Goal: Task Accomplishment & Management: Manage account settings

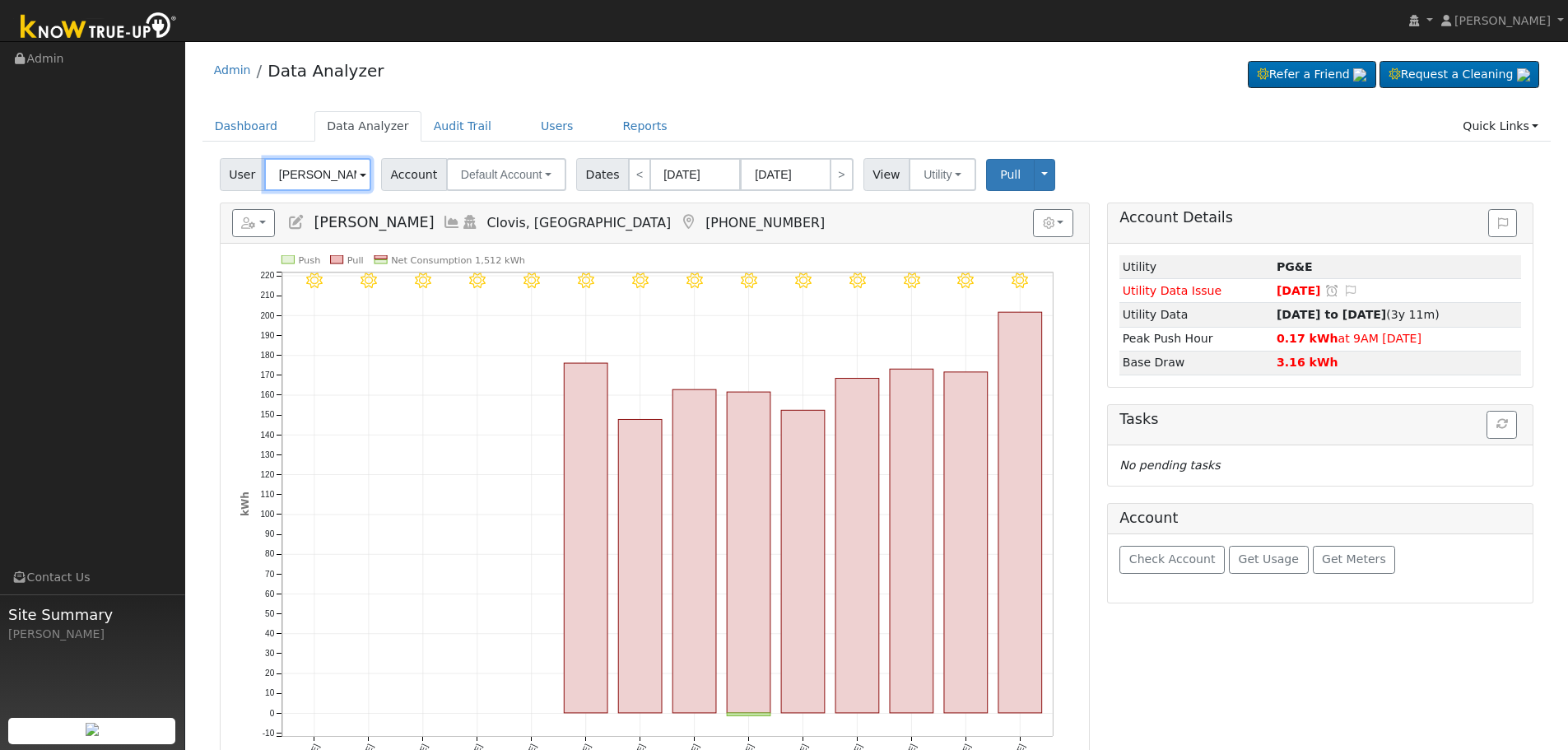
click at [295, 178] on input "[PERSON_NAME]" at bounding box center [318, 175] width 107 height 33
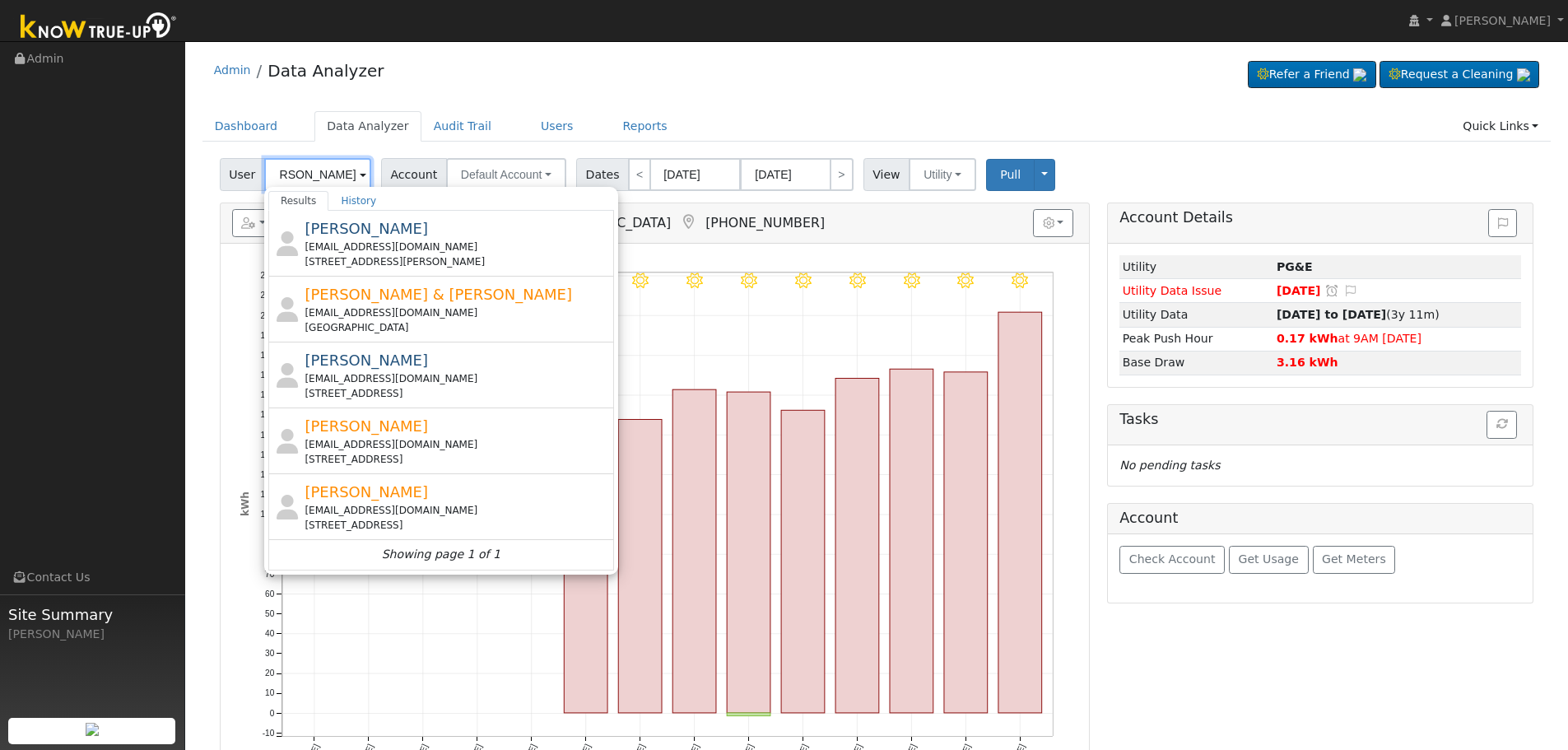
scroll to position [0, 22]
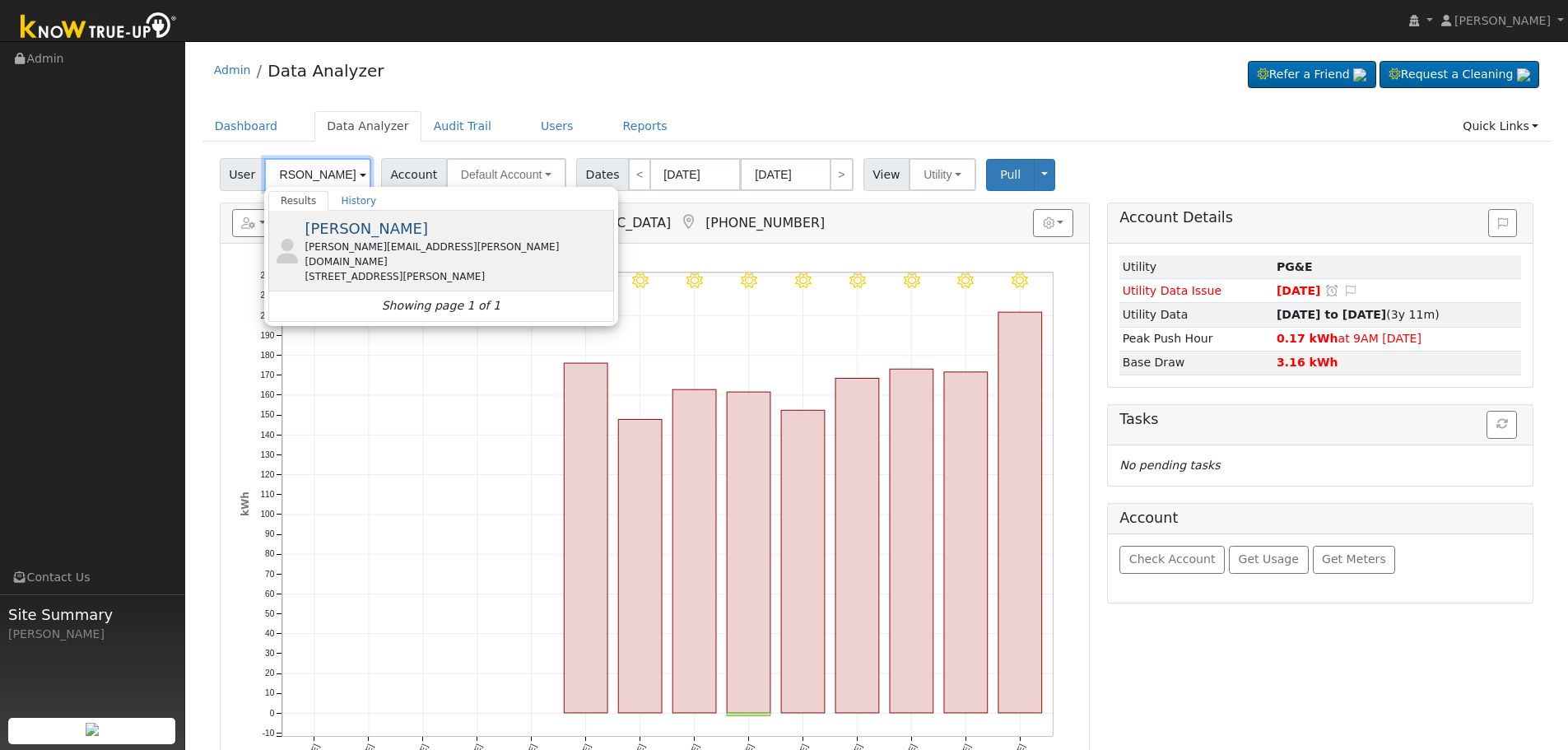
type input "[PERSON_NAME]"
click at [542, 233] on div "[PERSON_NAME] [PERSON_NAME][EMAIL_ADDRESS][PERSON_NAME][DOMAIN_NAME] [STREET_AD…" at bounding box center [457, 251] width 306 height 66
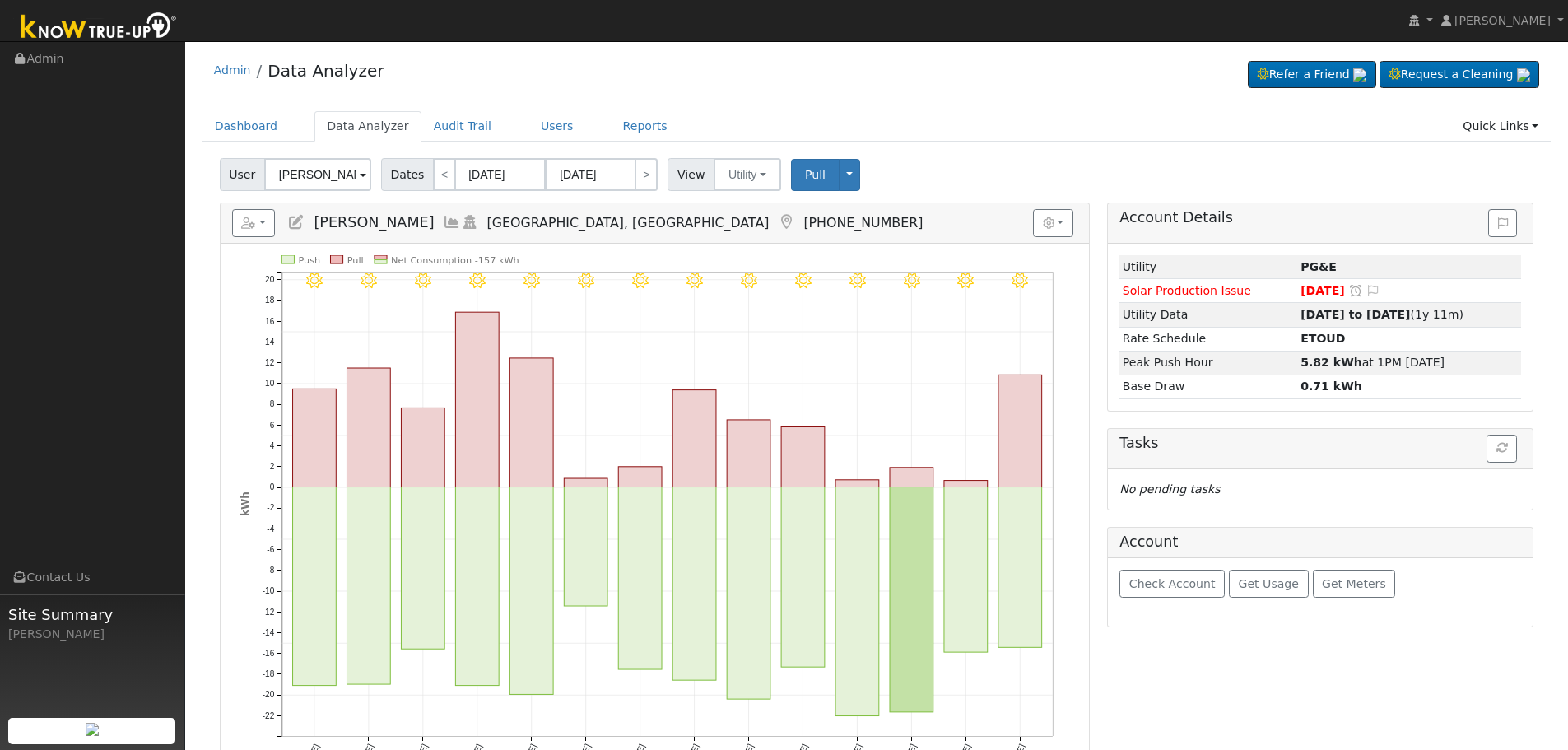
click at [777, 217] on icon at bounding box center [786, 222] width 18 height 15
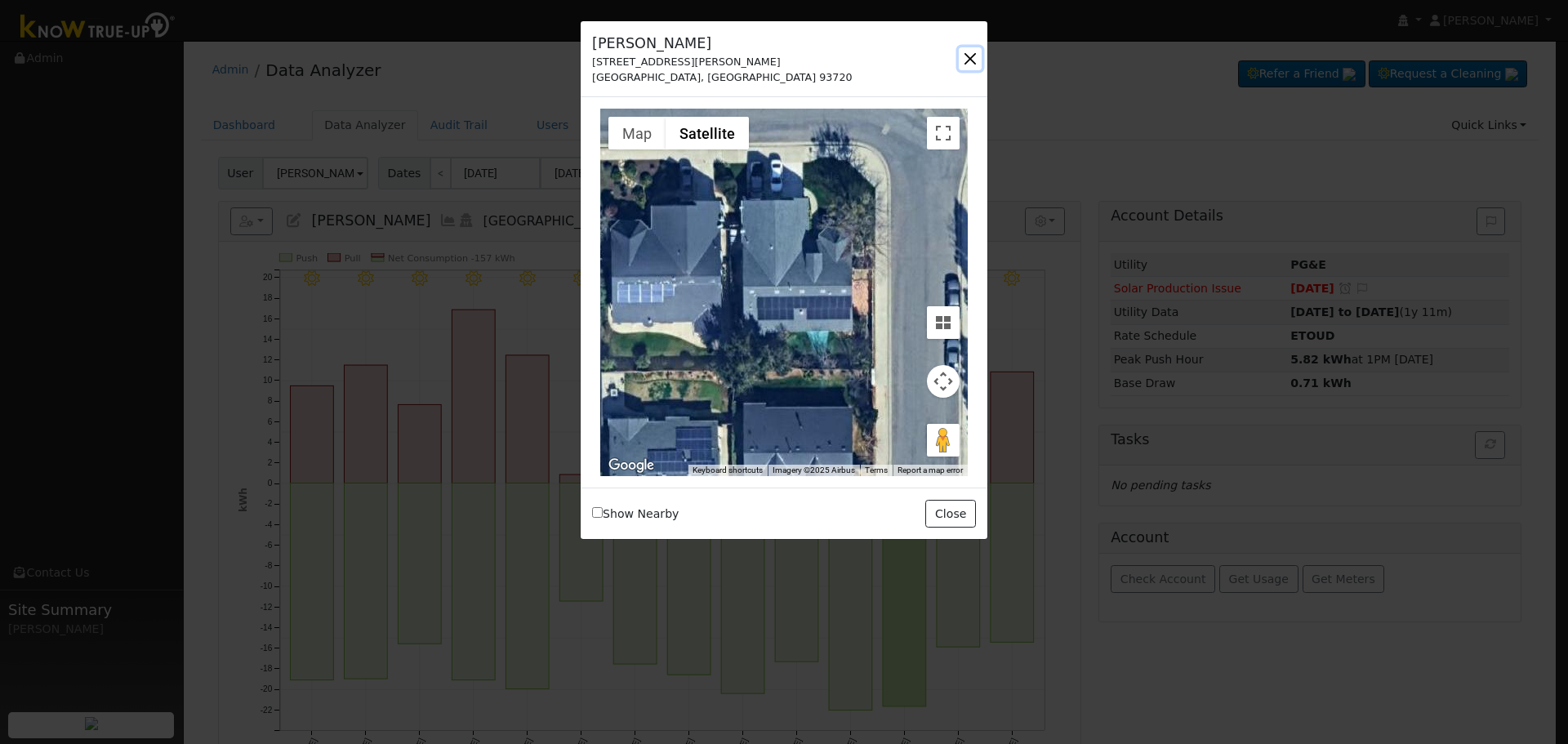
click at [968, 53] on button "button" at bounding box center [970, 59] width 23 height 23
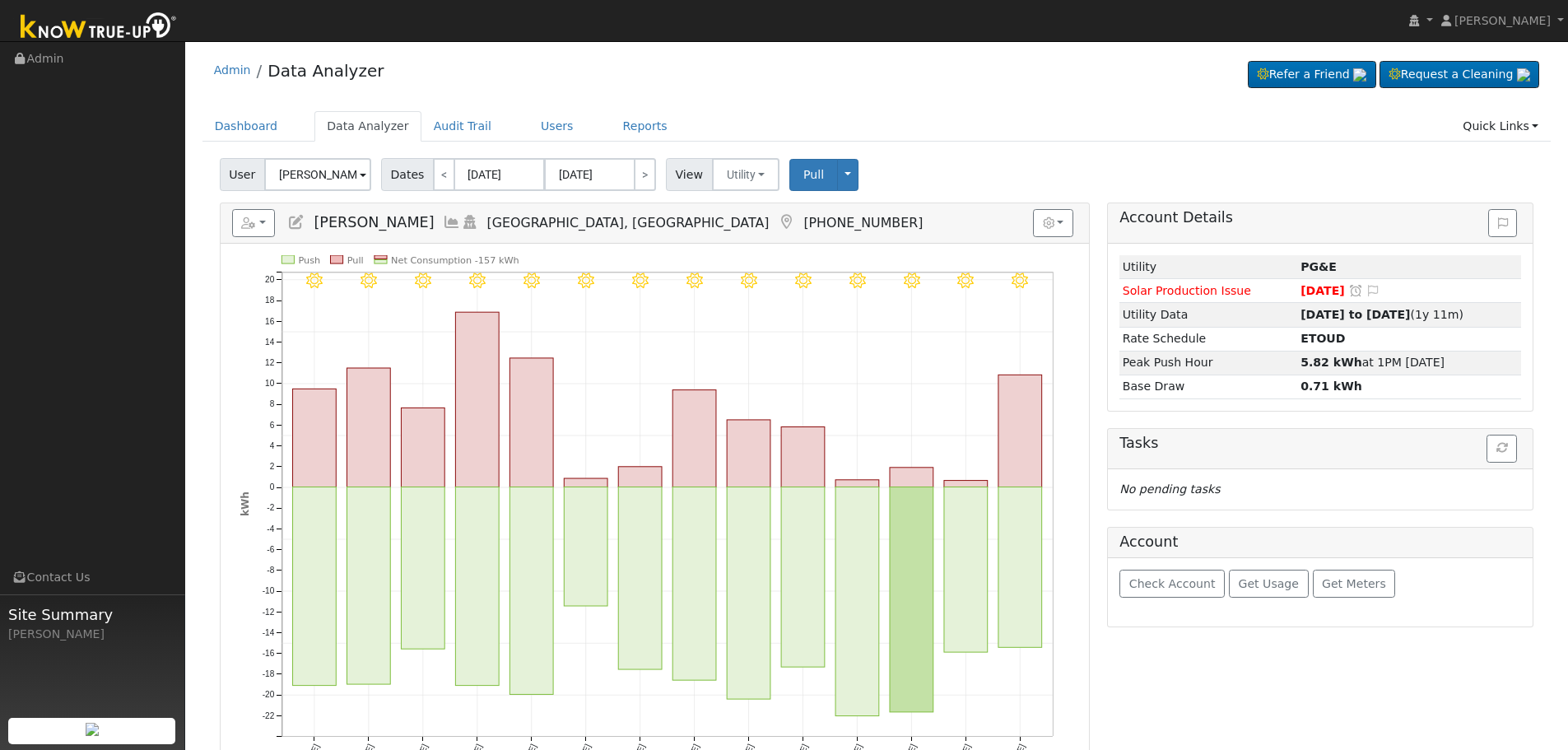
click at [777, 227] on icon at bounding box center [786, 222] width 18 height 15
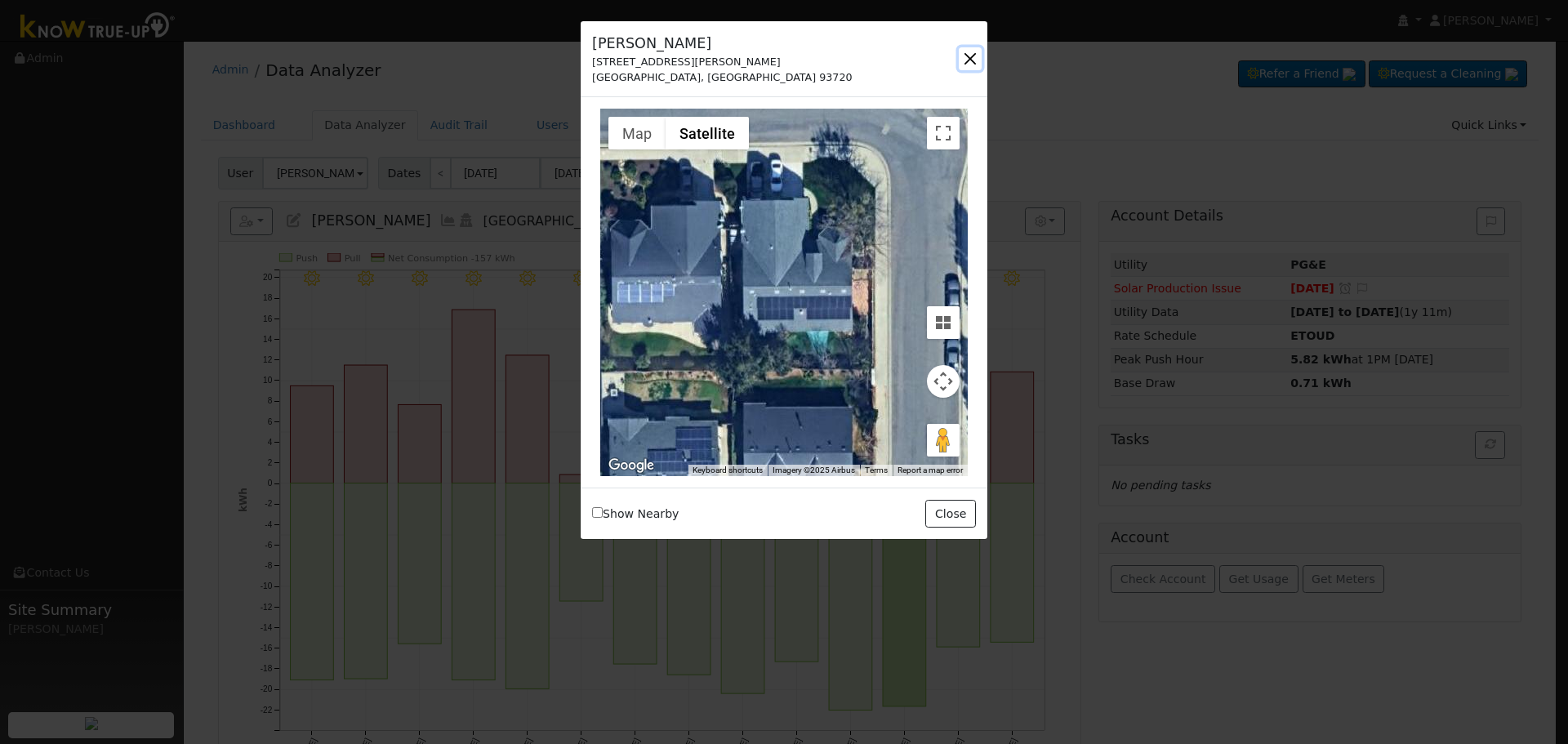
click at [969, 57] on button "button" at bounding box center [970, 59] width 23 height 23
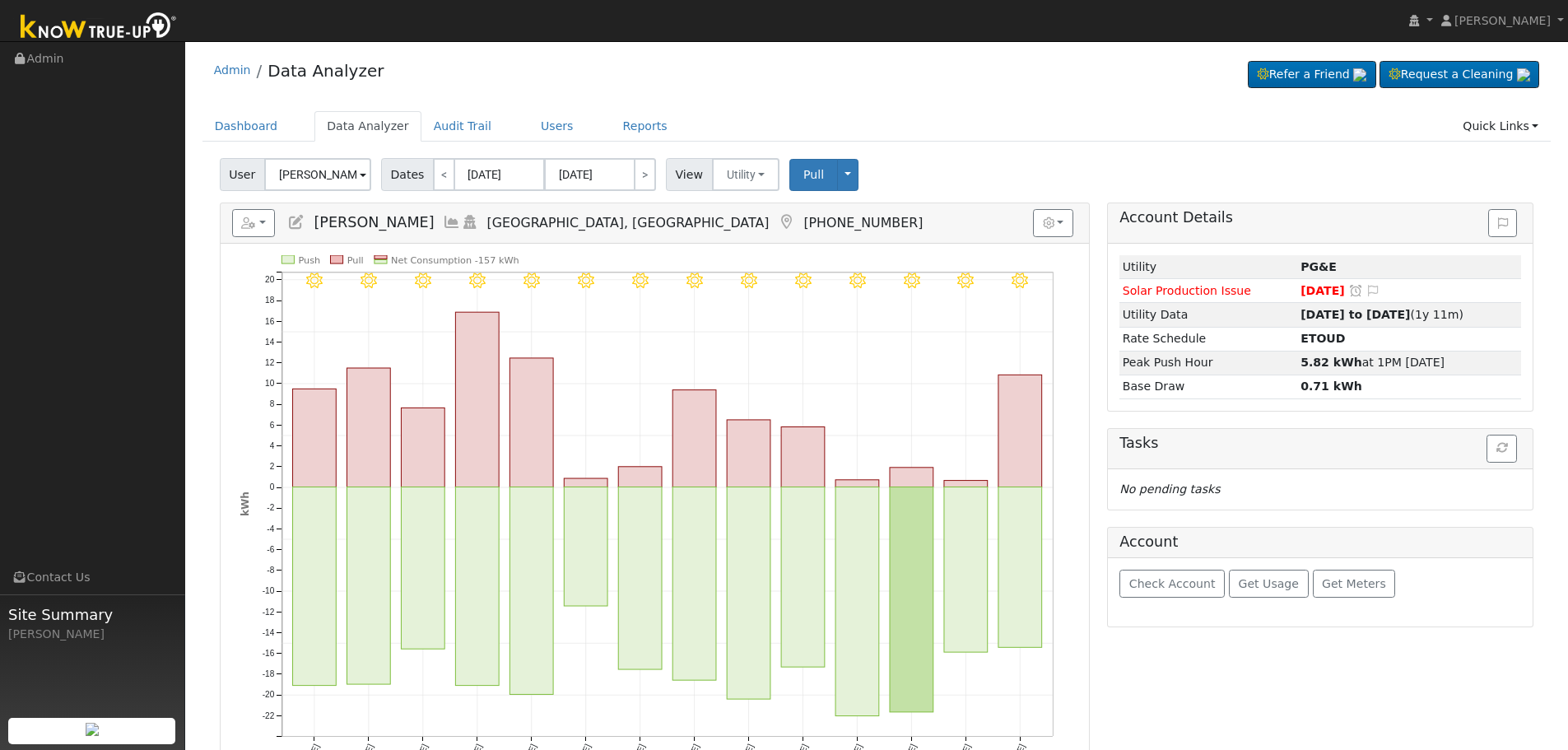
click at [296, 226] on icon at bounding box center [296, 222] width 18 height 15
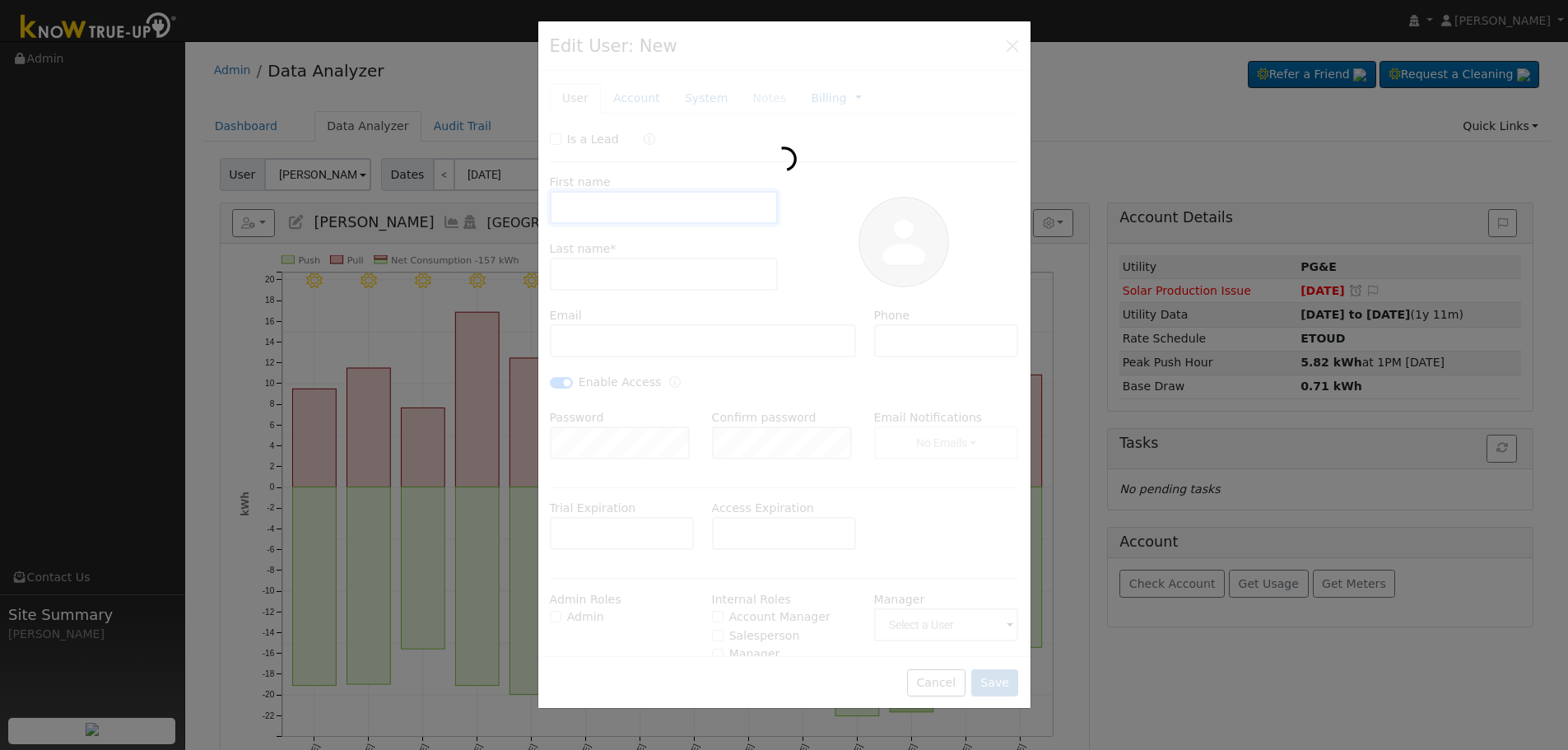
type input "Christopher"
type input "Meurer"
type input "christopher.d.meurer@gmail.com"
type input "(559) 250-5595"
checkbox input "true"
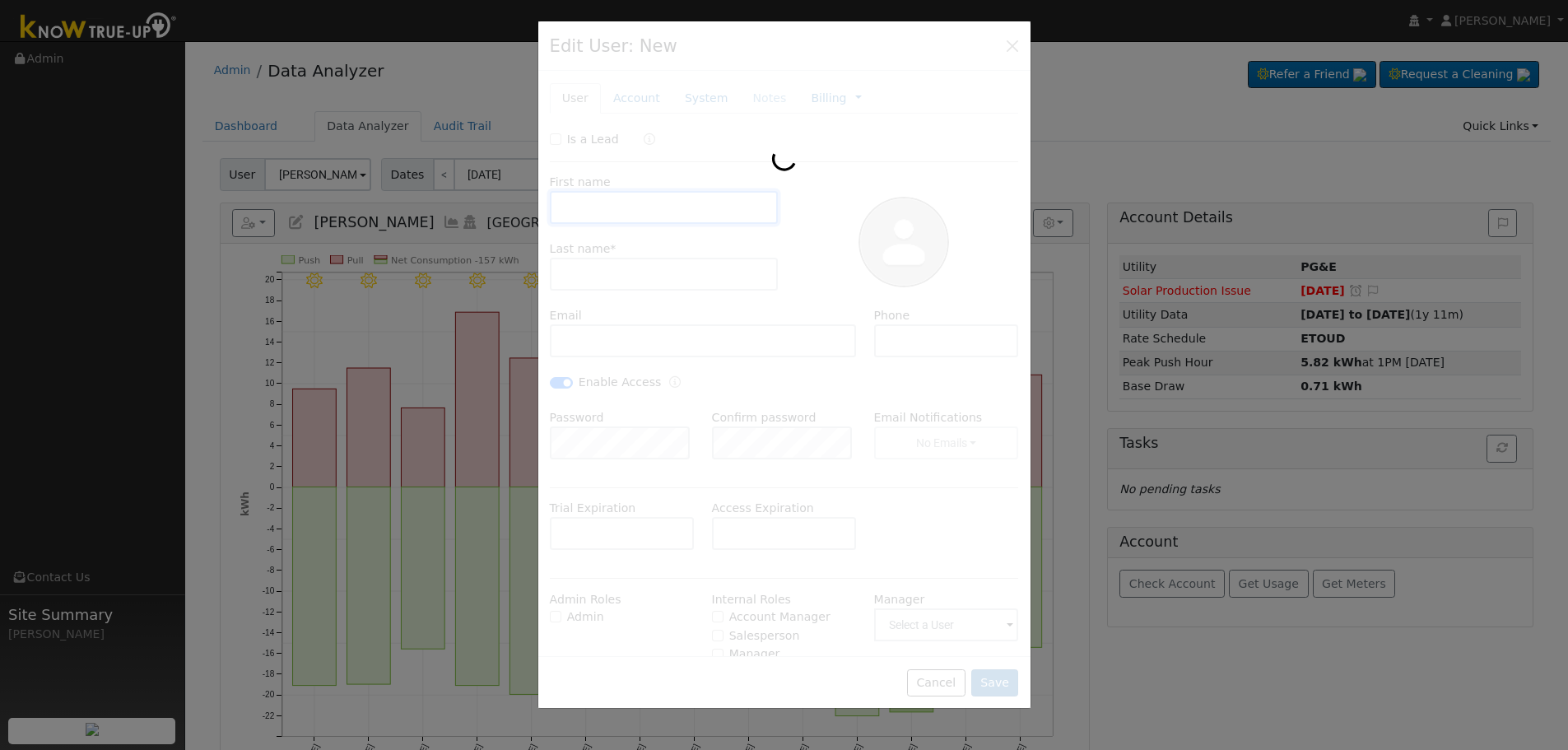
type input "Default Account"
type input "2955 East Christopher Drive"
type input "Fresno"
type input "CA"
type input "93720"
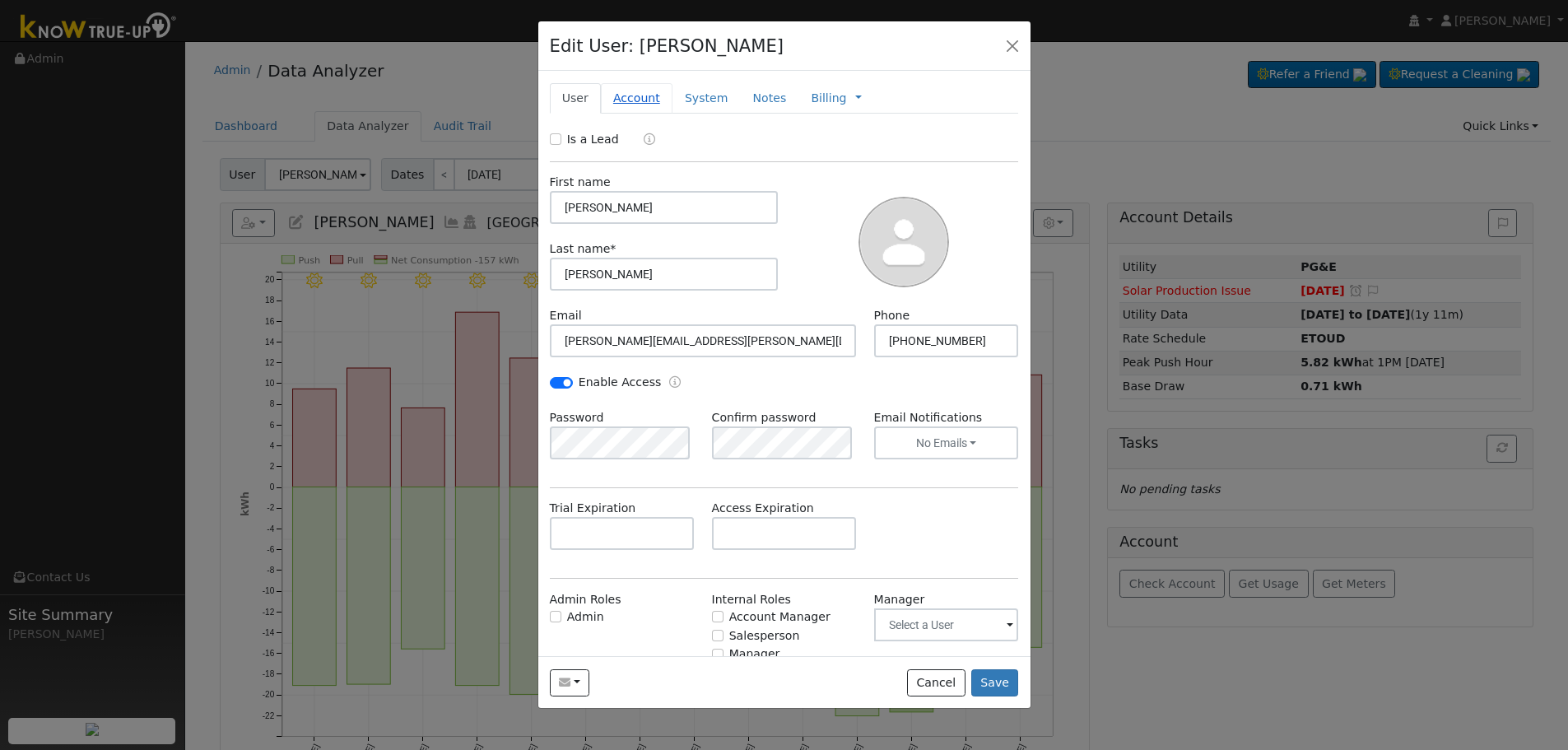
click at [650, 103] on link "Account" at bounding box center [636, 98] width 72 height 31
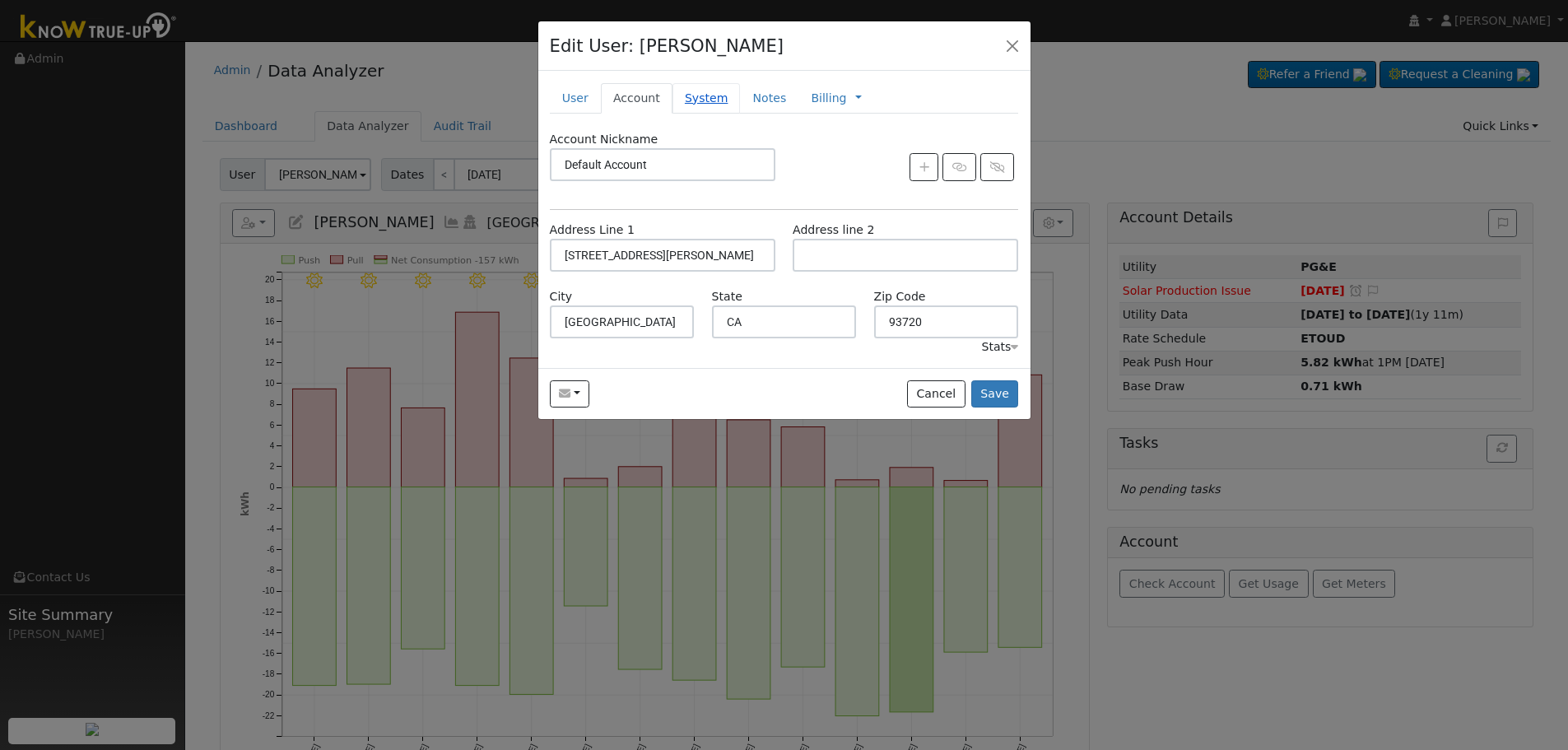
click at [687, 105] on link "System" at bounding box center [706, 98] width 68 height 31
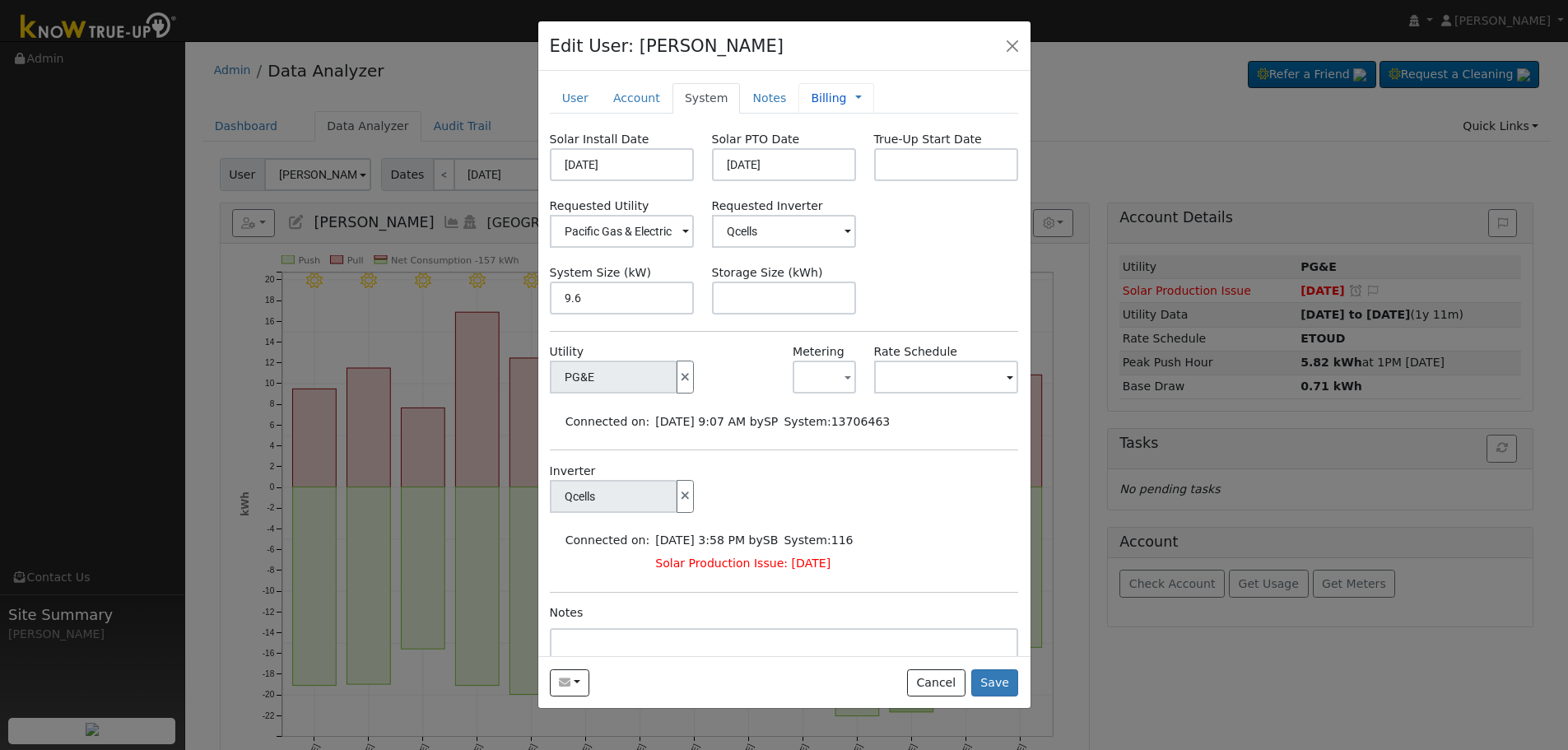
click at [799, 102] on div "Billing Management Billing Timeline" at bounding box center [836, 98] width 75 height 31
click at [815, 100] on link "Billing" at bounding box center [829, 99] width 36 height 17
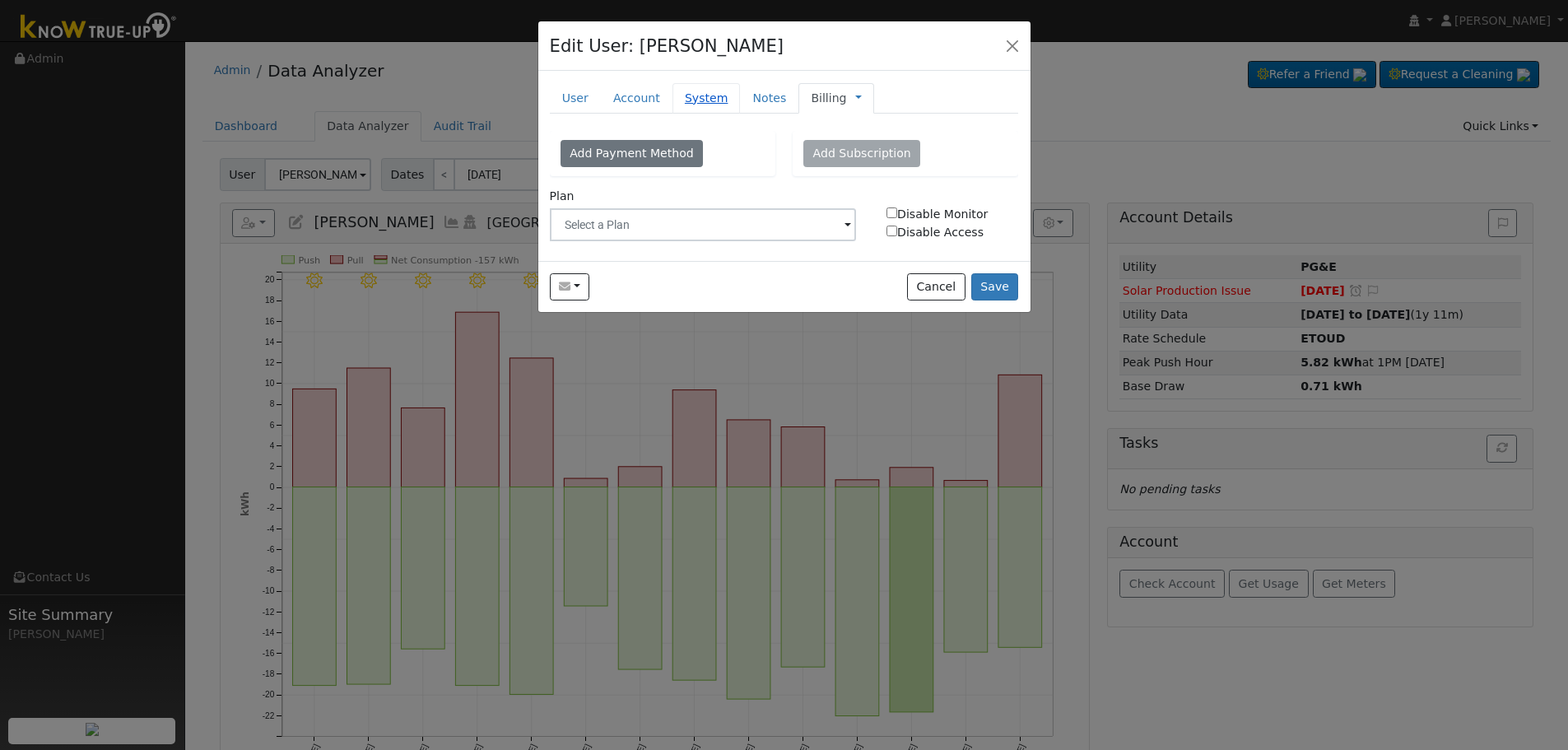
click at [722, 97] on link "System" at bounding box center [706, 98] width 68 height 31
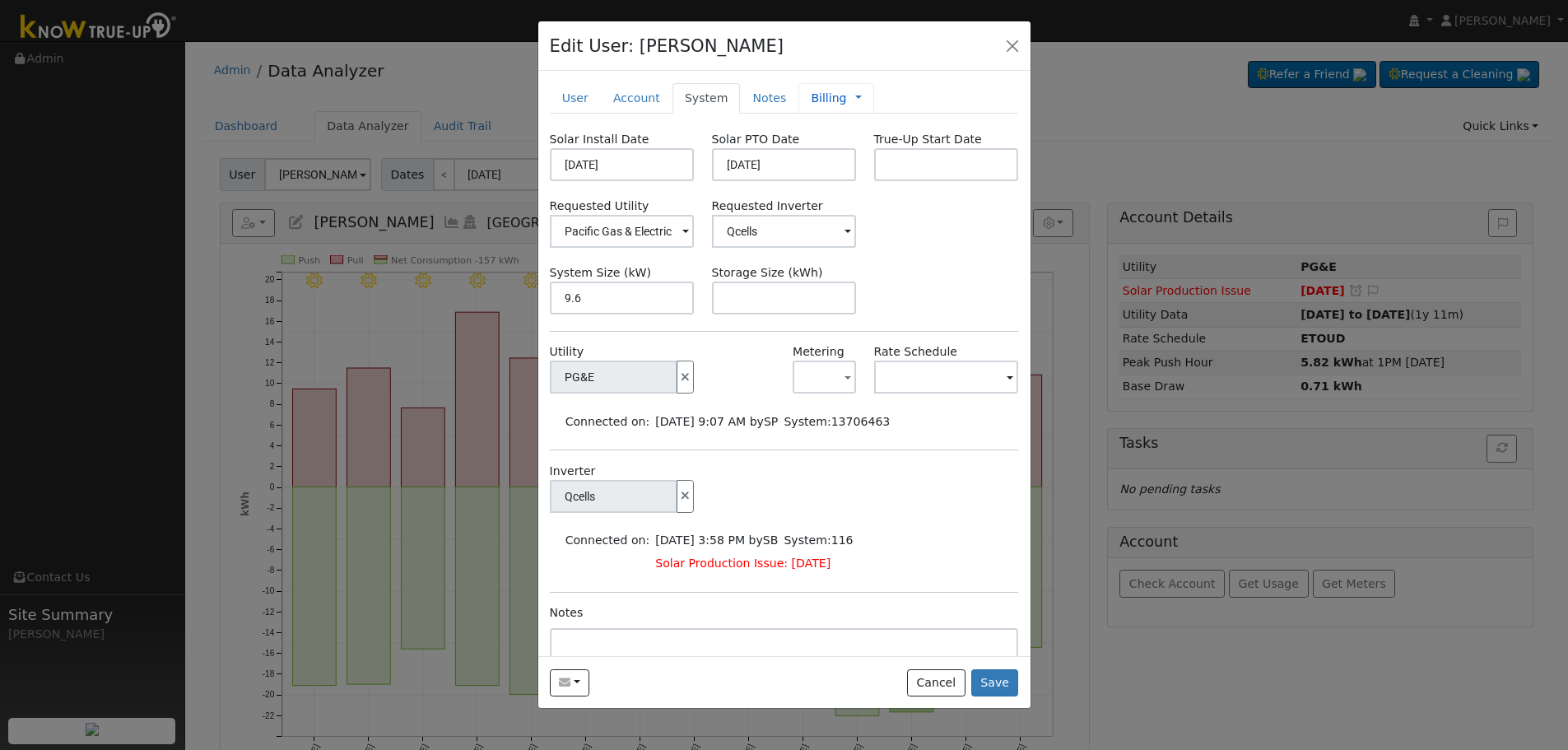
click at [822, 98] on link "Billing" at bounding box center [829, 99] width 36 height 17
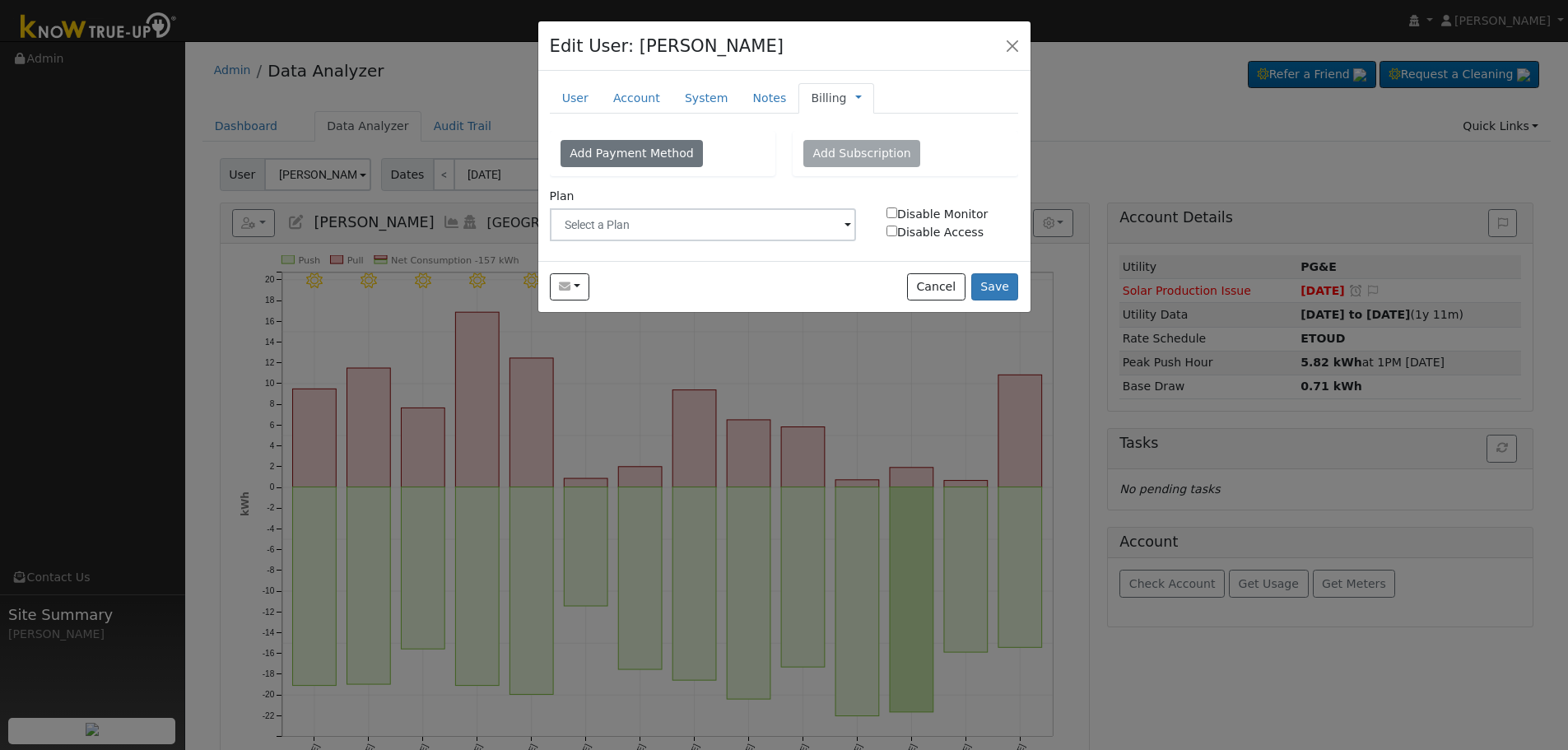
click at [891, 212] on input "Disable Monitor" at bounding box center [892, 213] width 10 height 10
checkbox input "true"
click at [1012, 294] on button "Save" at bounding box center [995, 287] width 48 height 28
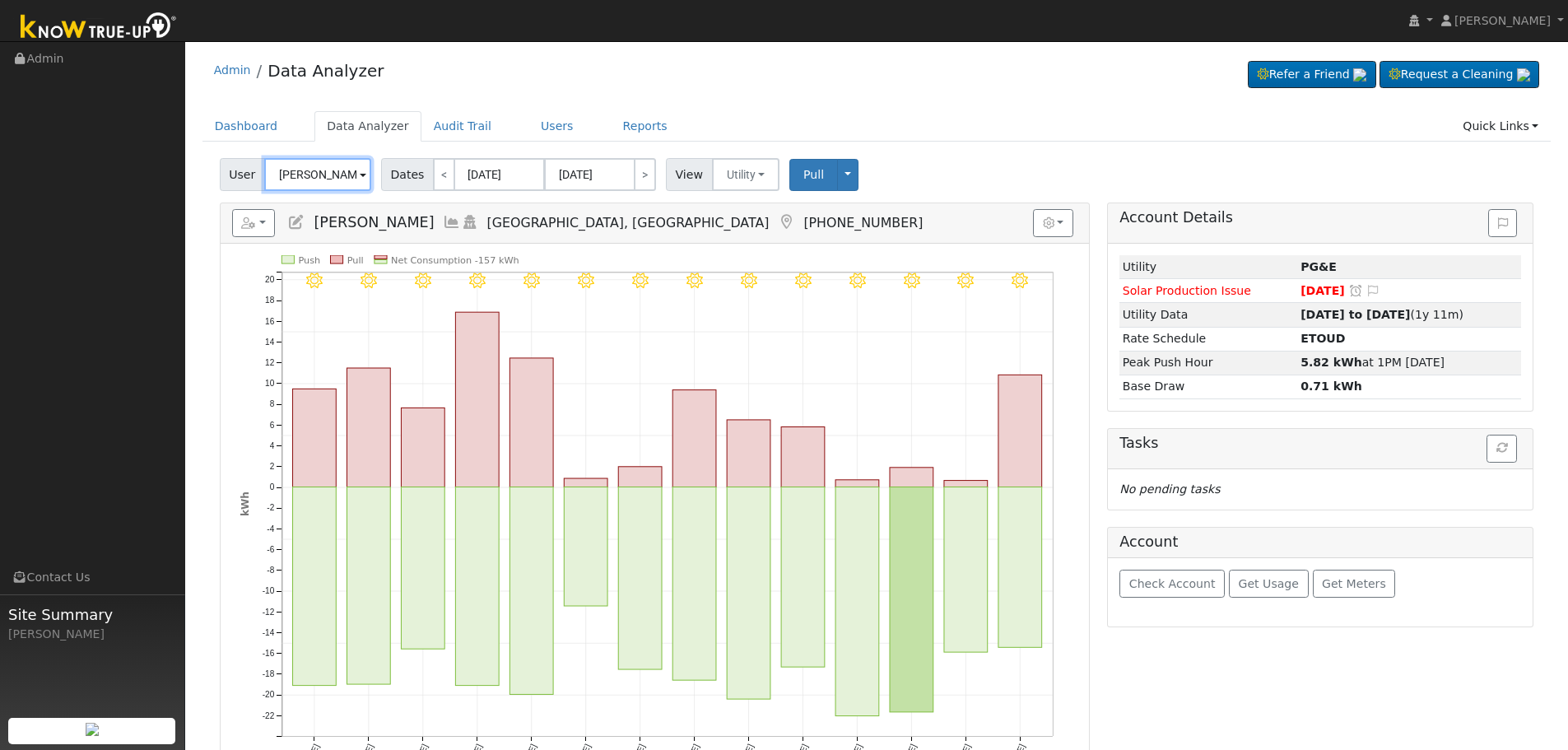
click at [327, 175] on input "Christopher Meurer" at bounding box center [318, 175] width 107 height 33
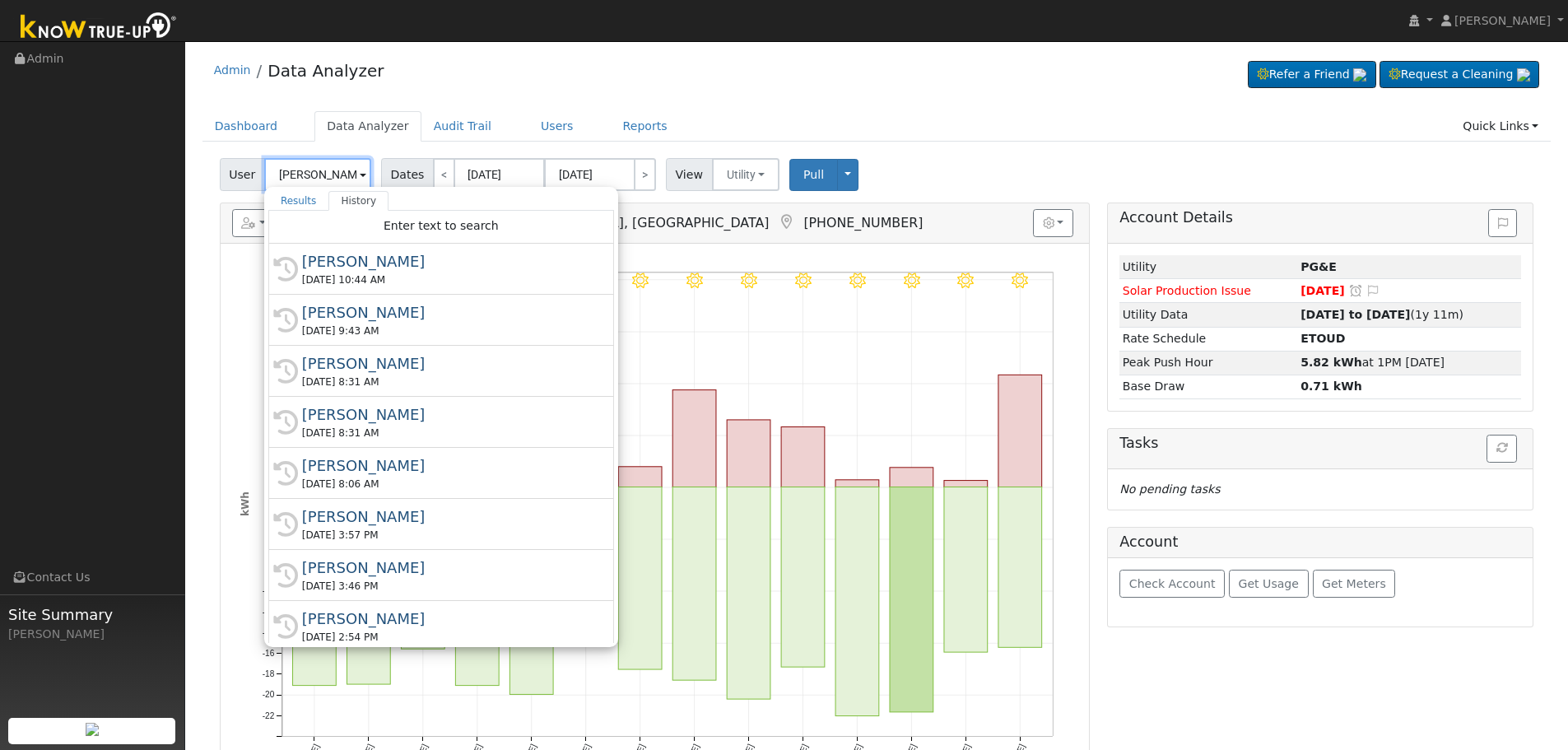
click at [327, 175] on input "Christopher Meurer" at bounding box center [318, 175] width 107 height 33
click at [306, 182] on input "Christopher Meurer" at bounding box center [318, 175] width 107 height 33
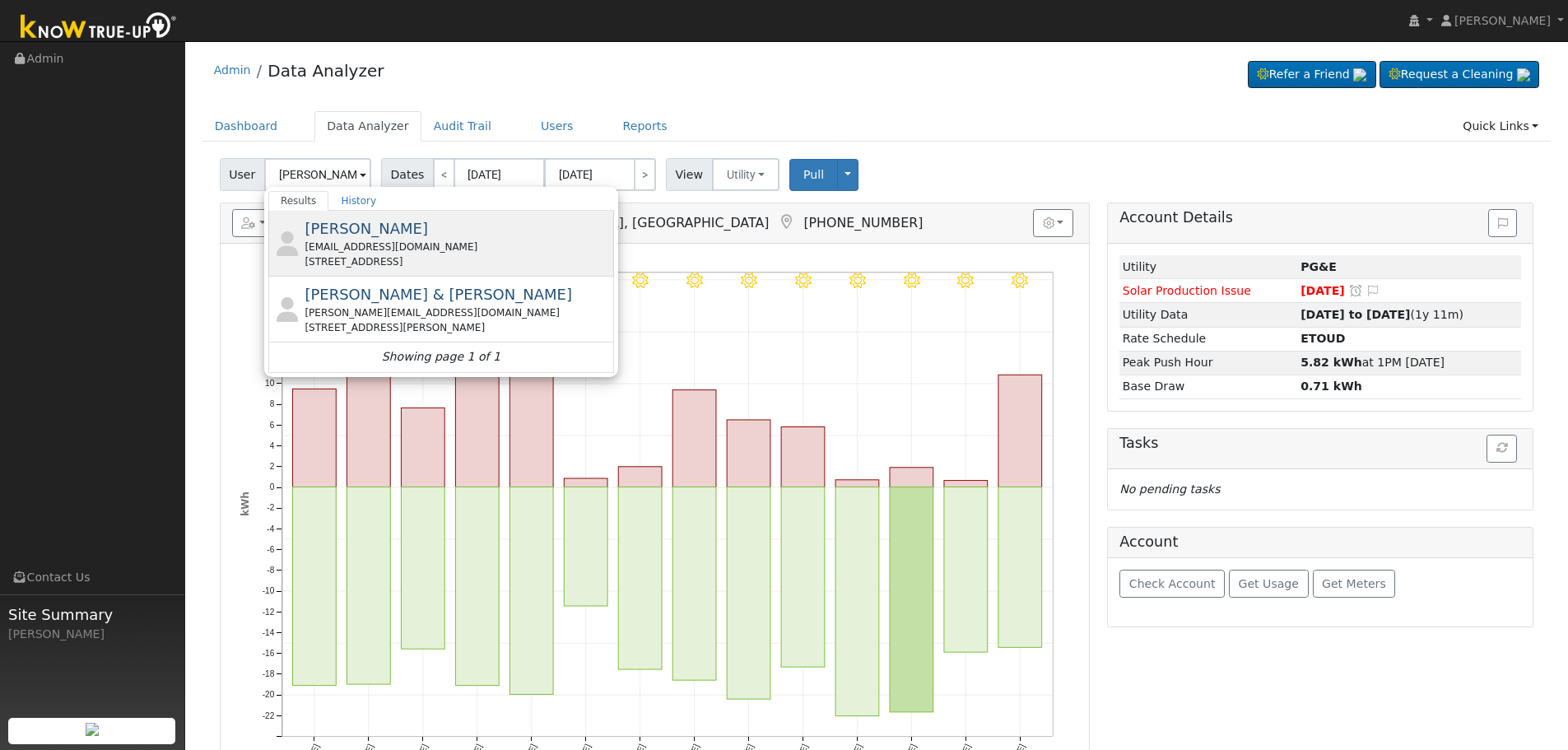
click at [352, 250] on div "hugo77boss@yahoo.com" at bounding box center [457, 246] width 306 height 15
type input "Hugo Martinez"
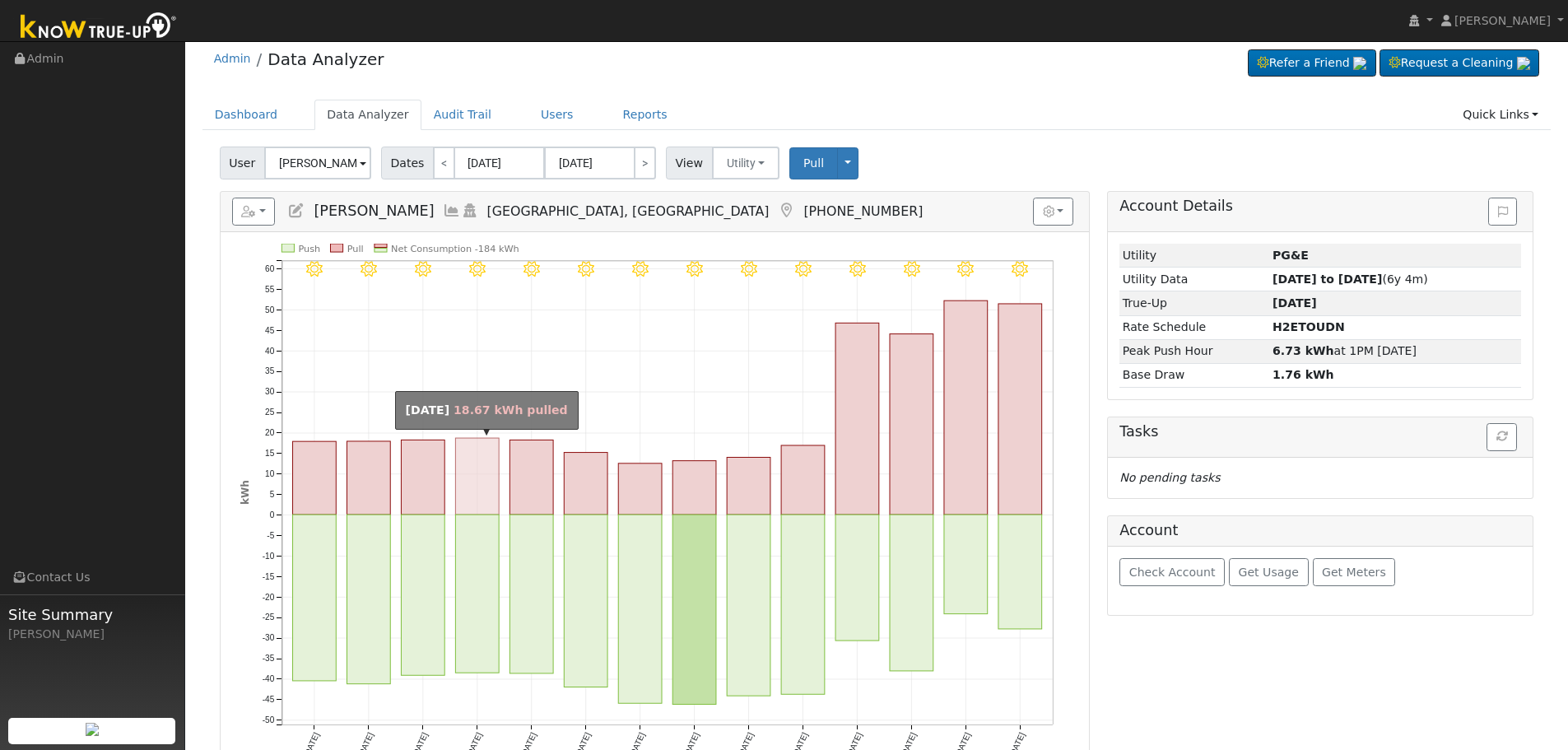
scroll to position [82, 0]
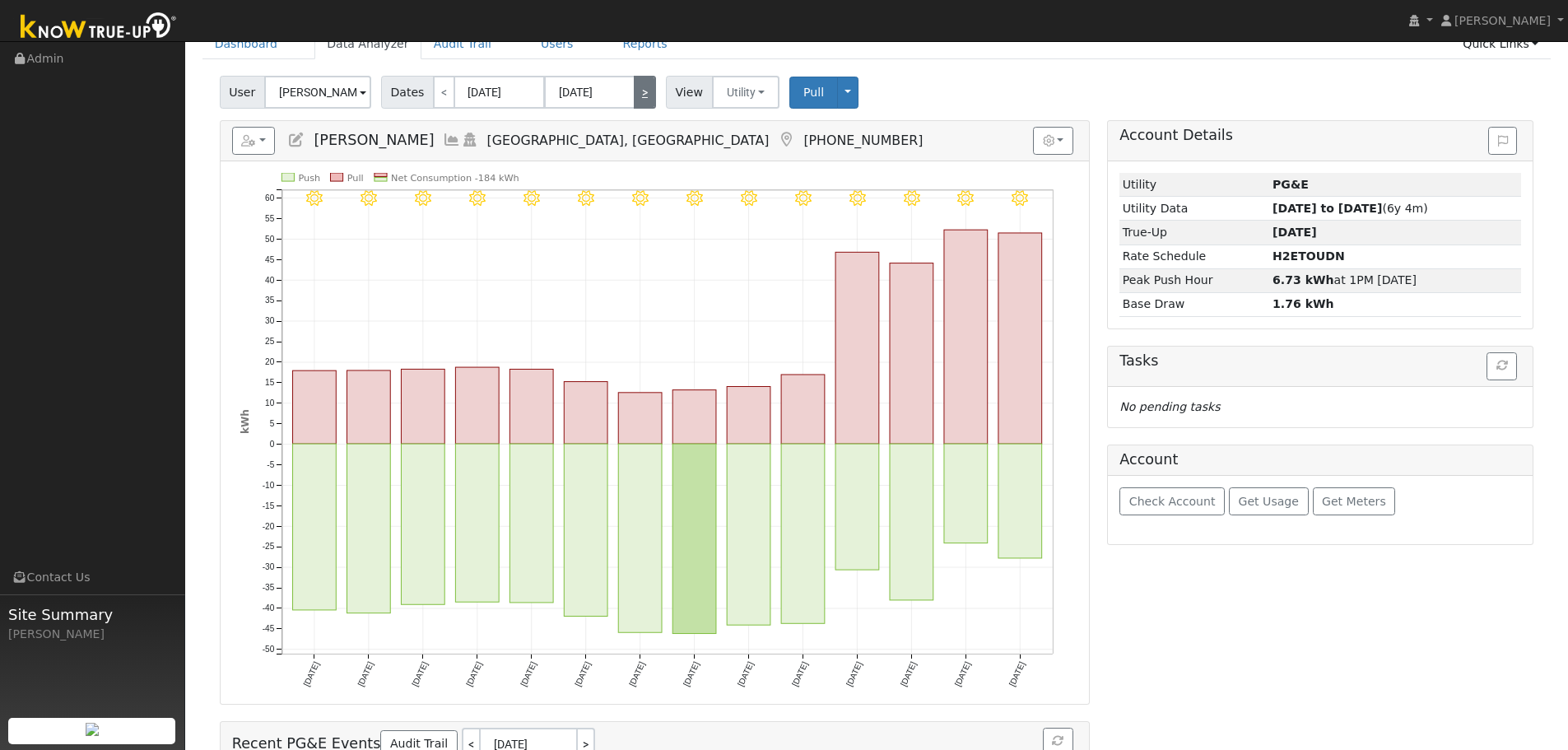
click at [646, 100] on link ">" at bounding box center [644, 93] width 22 height 33
type input "07/30/2025"
type input "08/12/2025"
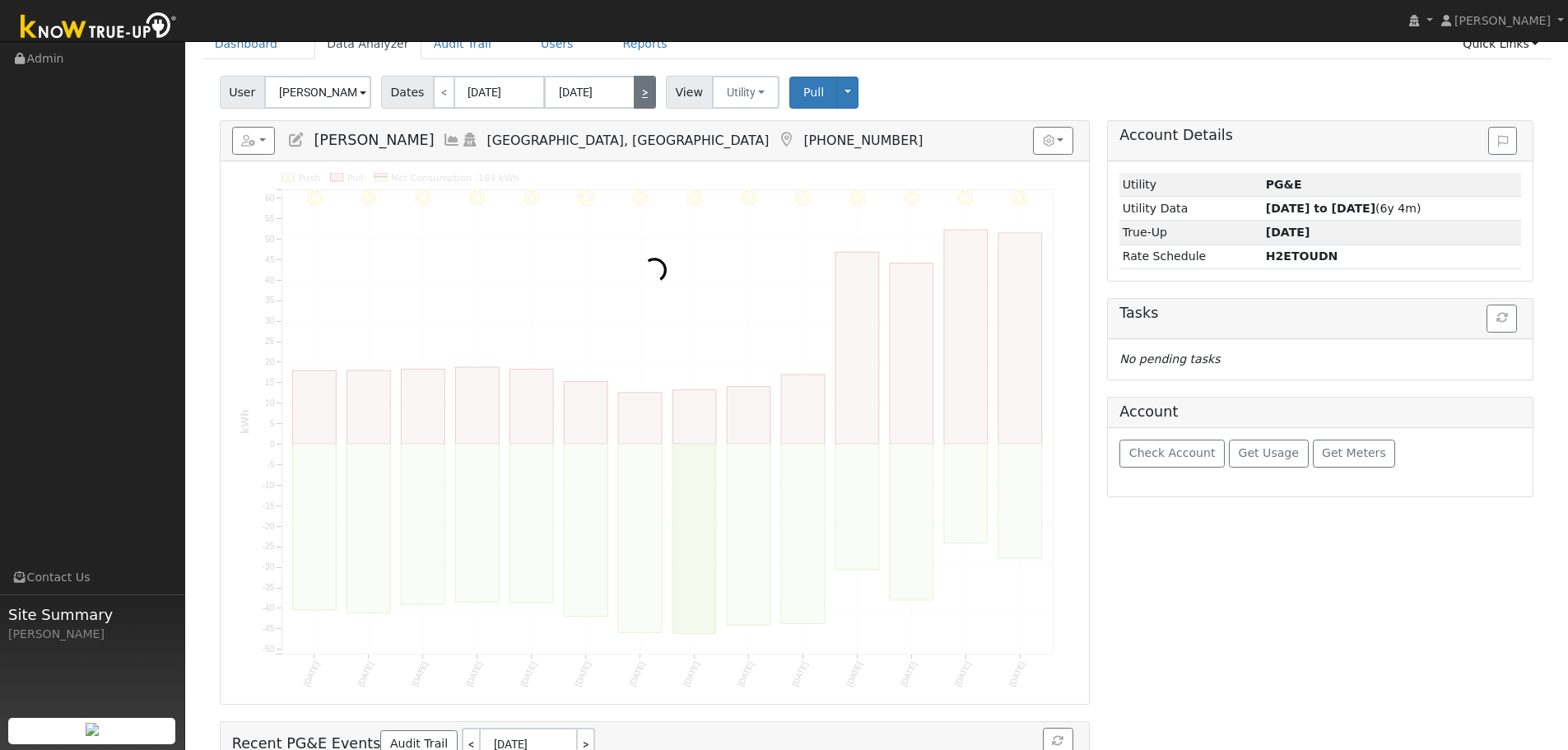
scroll to position [0, 0]
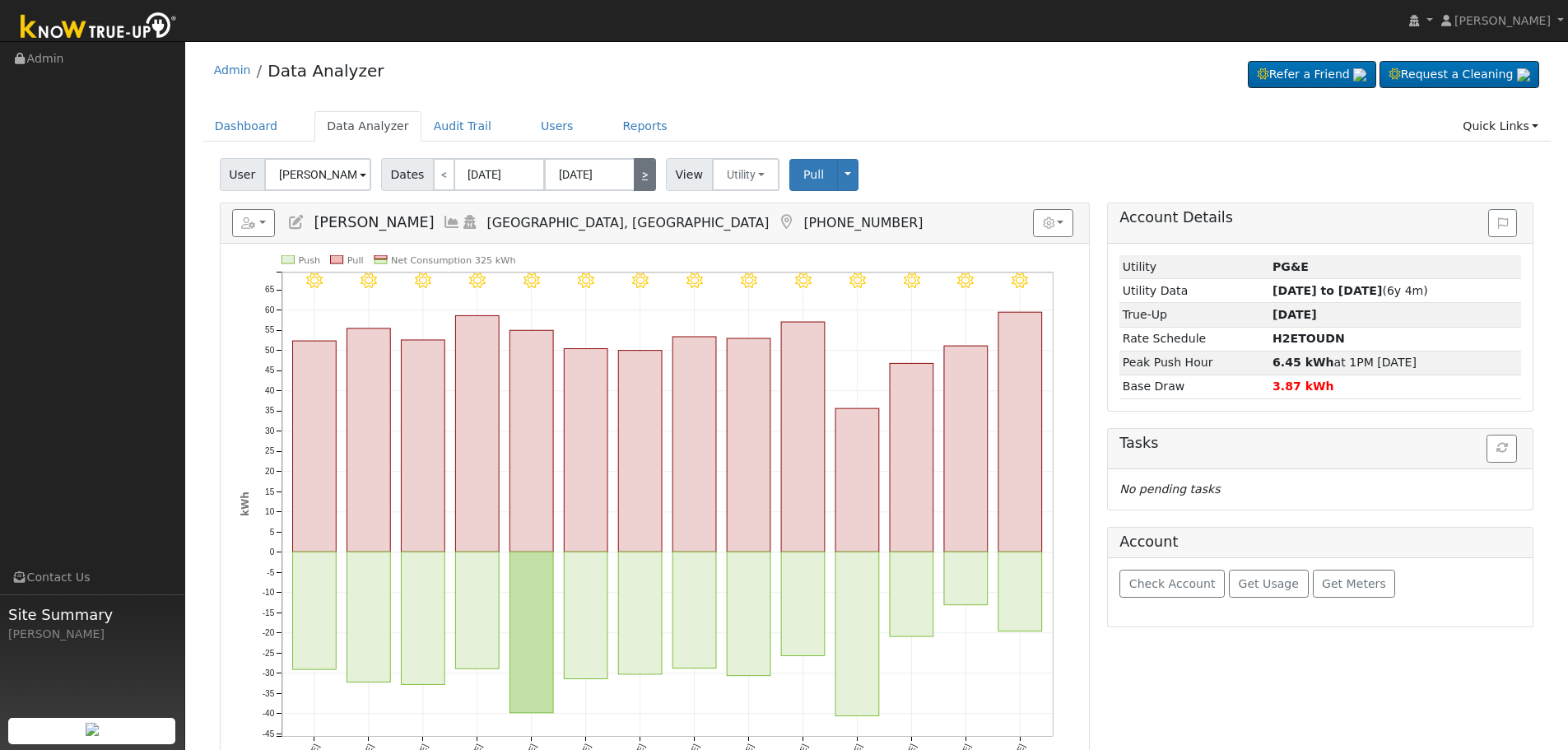
click at [640, 181] on link ">" at bounding box center [644, 175] width 22 height 33
type input "08/13/2025"
type input "08/26/2025"
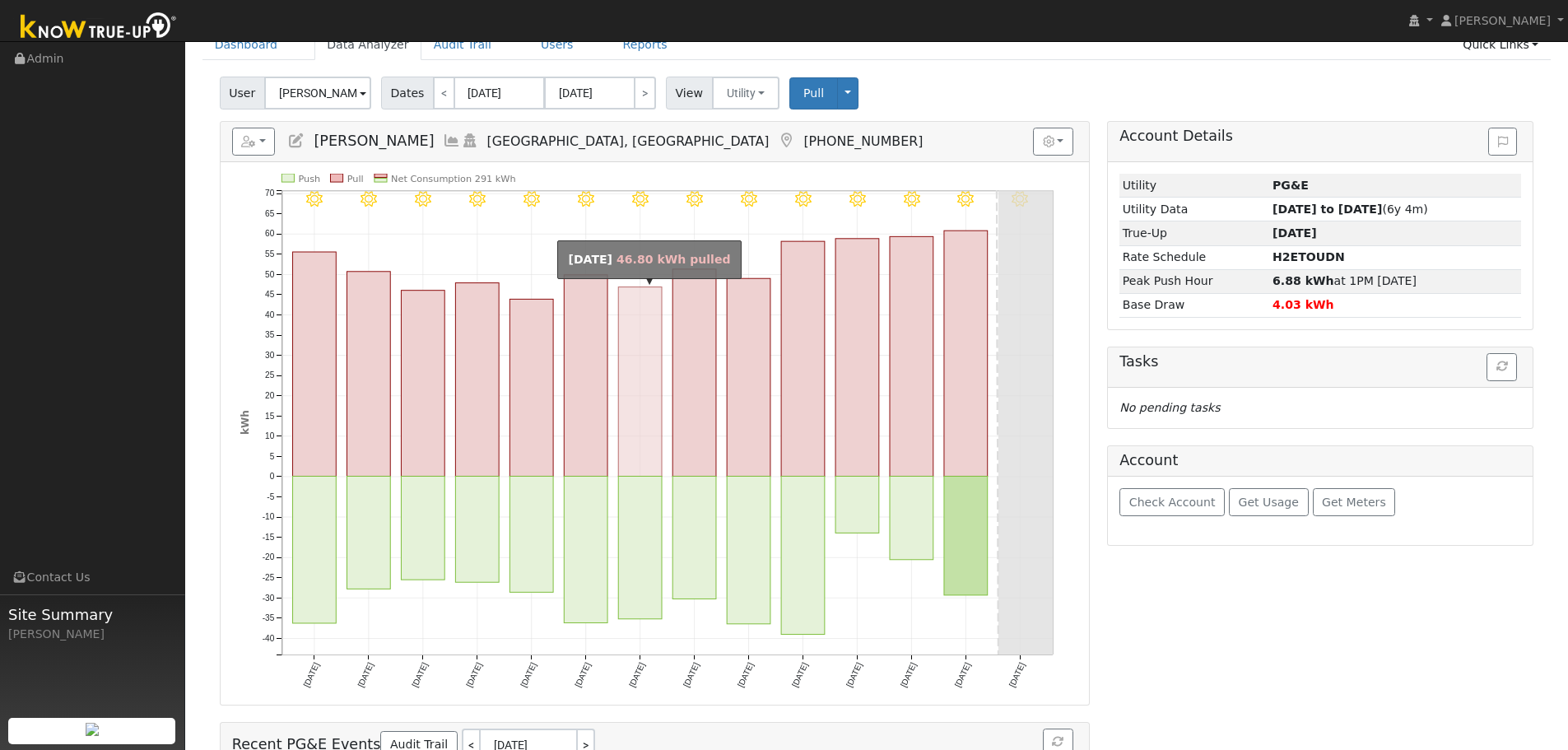
scroll to position [82, 0]
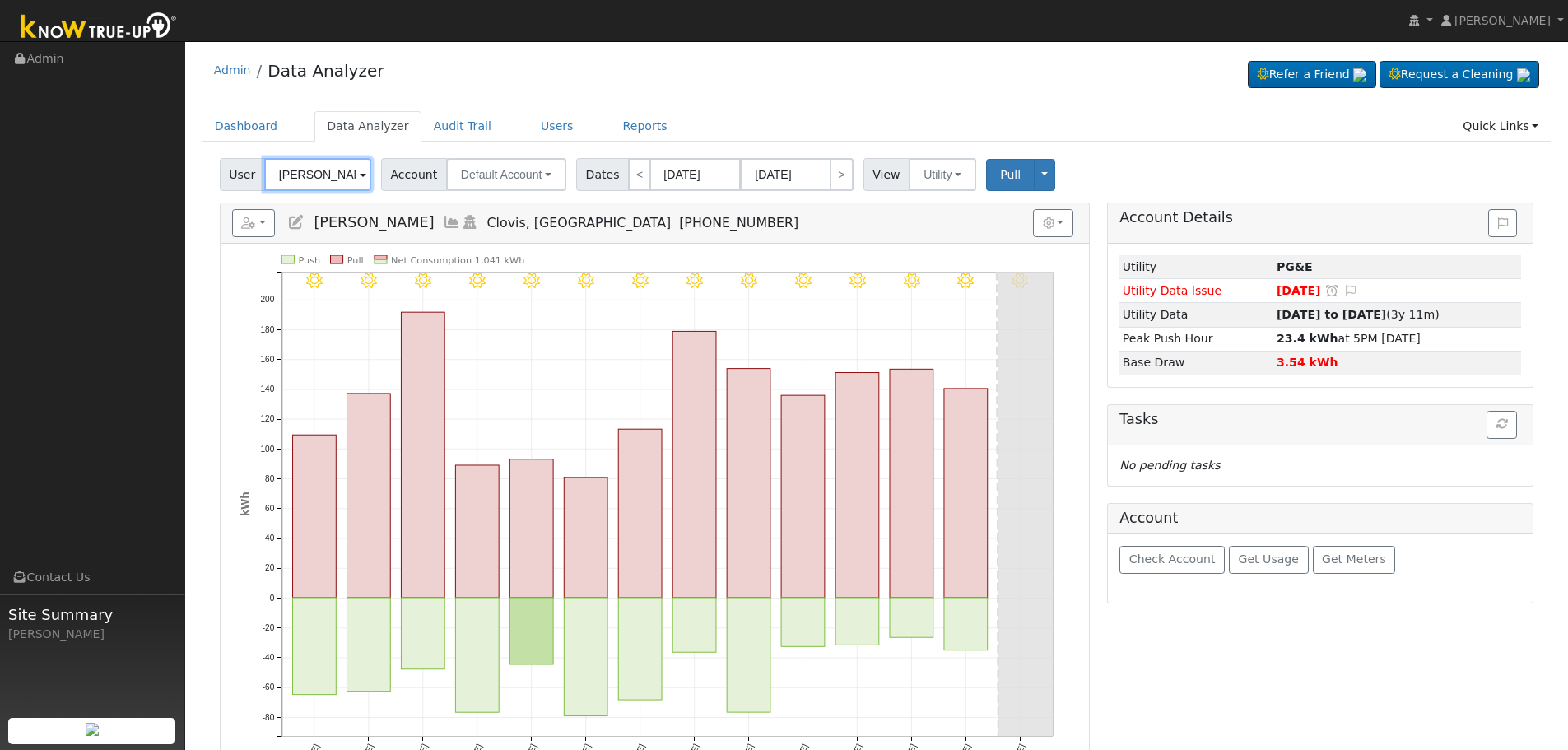
click at [312, 175] on input "[PERSON_NAME]" at bounding box center [318, 175] width 107 height 33
click at [312, 175] on input "John Bustamante" at bounding box center [318, 175] width 107 height 33
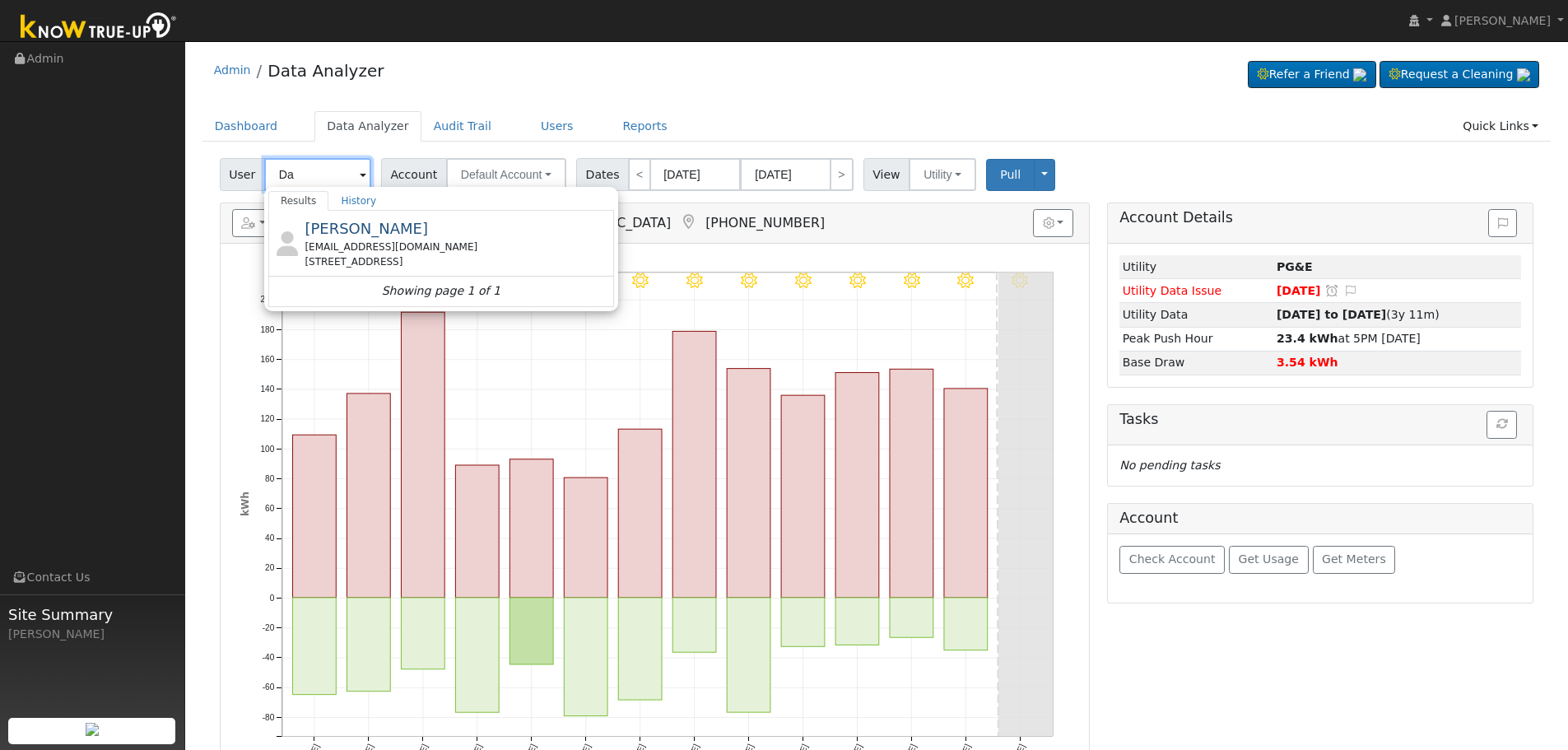
type input "D"
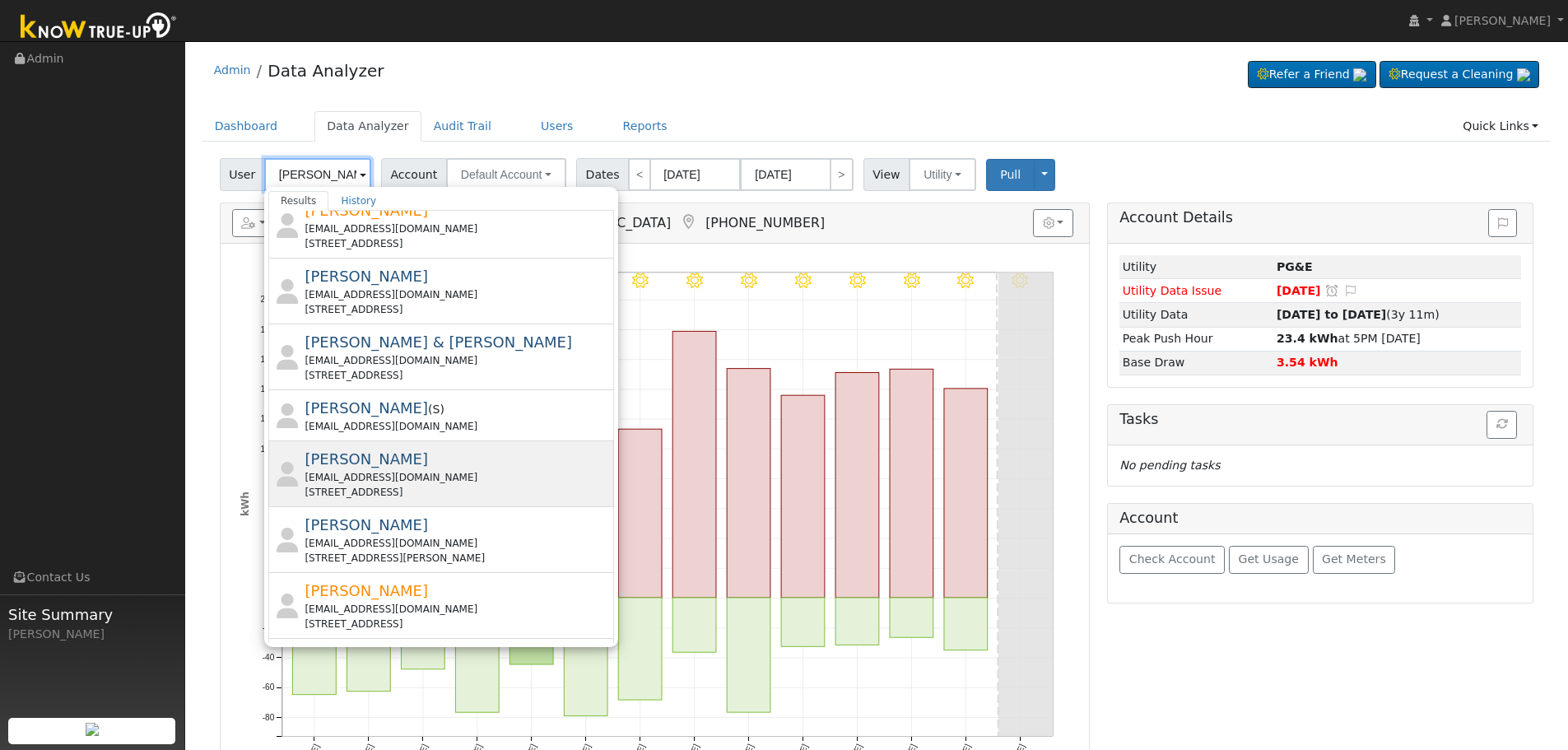
scroll to position [576, 0]
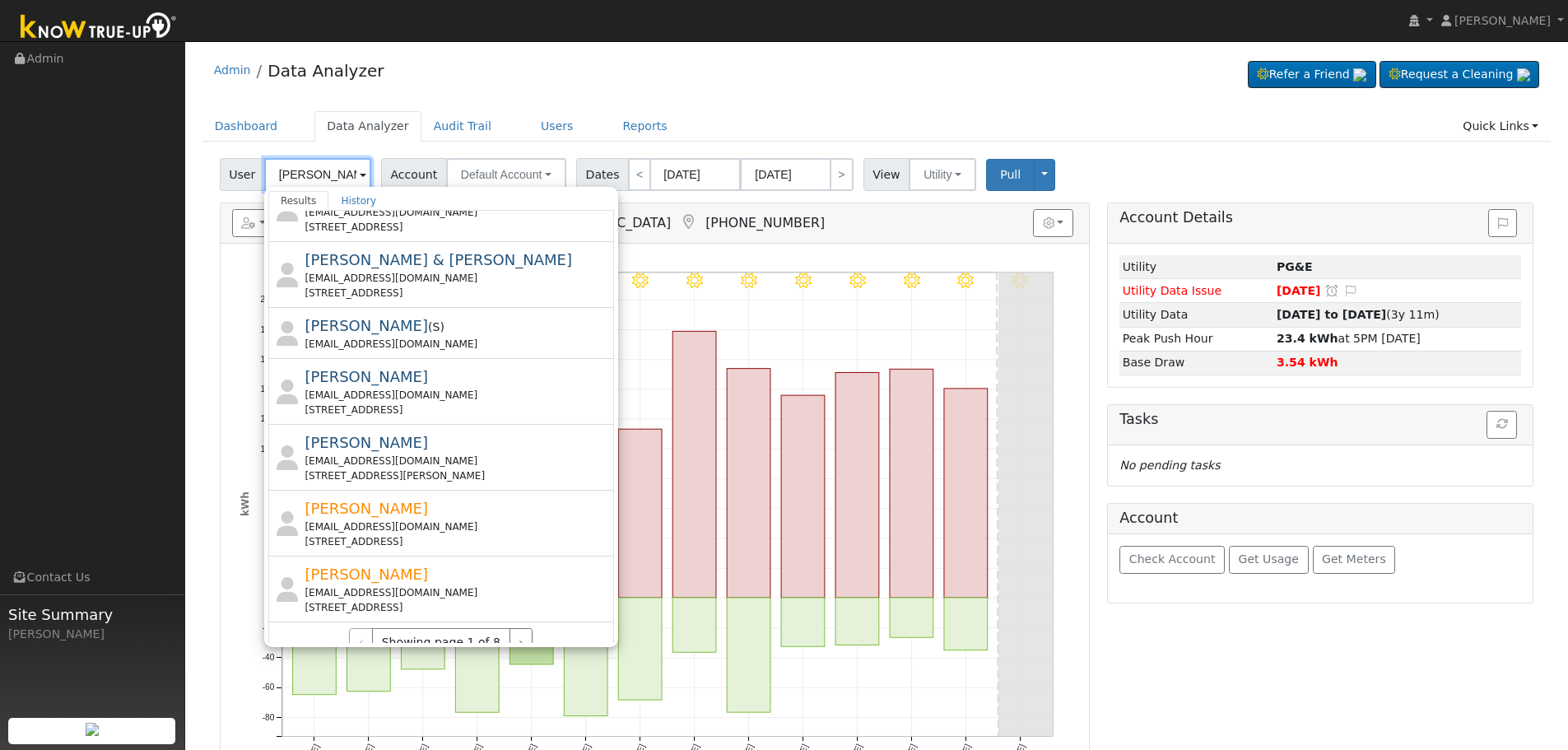
click at [322, 181] on input "Andra" at bounding box center [318, 175] width 107 height 33
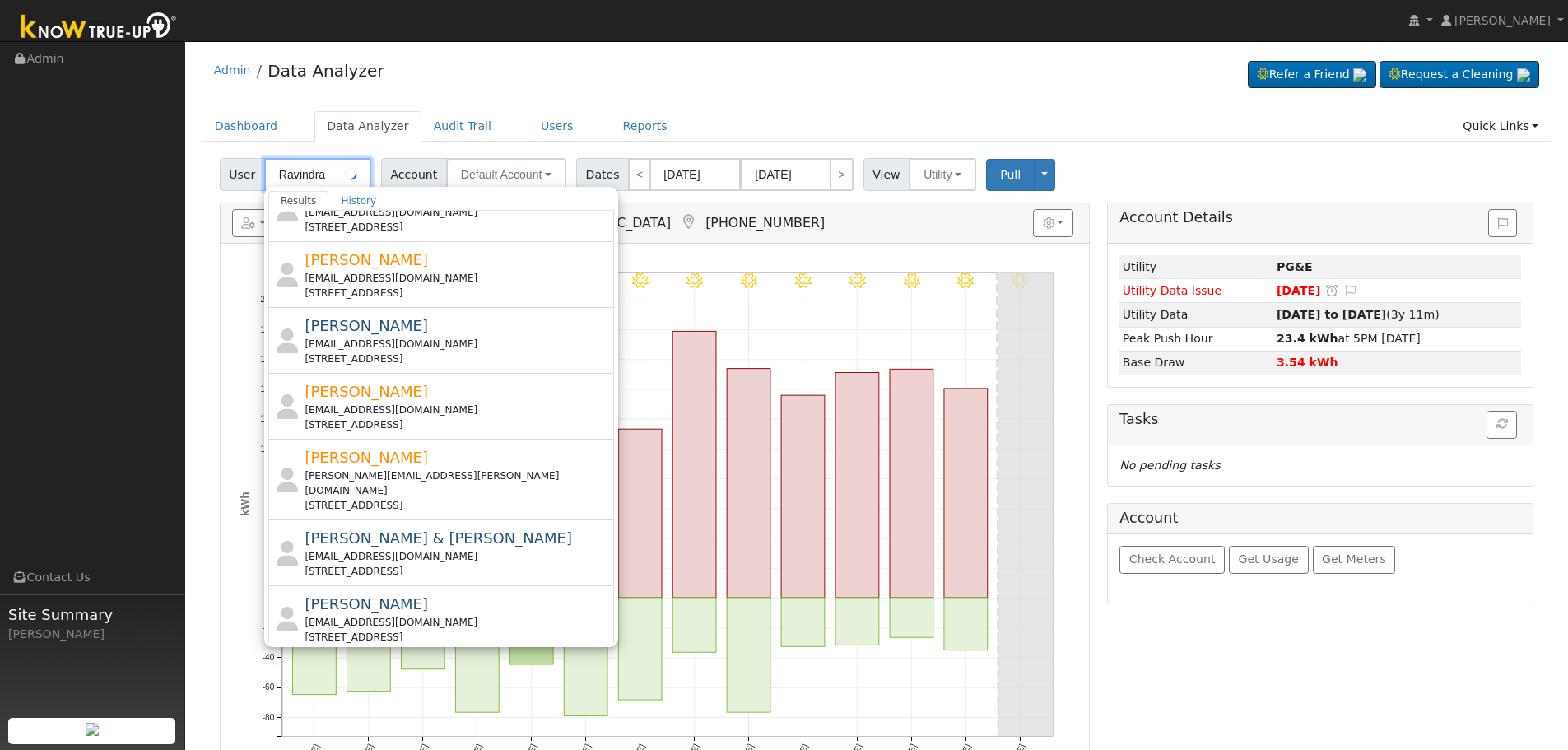
scroll to position [0, 0]
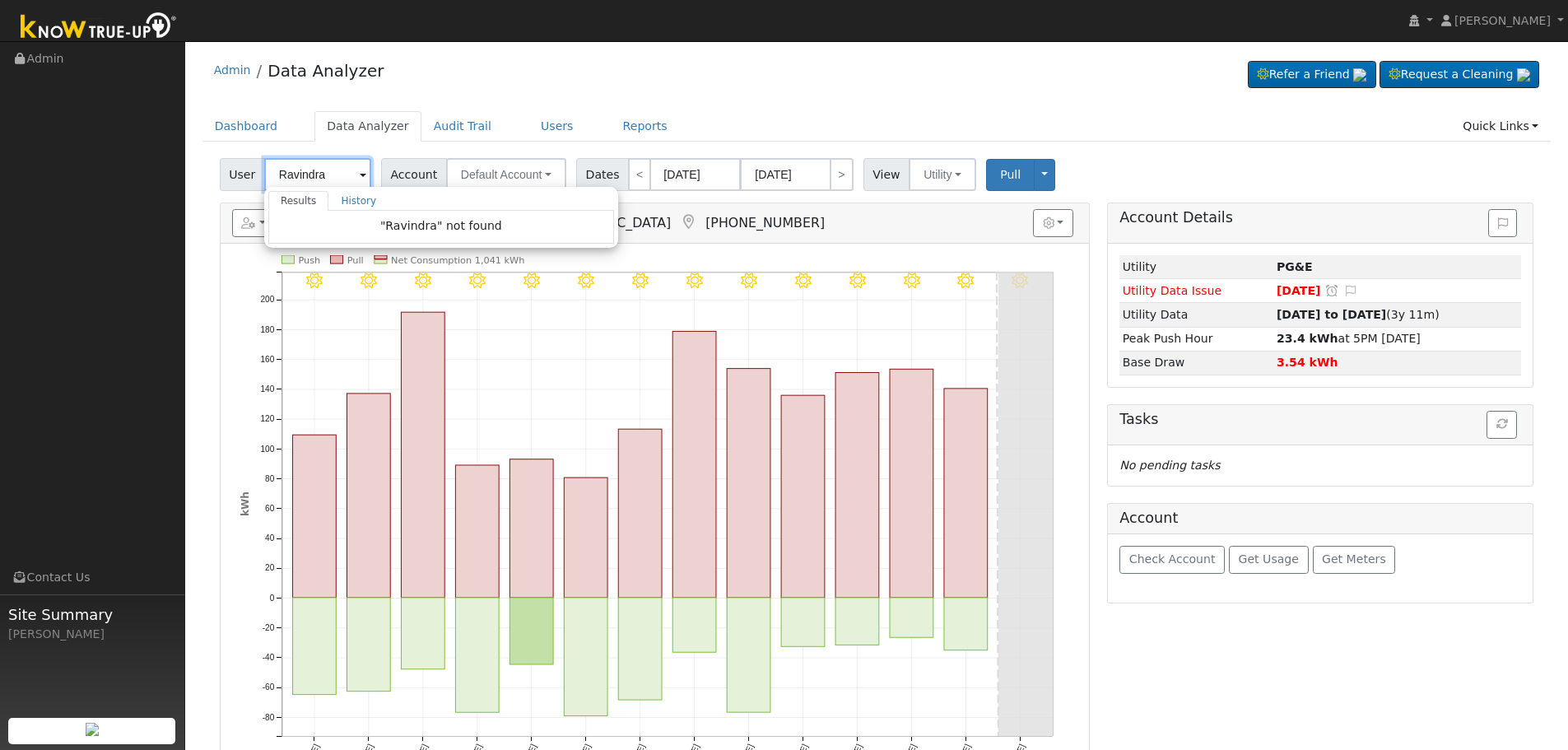
click at [311, 171] on input "Ravindra" at bounding box center [318, 175] width 107 height 33
click at [321, 164] on input "Ravindra" at bounding box center [318, 175] width 107 height 33
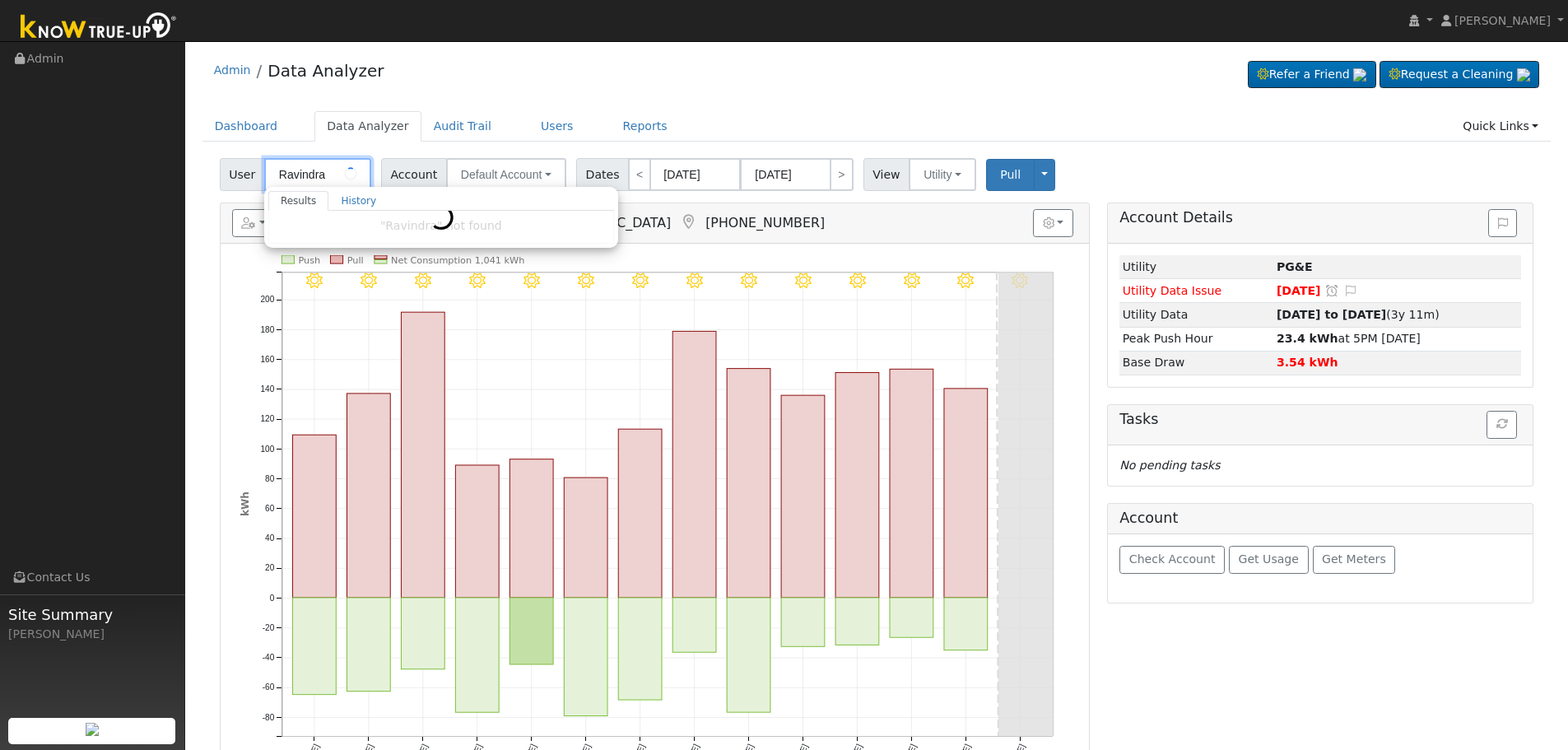
paste input "Andra, Ravindra K Danda & Shirikalav"
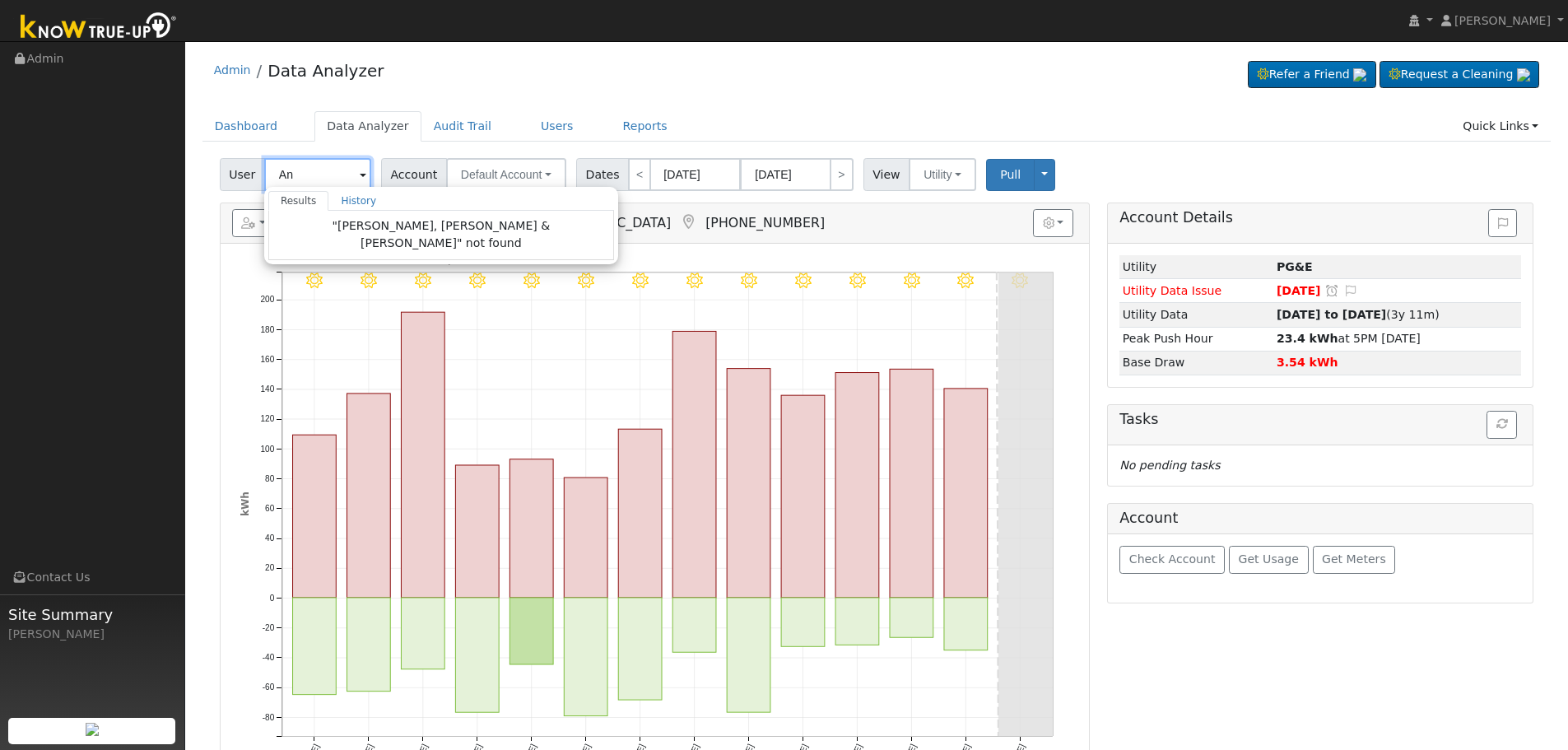
type input "A"
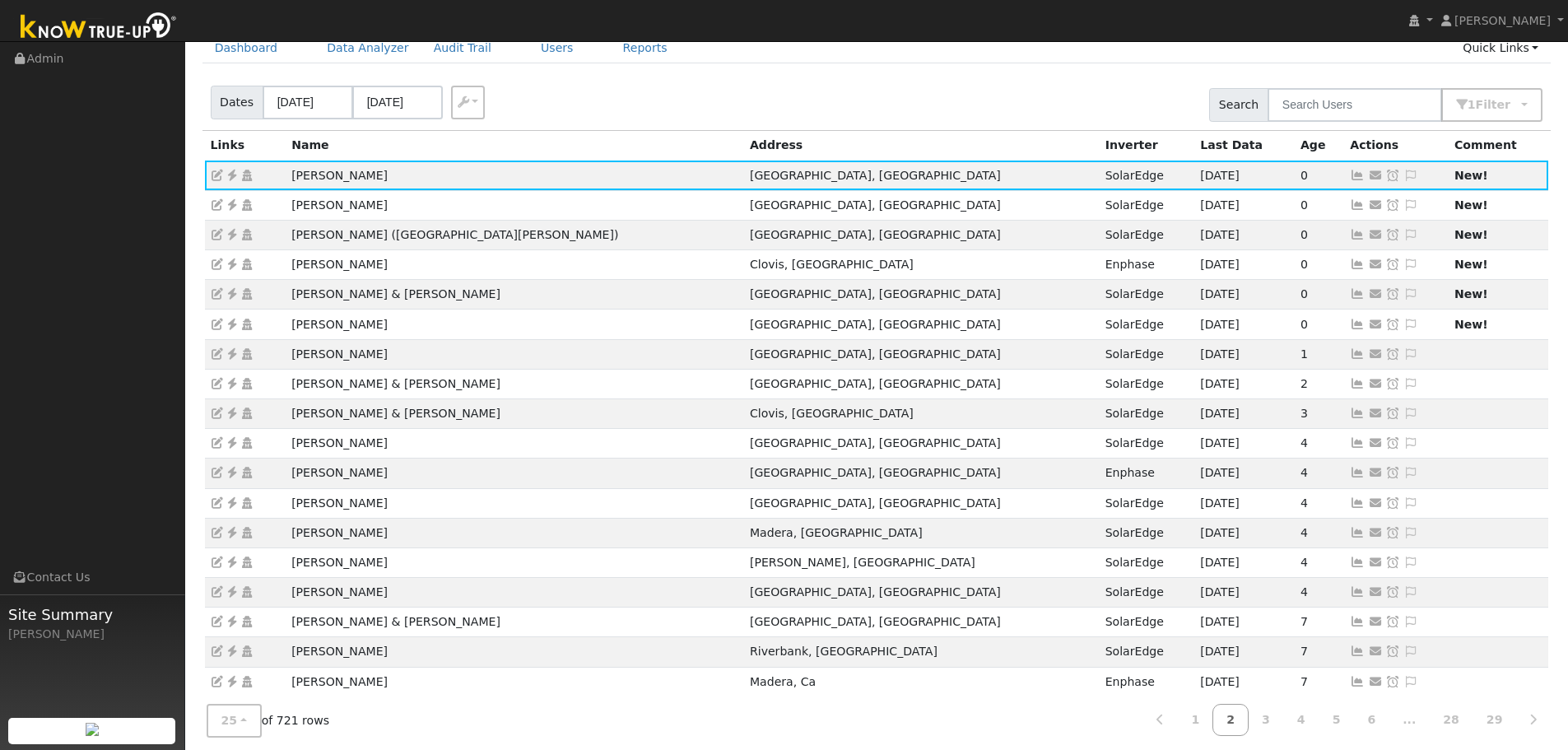
scroll to position [79, 0]
click at [1351, 180] on icon at bounding box center [1358, 175] width 15 height 11
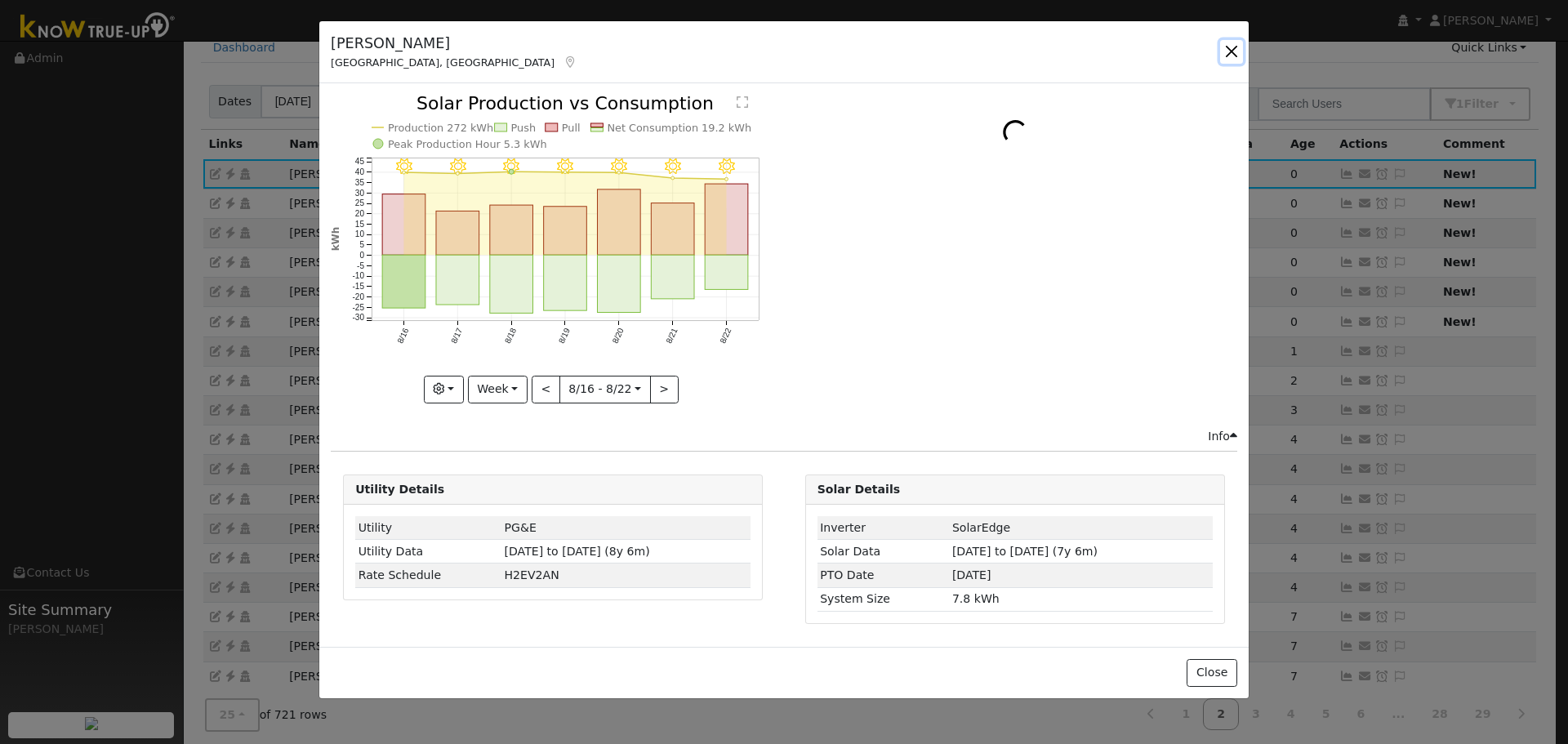
click at [1235, 47] on button "button" at bounding box center [1231, 51] width 23 height 23
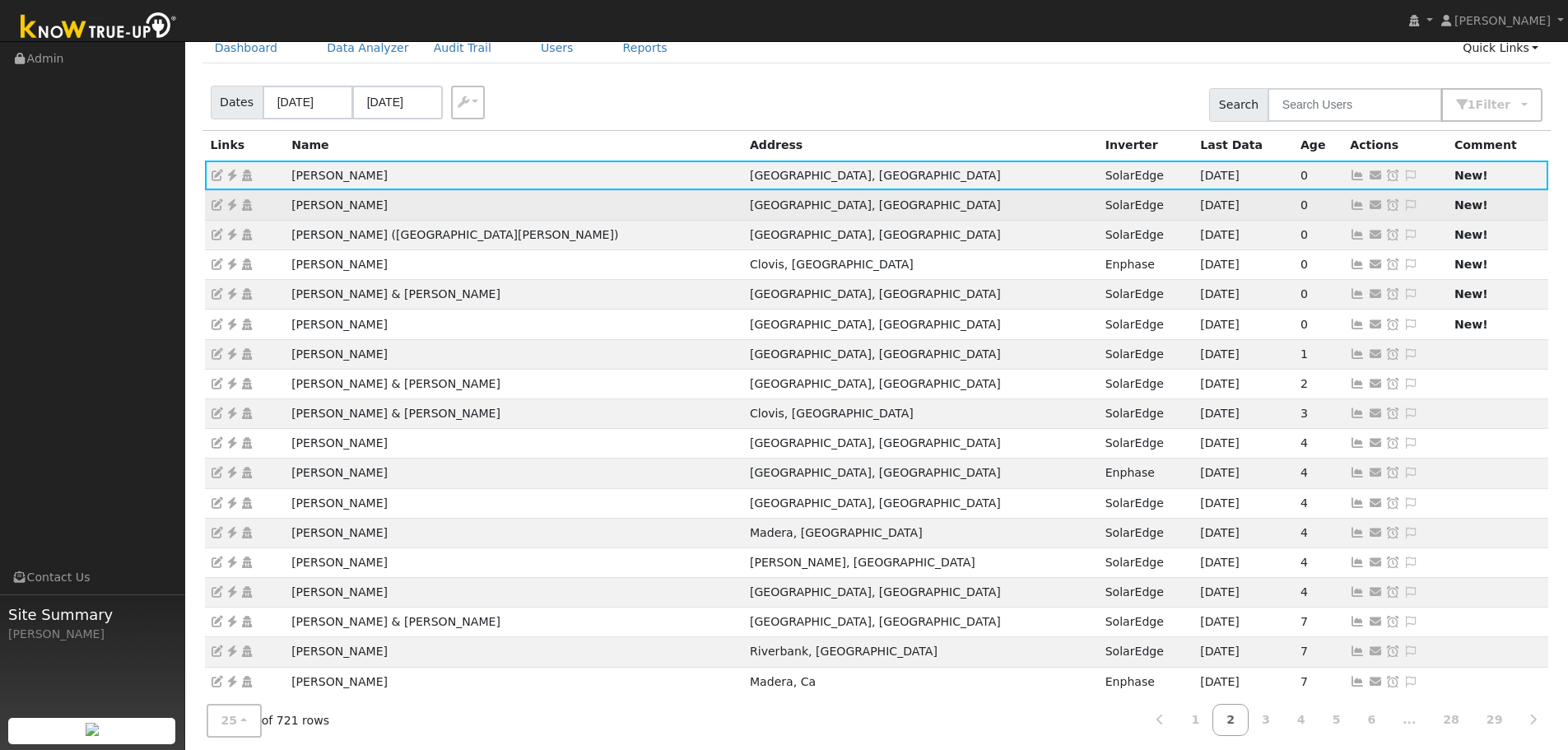
click at [1351, 207] on icon at bounding box center [1358, 204] width 15 height 11
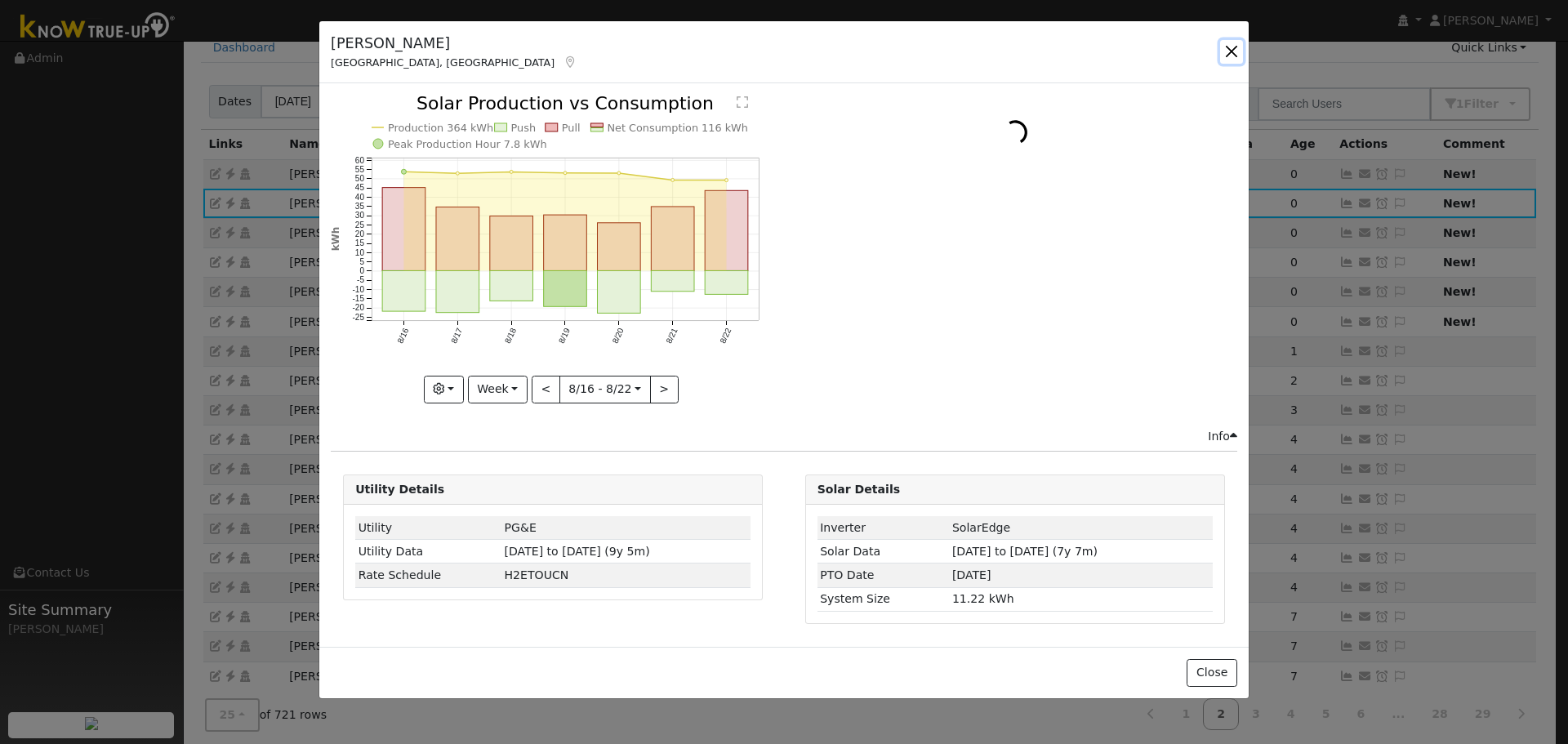
click at [1231, 55] on button "button" at bounding box center [1231, 51] width 23 height 23
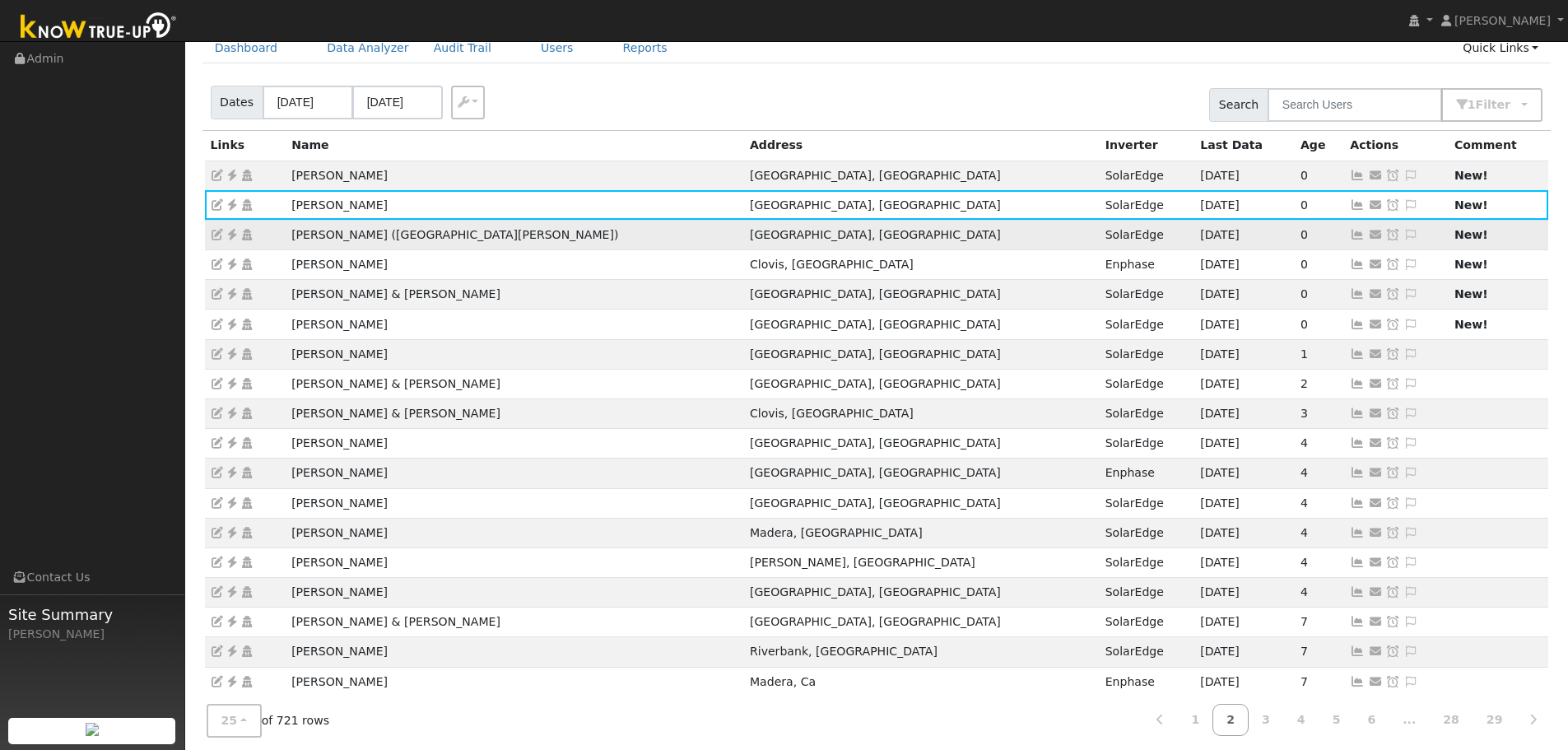
click at [1351, 231] on icon at bounding box center [1358, 234] width 15 height 11
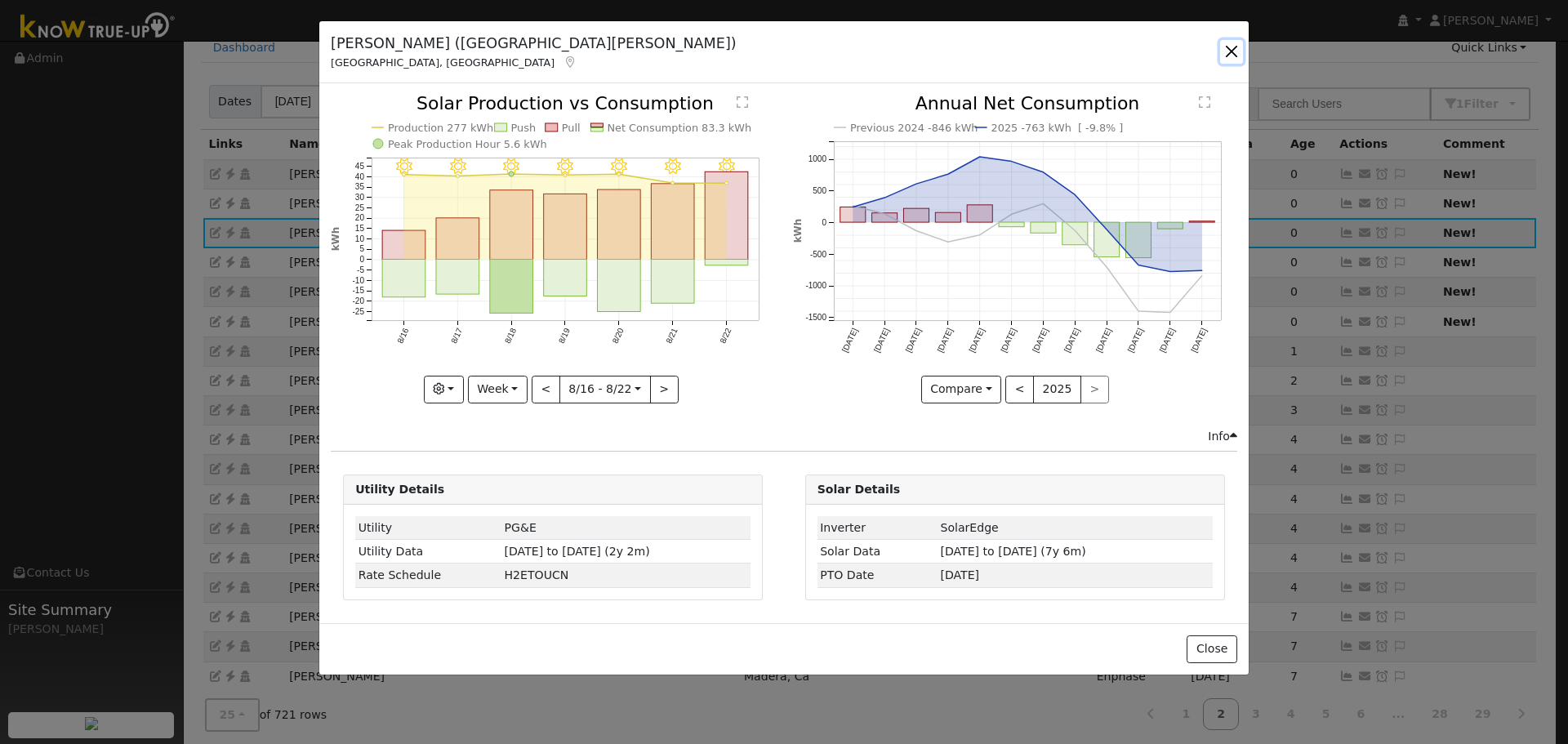
click at [1228, 53] on button "button" at bounding box center [1231, 51] width 23 height 23
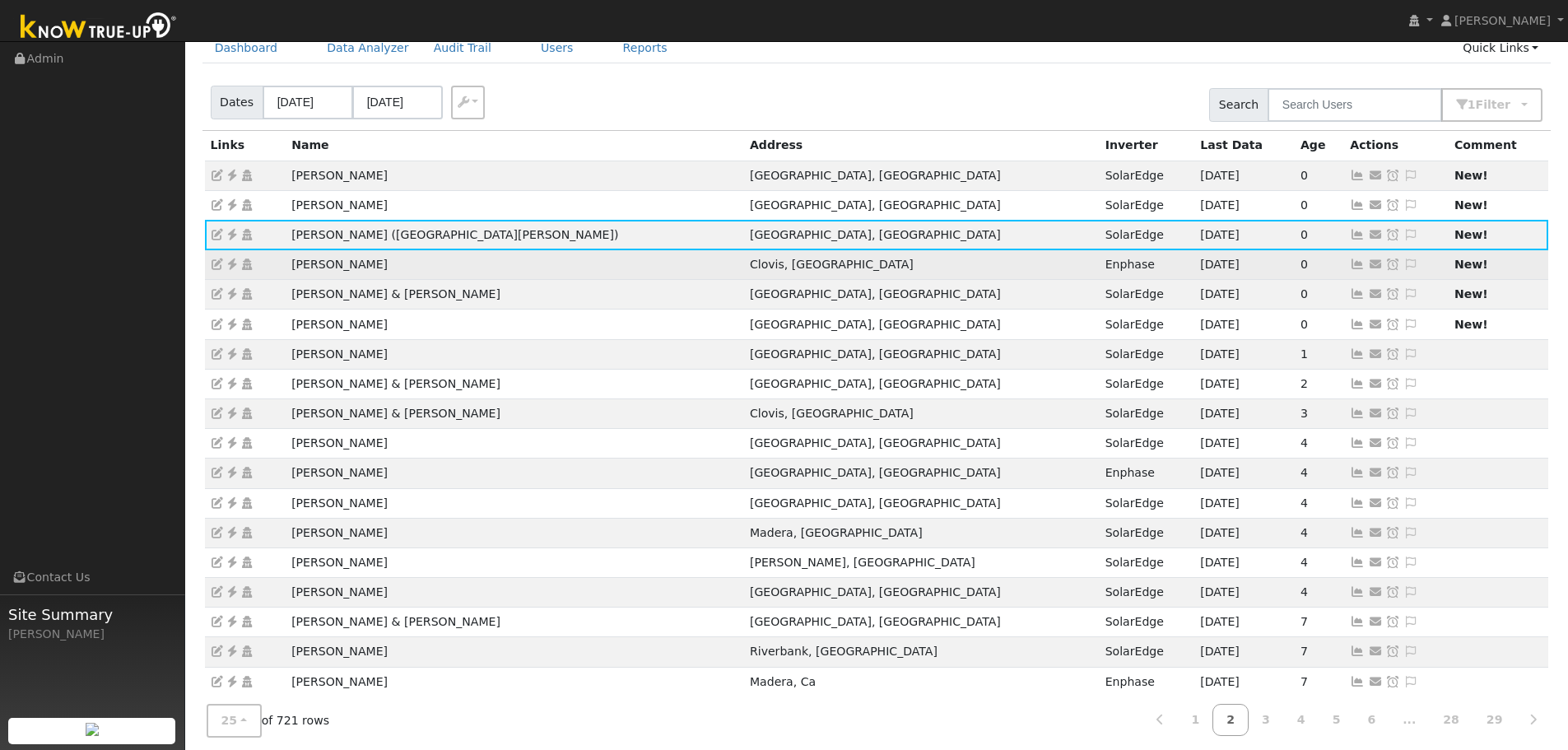
click at [1351, 259] on icon at bounding box center [1358, 264] width 15 height 11
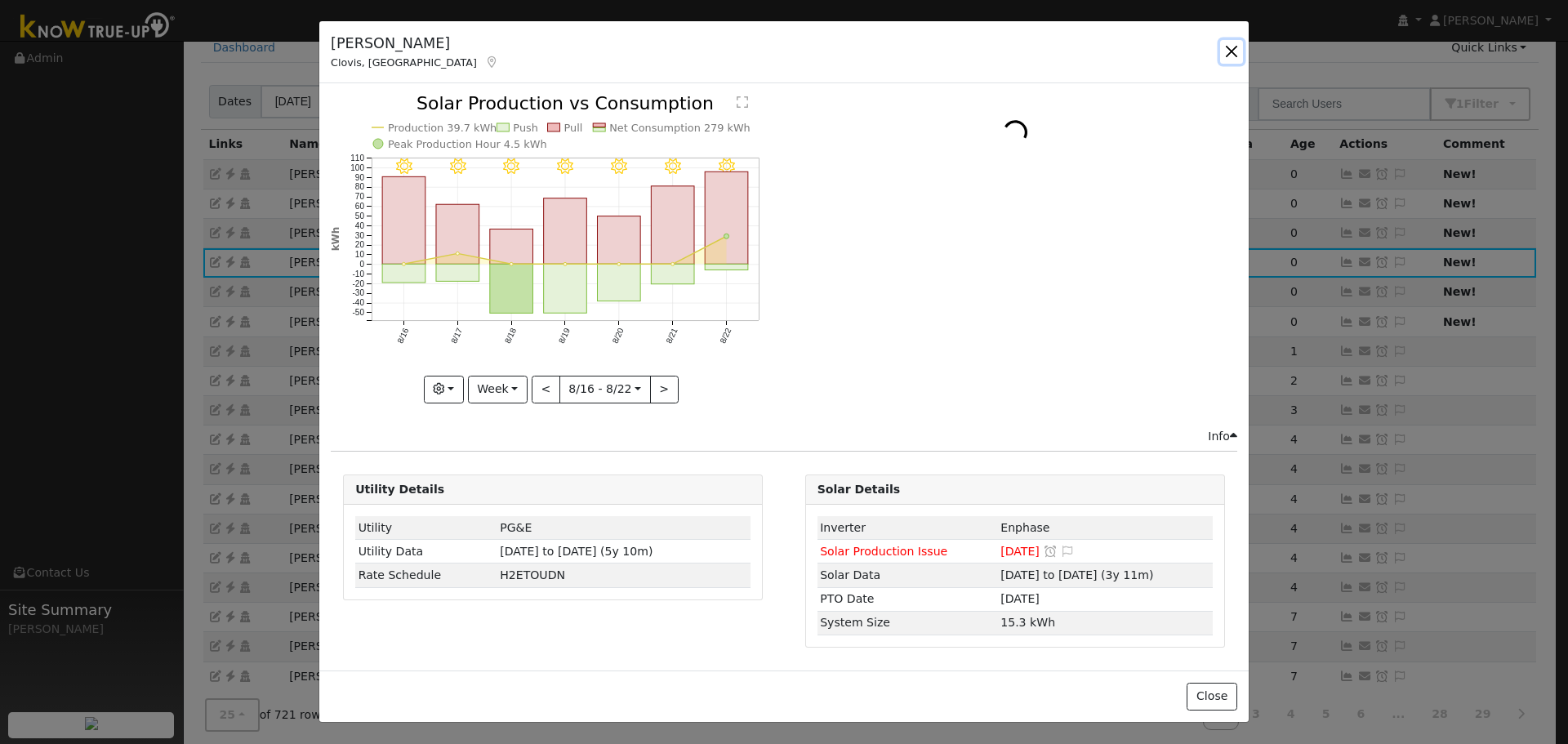
click at [1226, 49] on button "button" at bounding box center [1231, 51] width 23 height 23
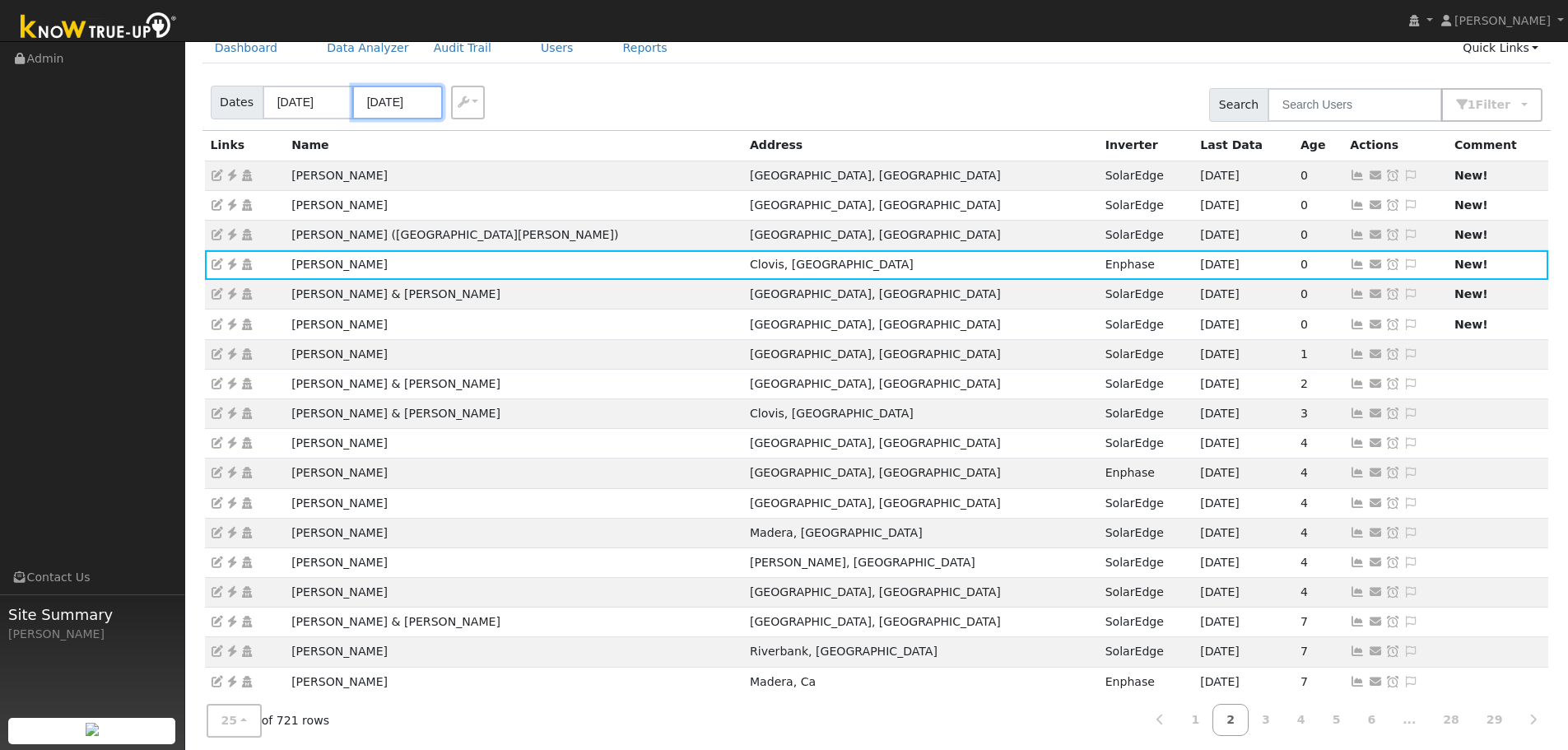
click at [383, 98] on input "08/22/2025" at bounding box center [398, 102] width 91 height 34
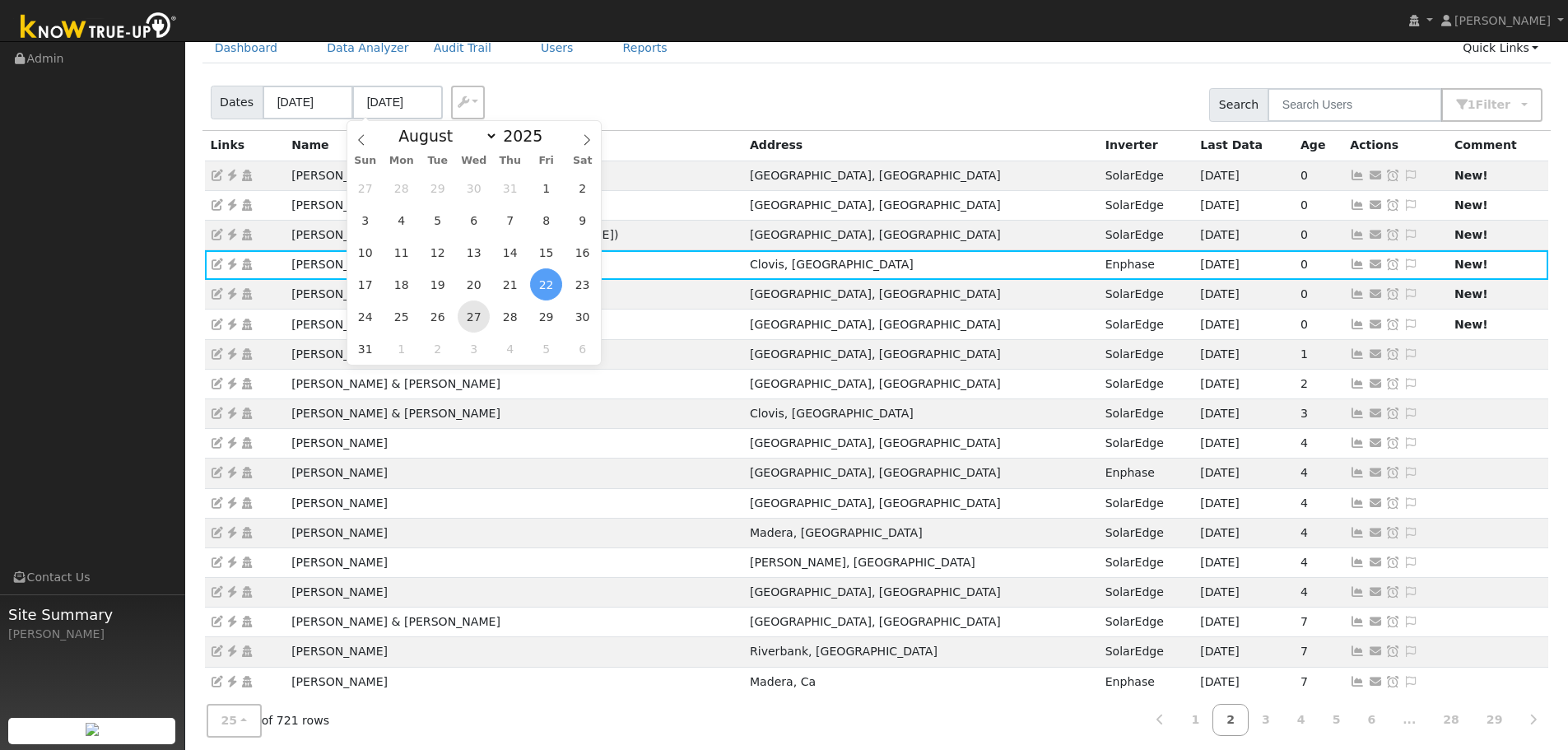
click at [465, 314] on span "27" at bounding box center [473, 316] width 32 height 32
type input "[DATE]"
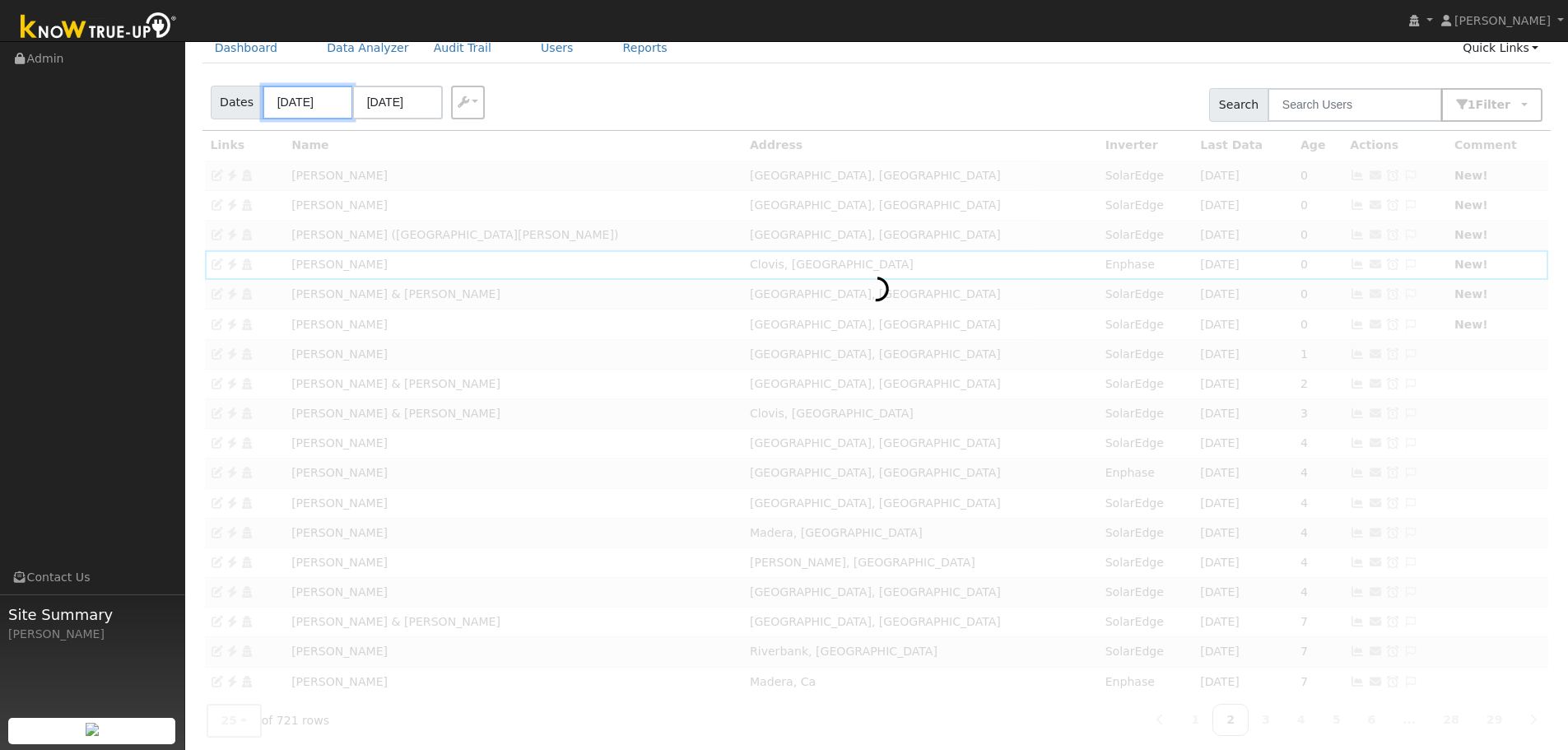
click at [301, 107] on input "08/20/2025" at bounding box center [308, 102] width 91 height 34
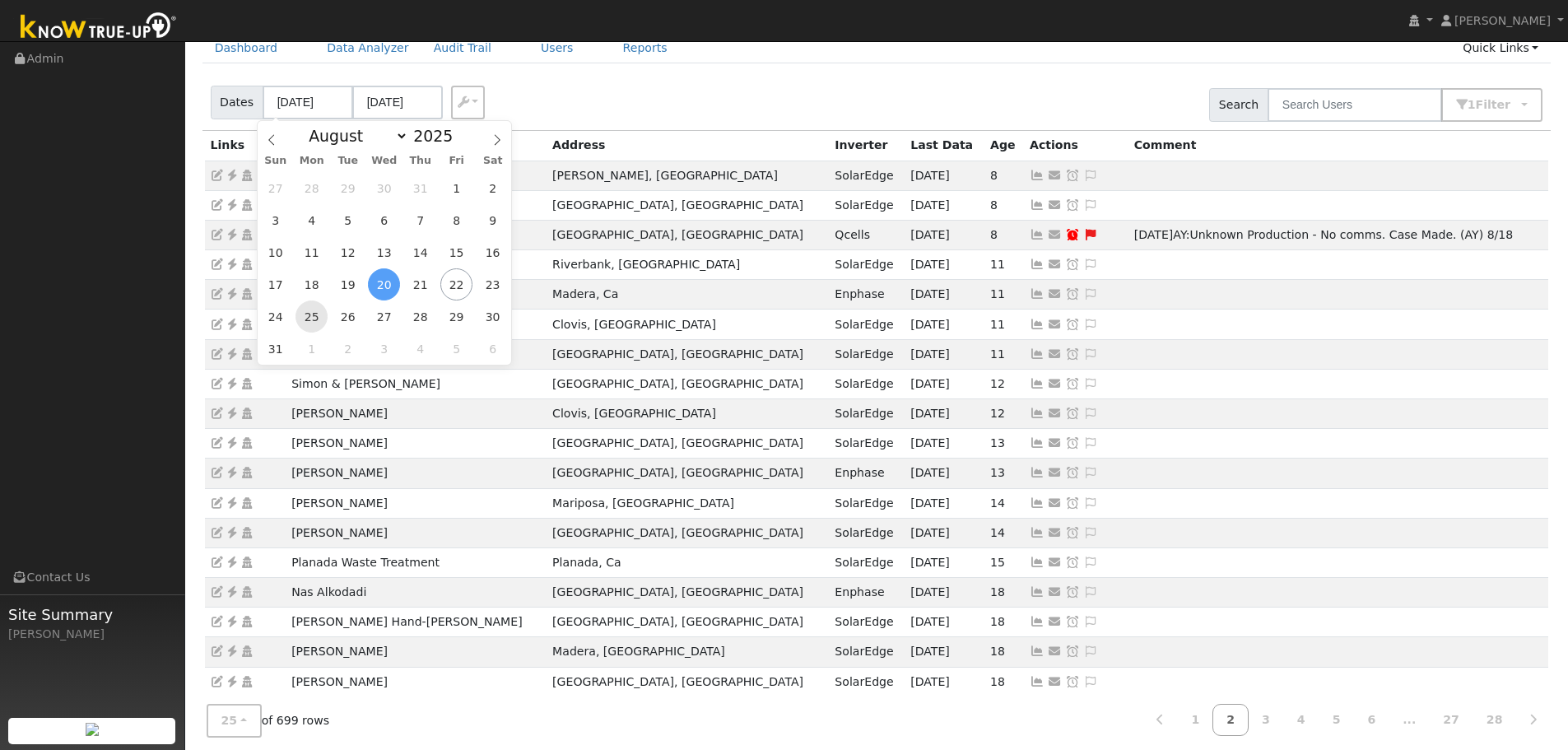
click at [306, 321] on span "25" at bounding box center [312, 316] width 32 height 32
type input "08/25/2025"
type input "09/01/2025"
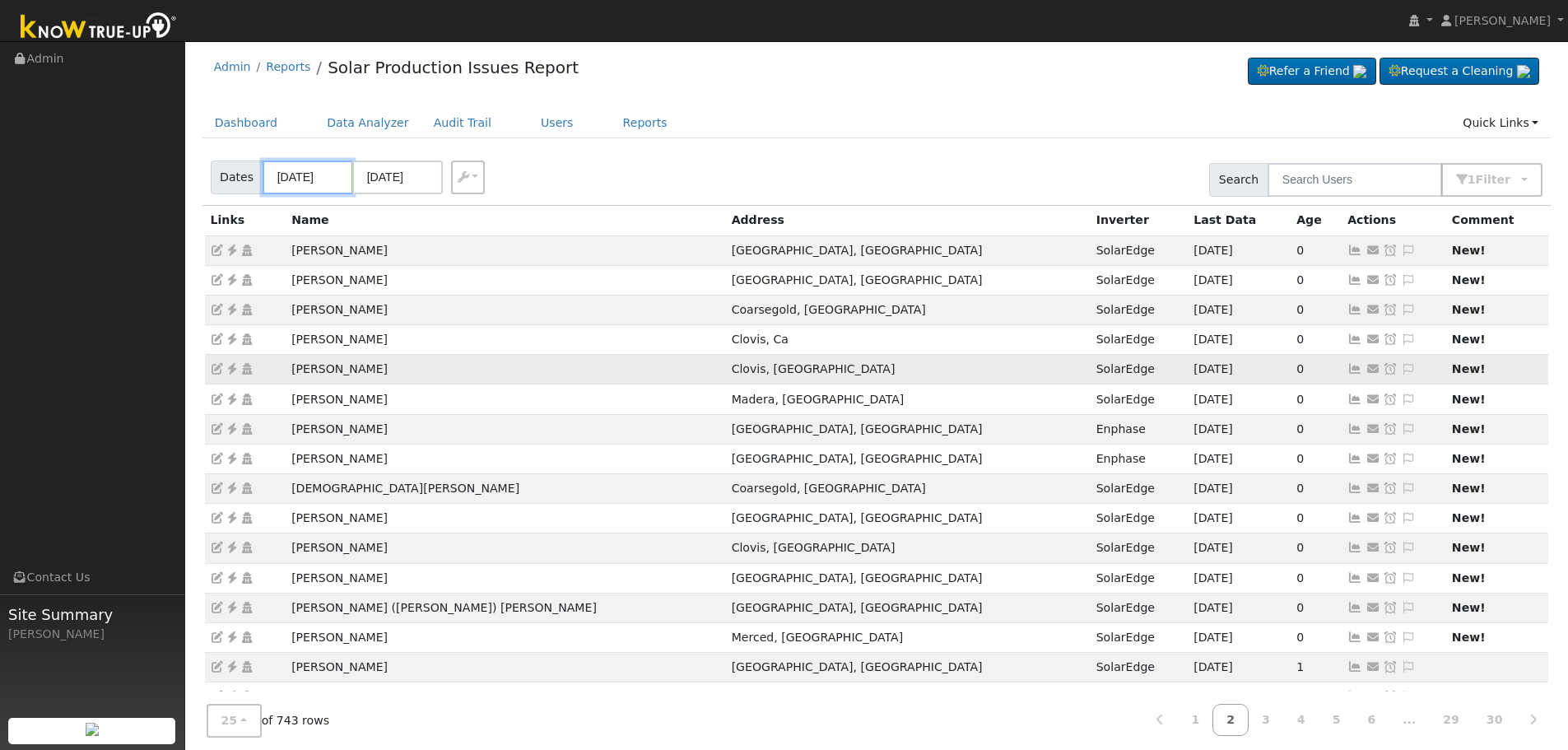
scroll to position [0, 0]
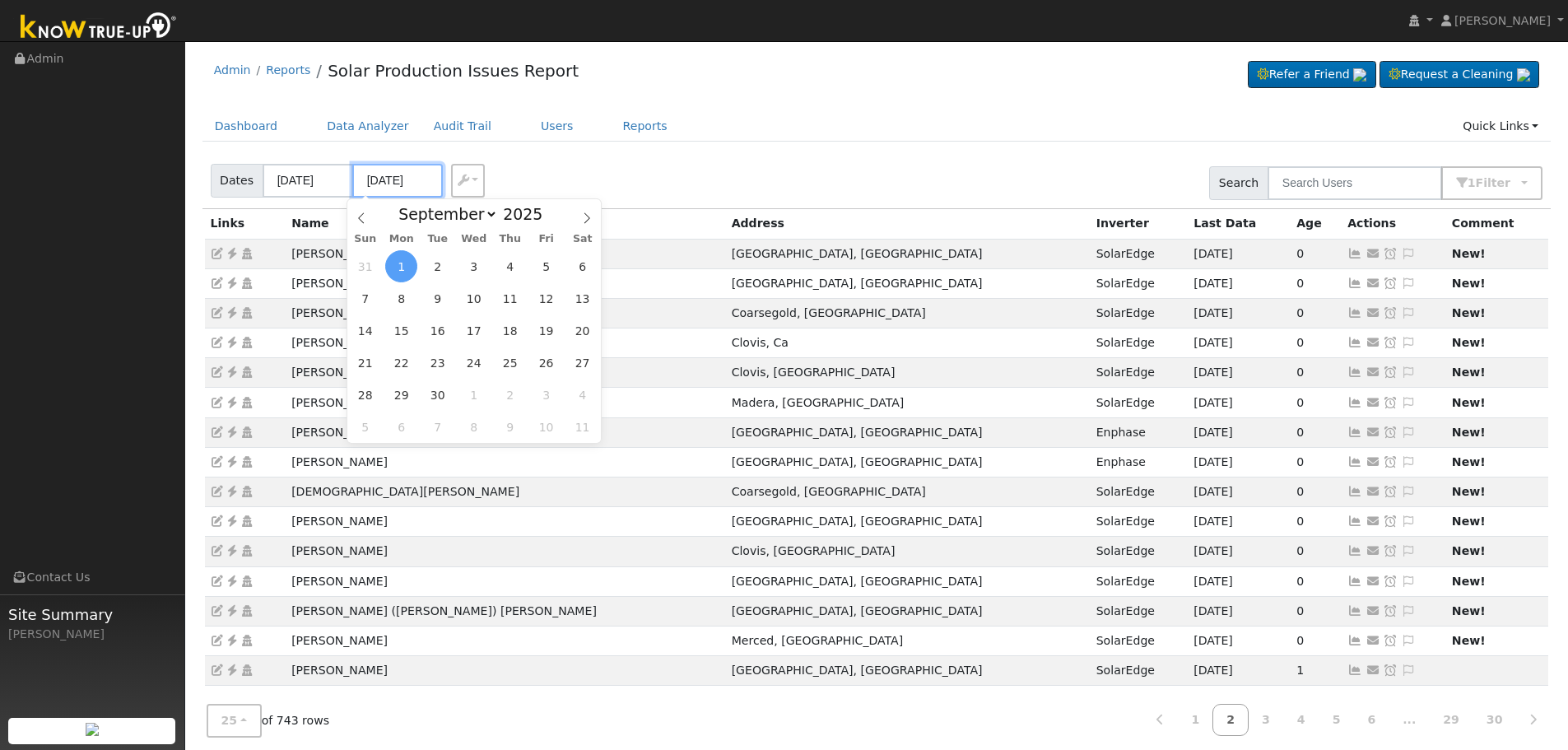
click at [394, 175] on input "09/01/2025" at bounding box center [398, 181] width 91 height 34
click at [358, 213] on icon at bounding box center [361, 217] width 11 height 11
select select "7"
drag, startPoint x: 470, startPoint y: 388, endPoint x: 324, endPoint y: 282, distance: 180.4
click at [468, 387] on span "27" at bounding box center [473, 395] width 32 height 32
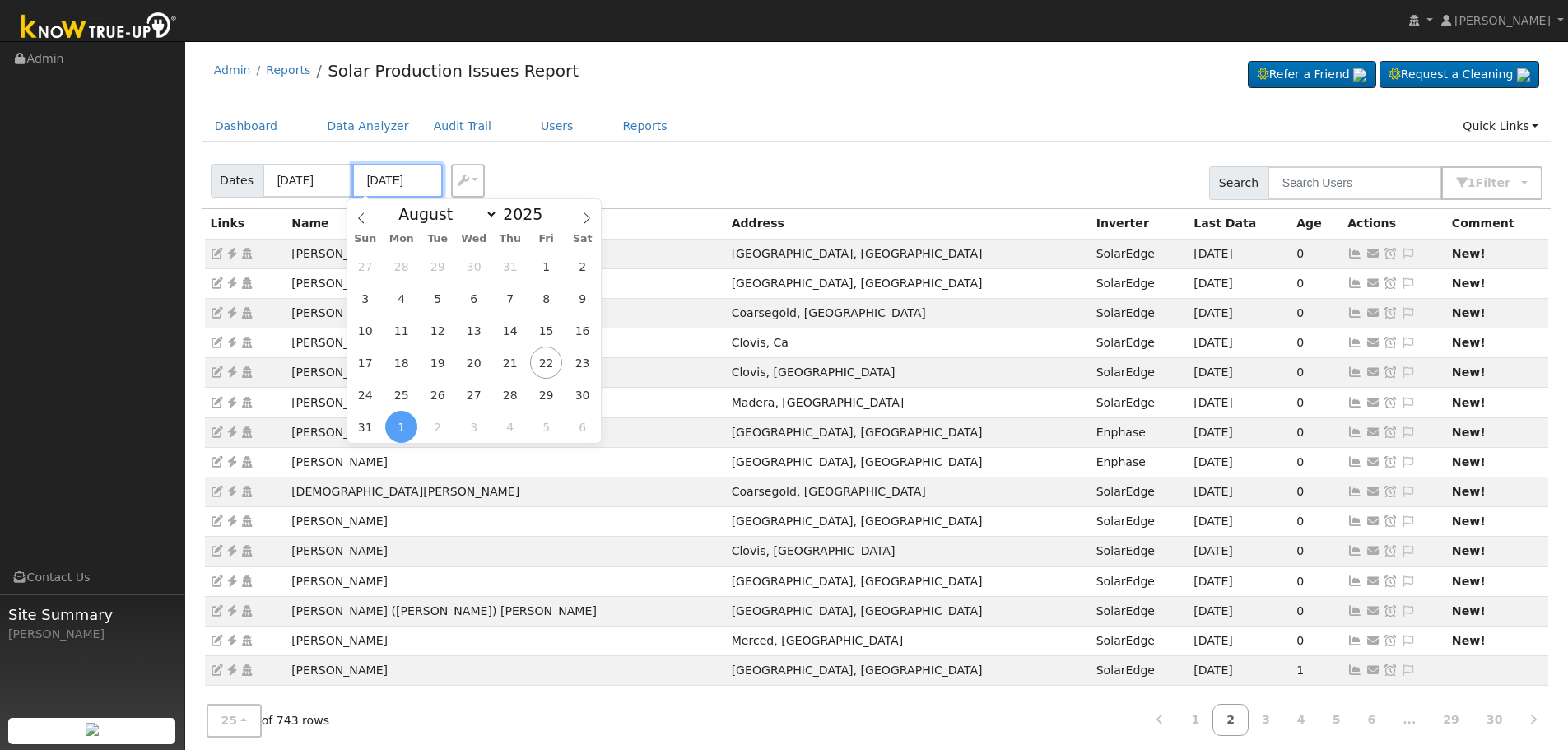
type input "[DATE]"
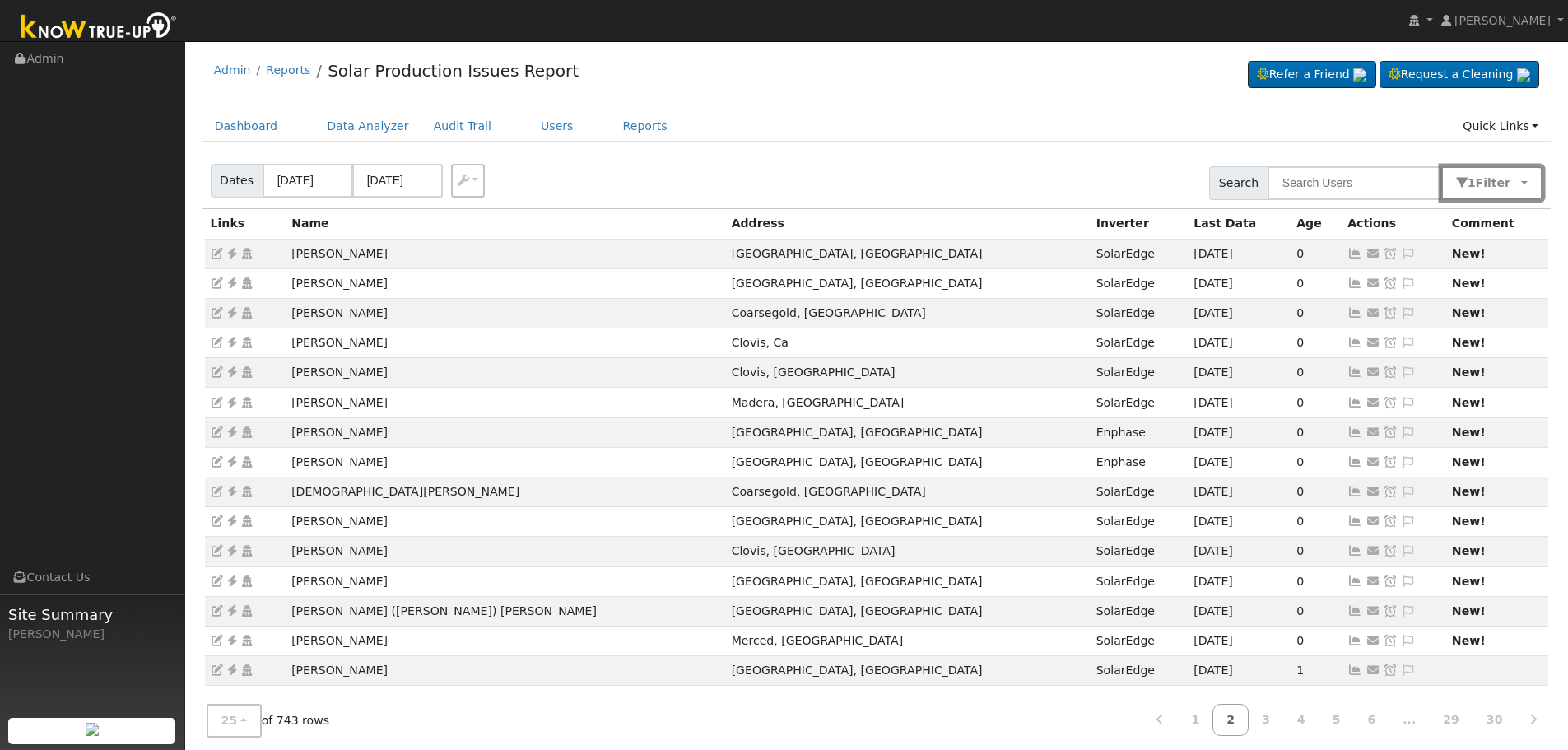
click at [1525, 177] on button "1 Filter" at bounding box center [1492, 182] width 102 height 34
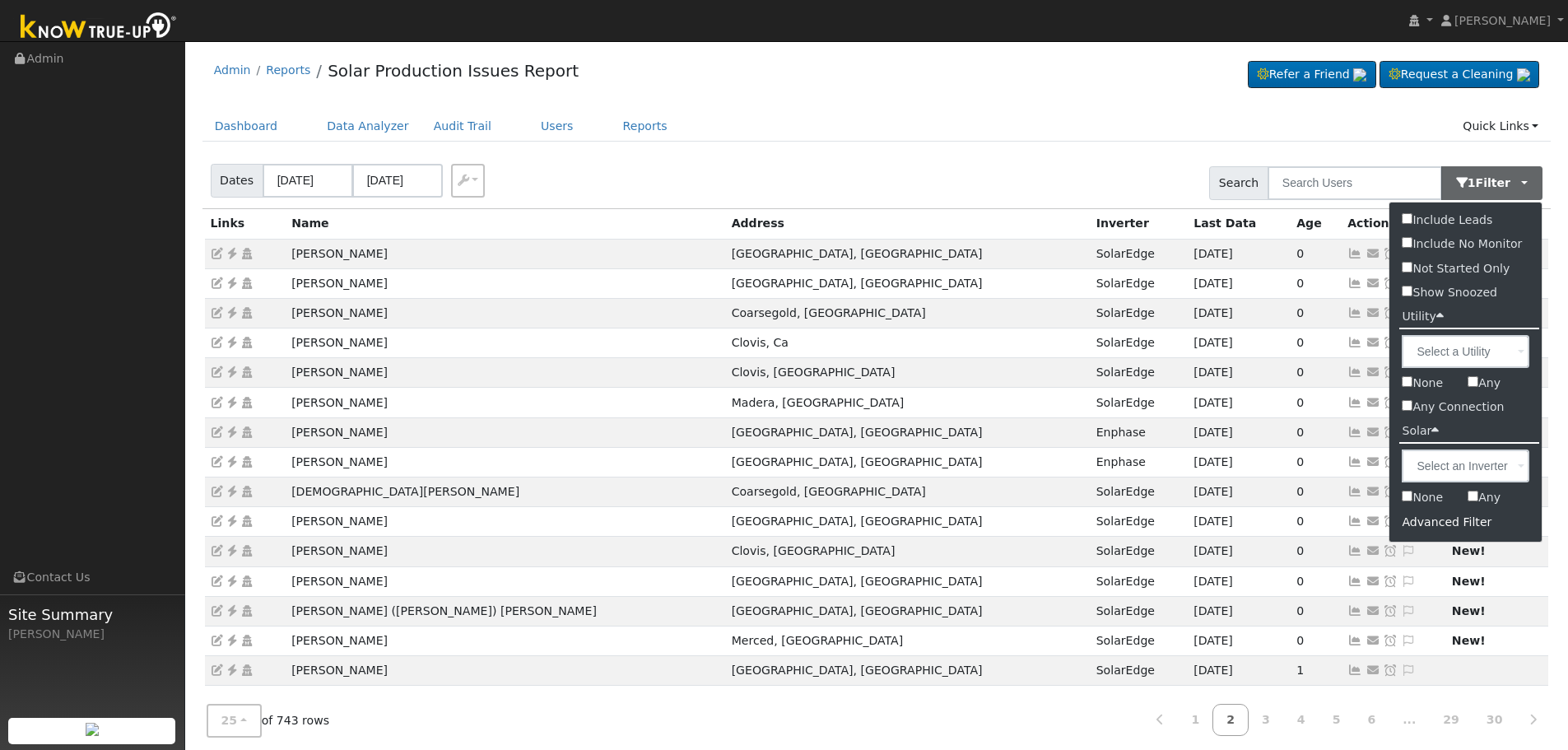
click at [1462, 525] on div "Advanced Filter" at bounding box center [1466, 522] width 152 height 25
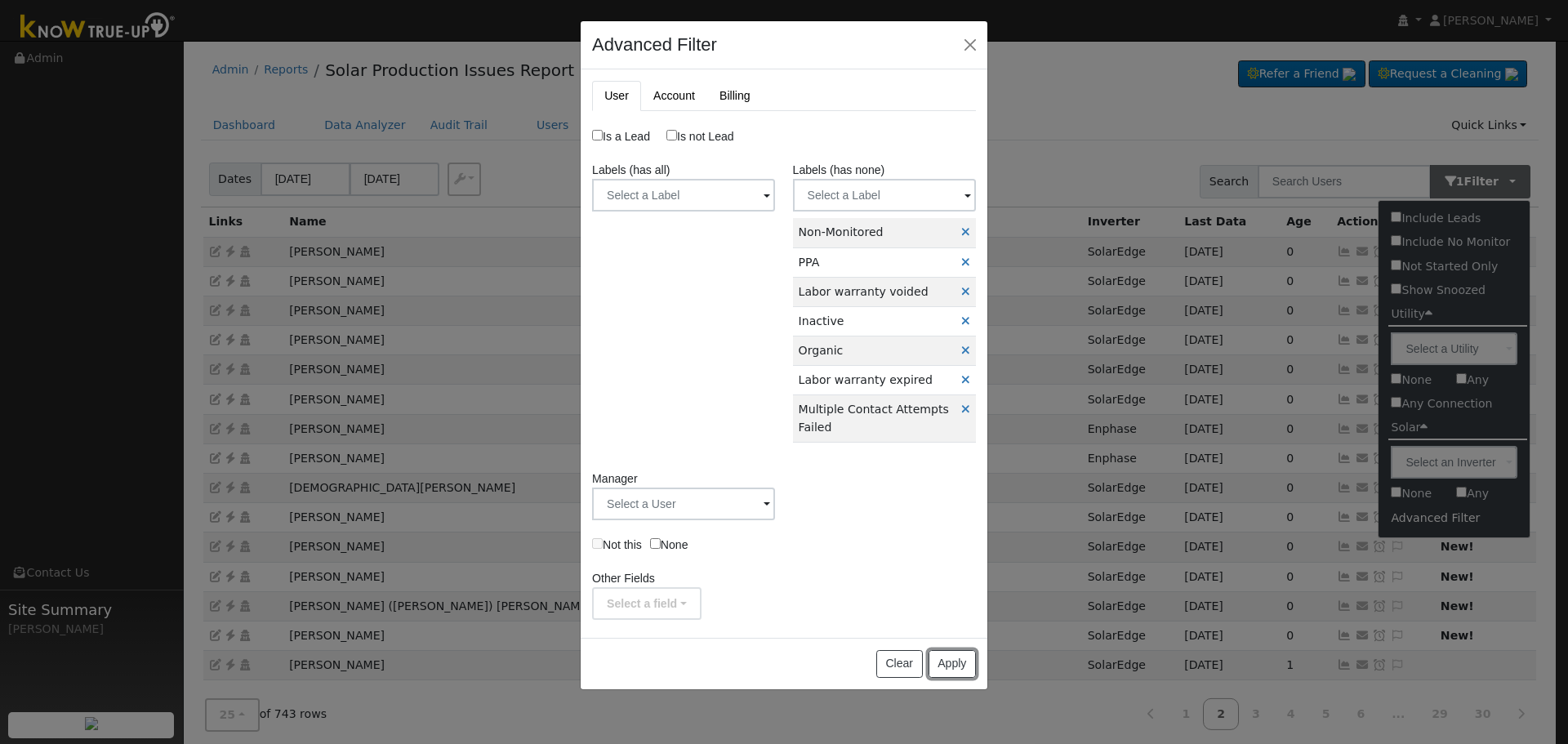
click at [946, 663] on button "Apply" at bounding box center [952, 664] width 48 height 28
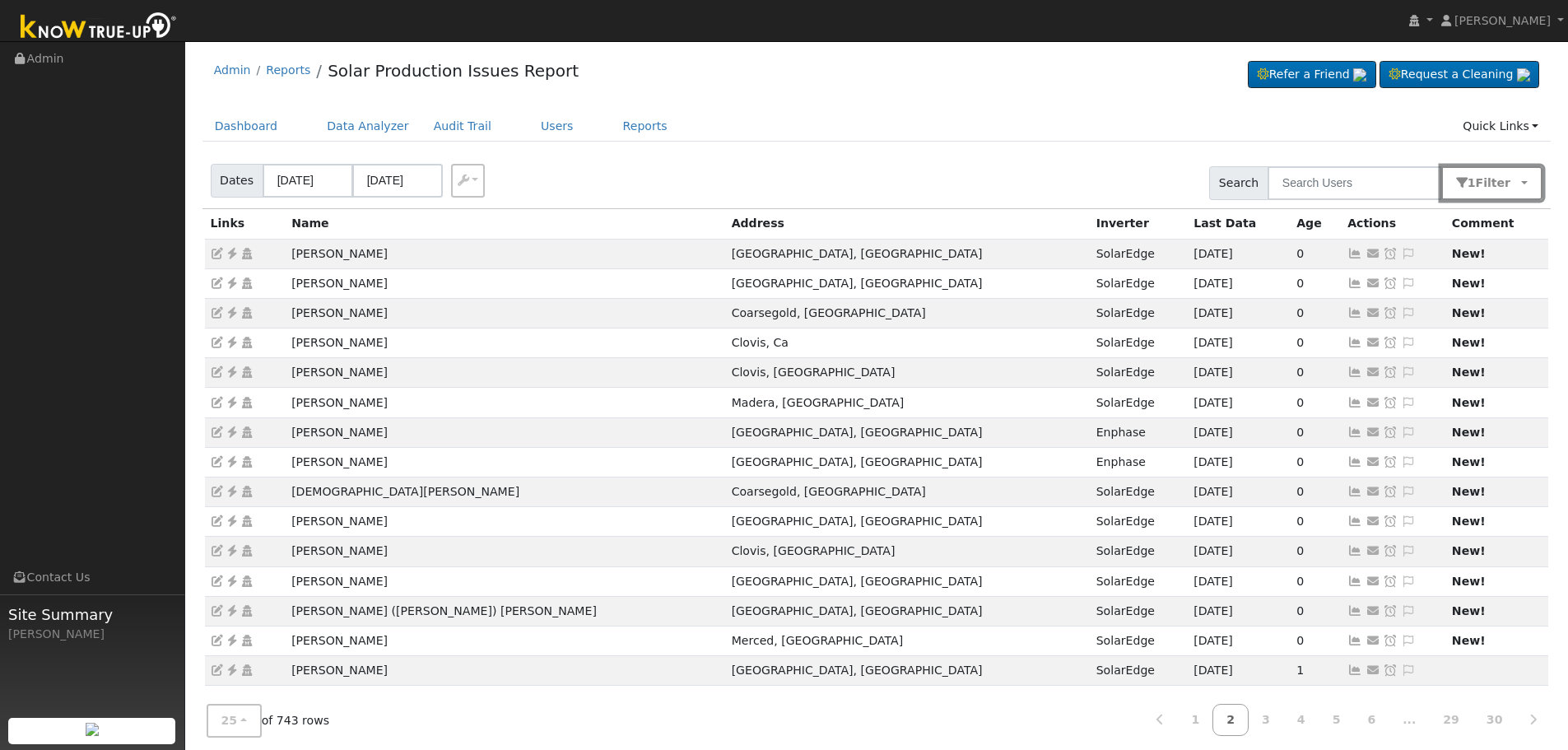
click at [1487, 186] on span "Filter" at bounding box center [1497, 182] width 43 height 13
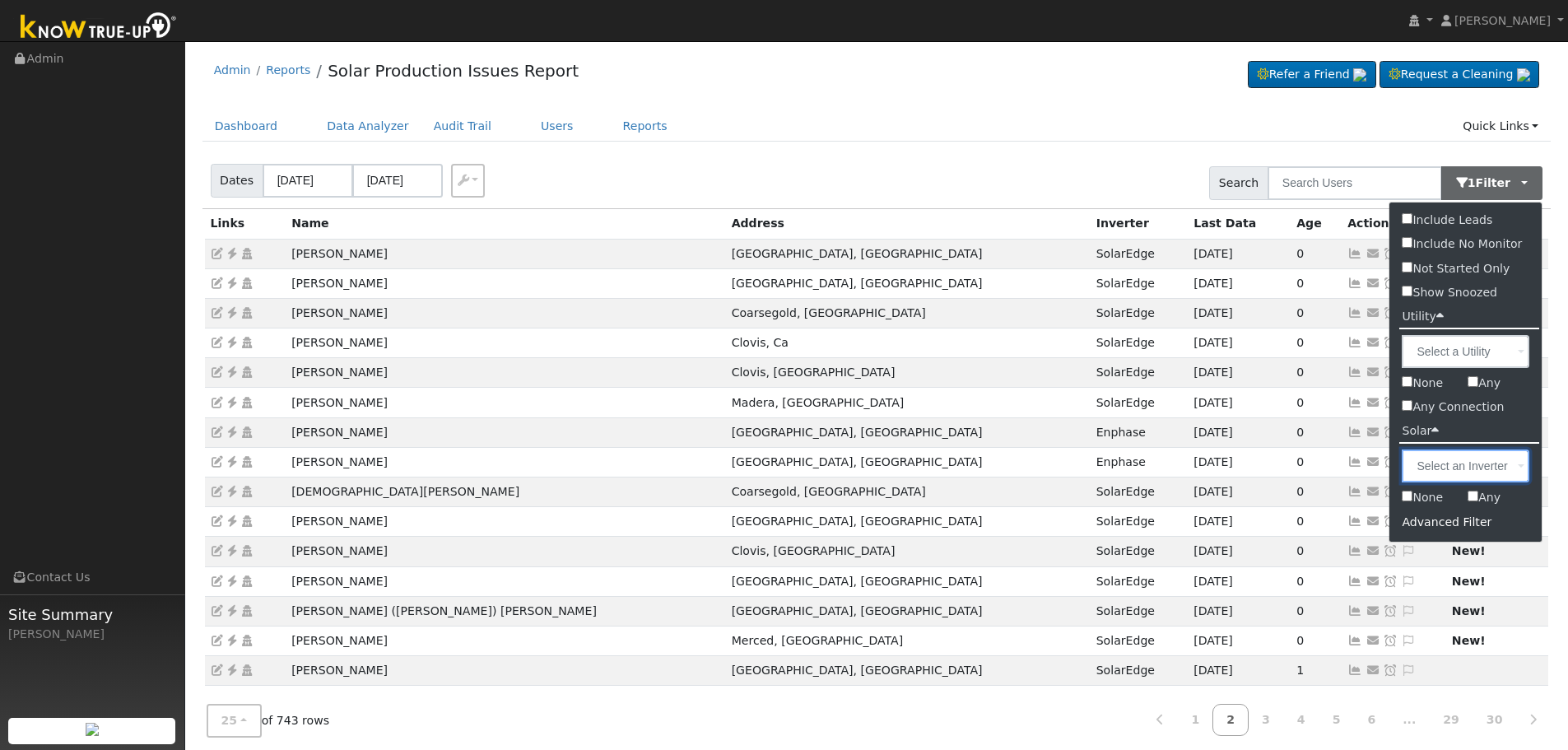
click at [1488, 479] on input "text" at bounding box center [1466, 466] width 127 height 33
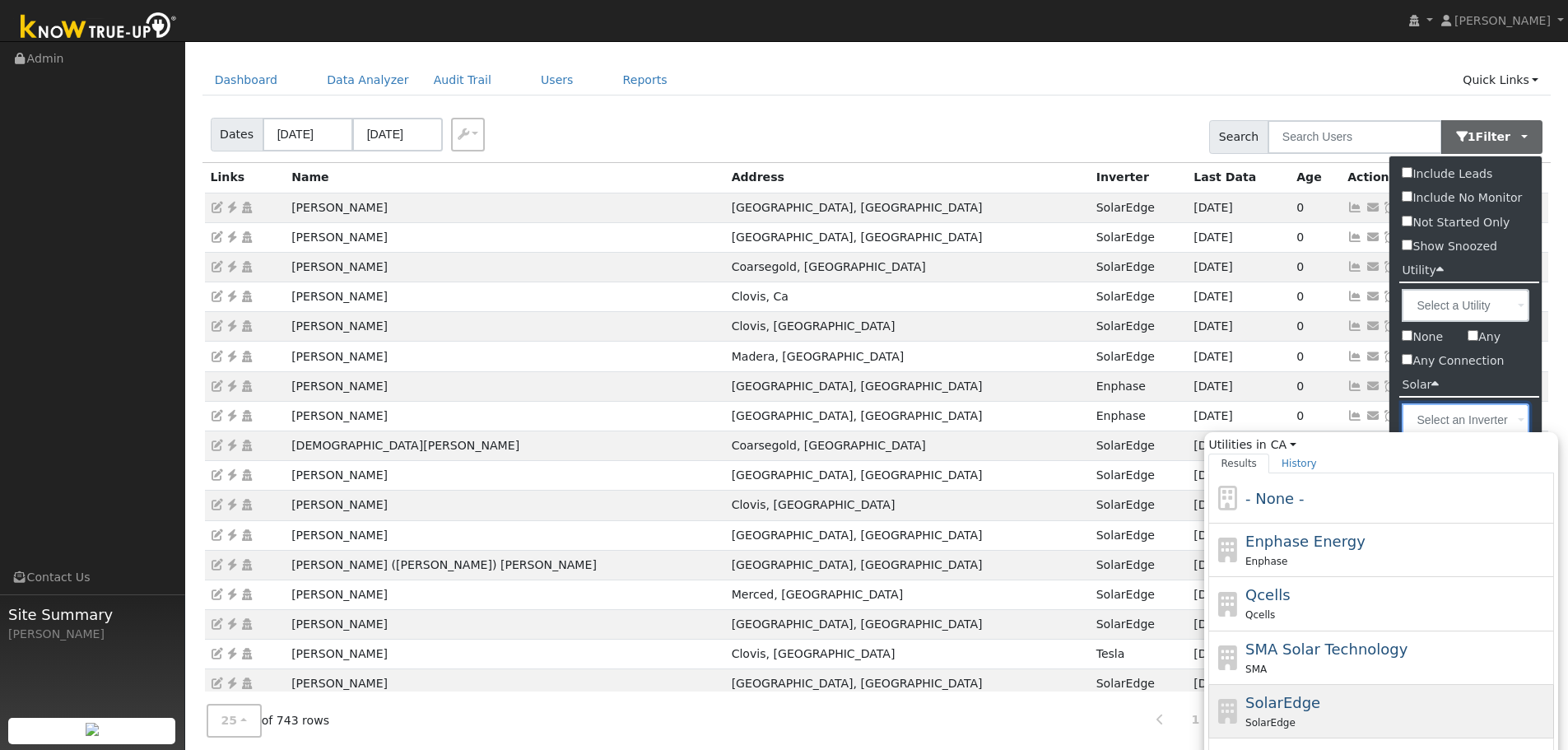
scroll to position [82, 0]
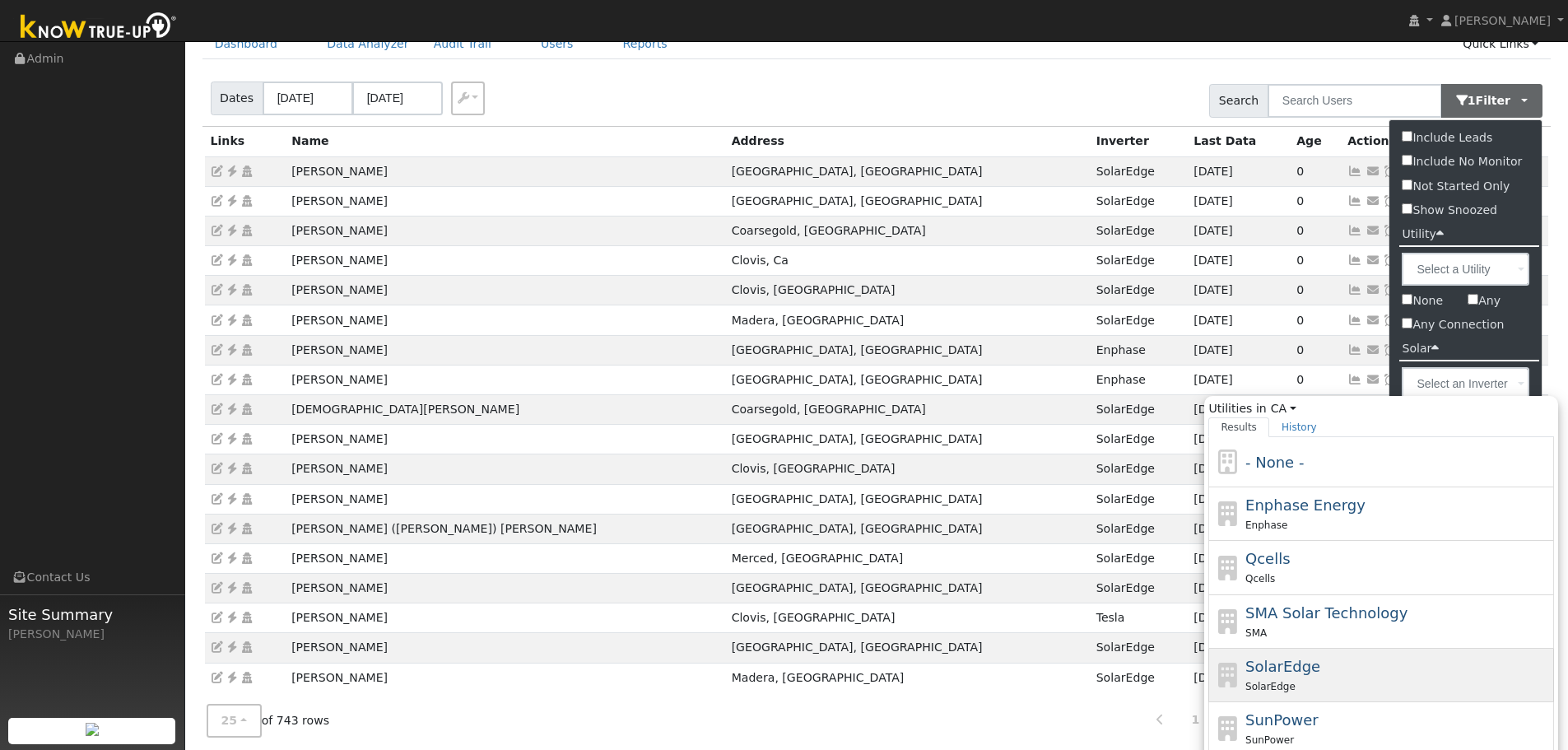
click at [1326, 678] on div "SolarEdge" at bounding box center [1399, 686] width 306 height 17
click at [0, 0] on input "Utilities in CA All States AL AK AZ AR CA CO CT DE FL GA HI ID IL IN IA KS KY L…" at bounding box center [0, 0] width 0 height 0
type input "SolarEdge"
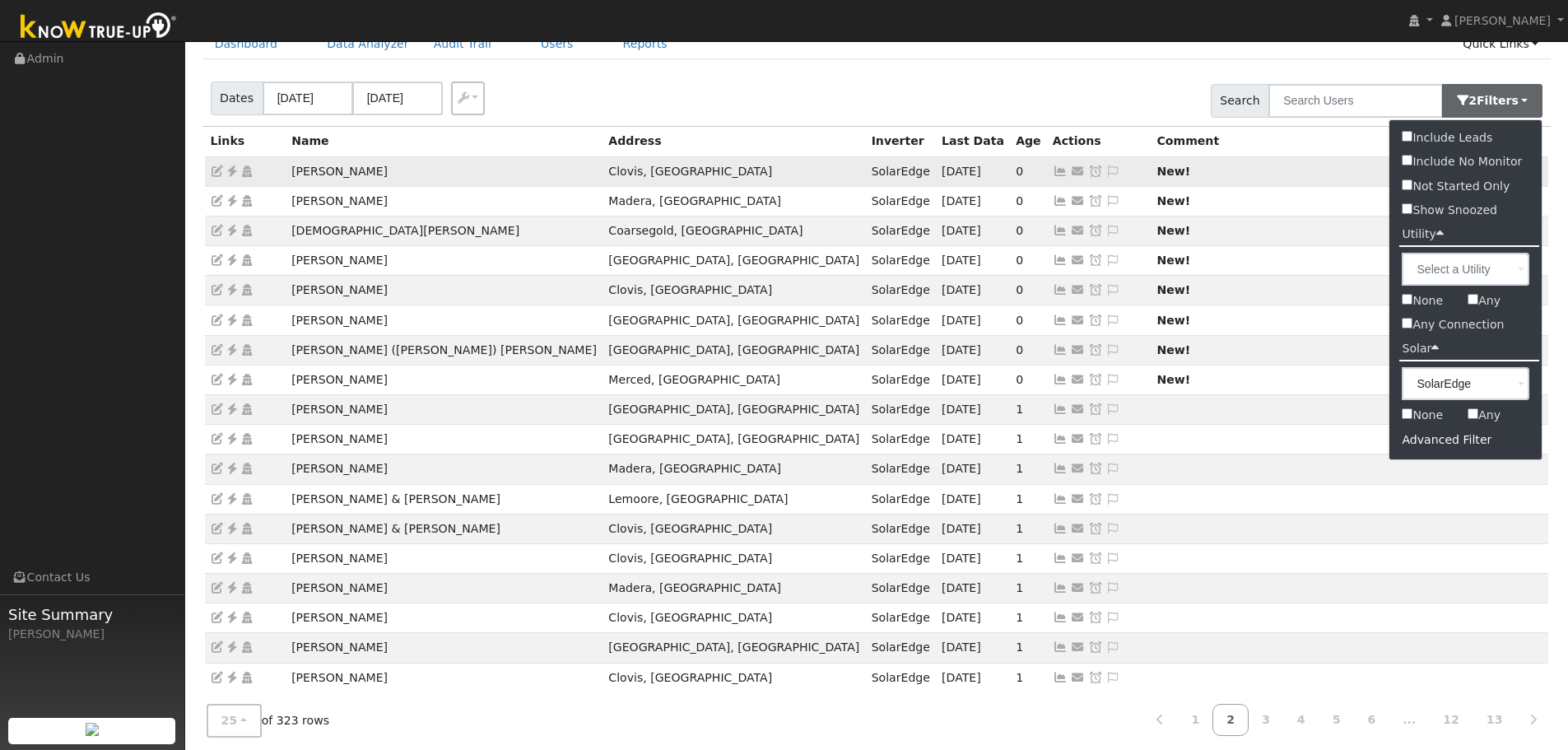
click at [1053, 176] on icon at bounding box center [1060, 171] width 15 height 11
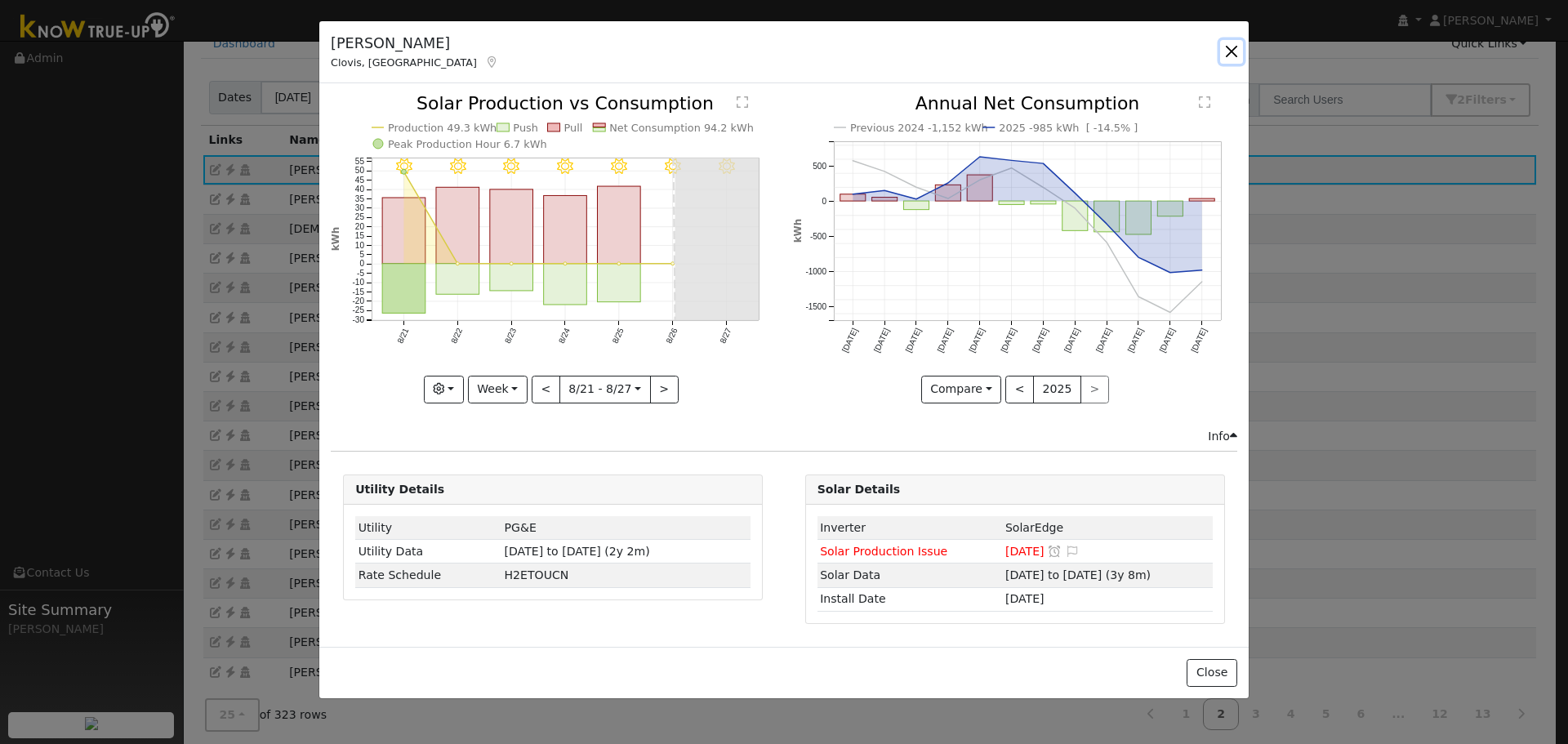
click at [1236, 47] on button "button" at bounding box center [1231, 51] width 23 height 23
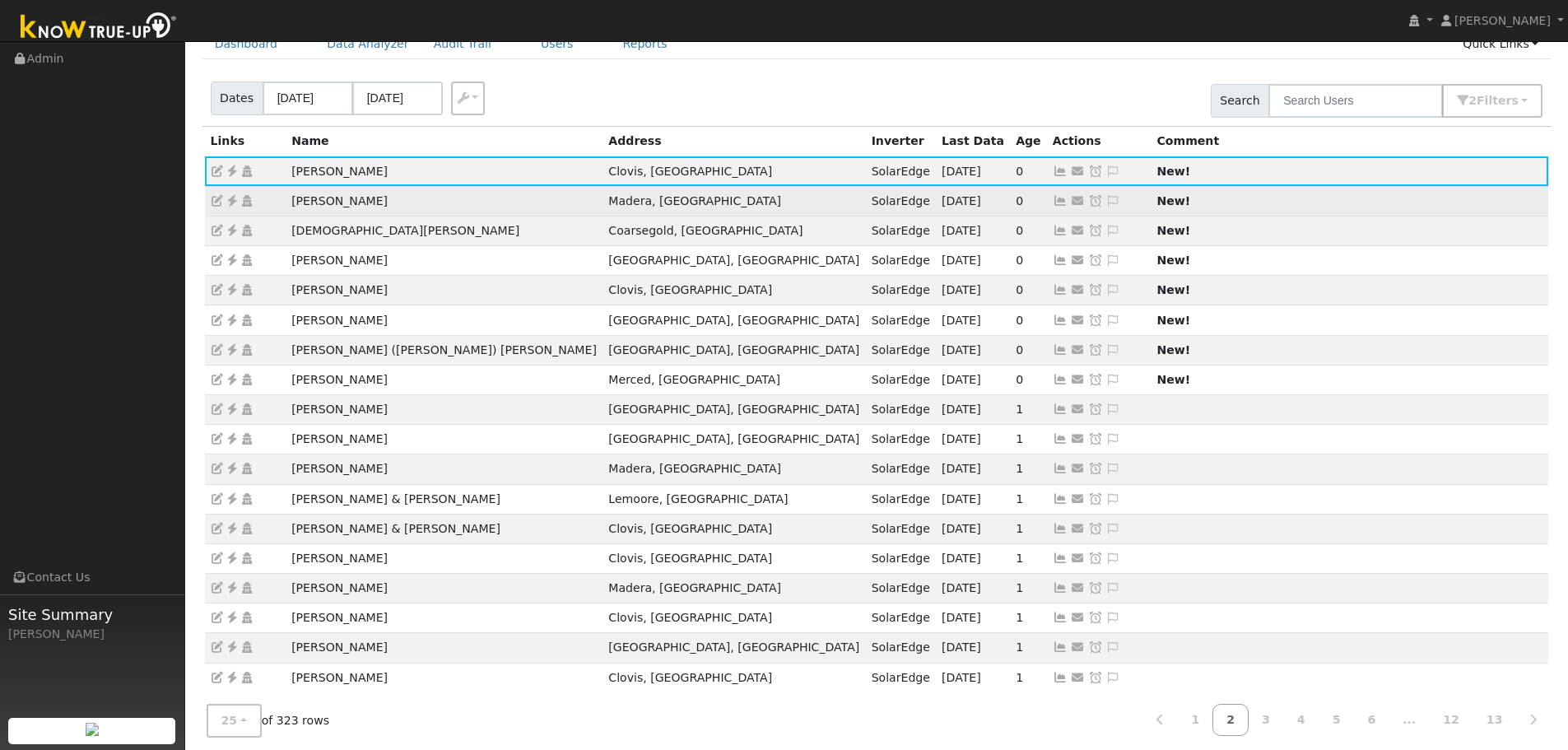
click at [1053, 196] on icon at bounding box center [1060, 201] width 15 height 11
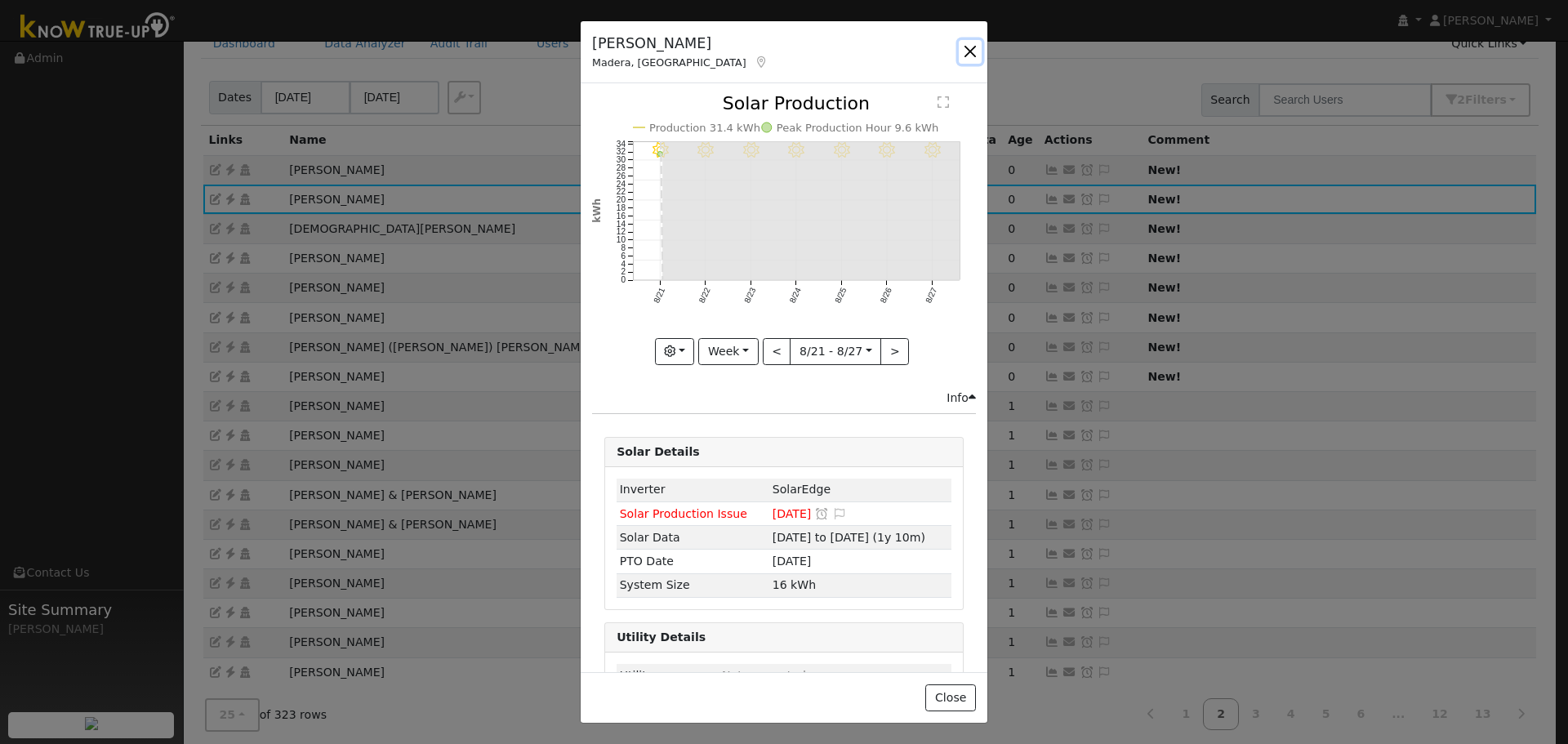
click at [965, 49] on button "button" at bounding box center [970, 51] width 23 height 23
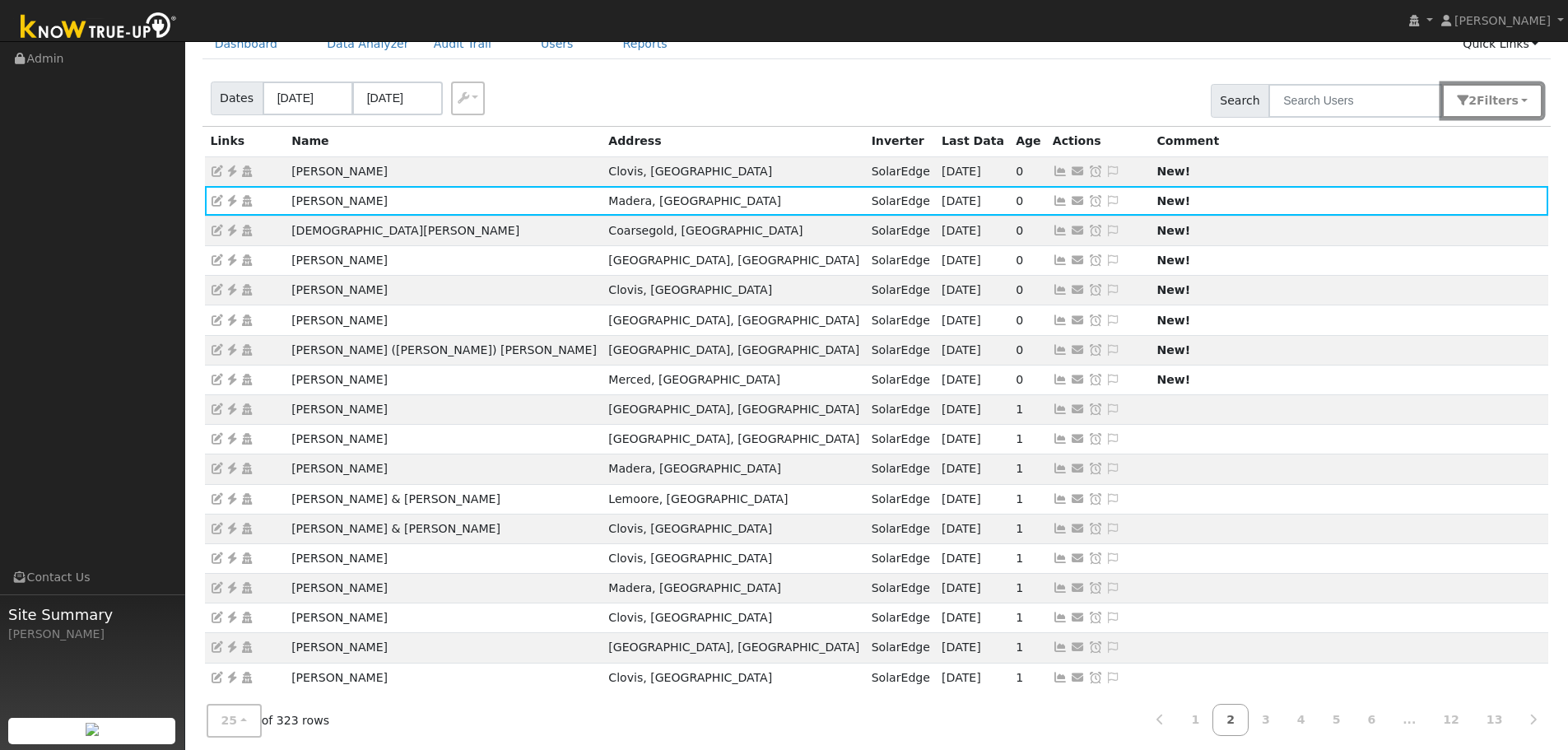
click at [1477, 108] on button "2 Filter s" at bounding box center [1492, 100] width 100 height 34
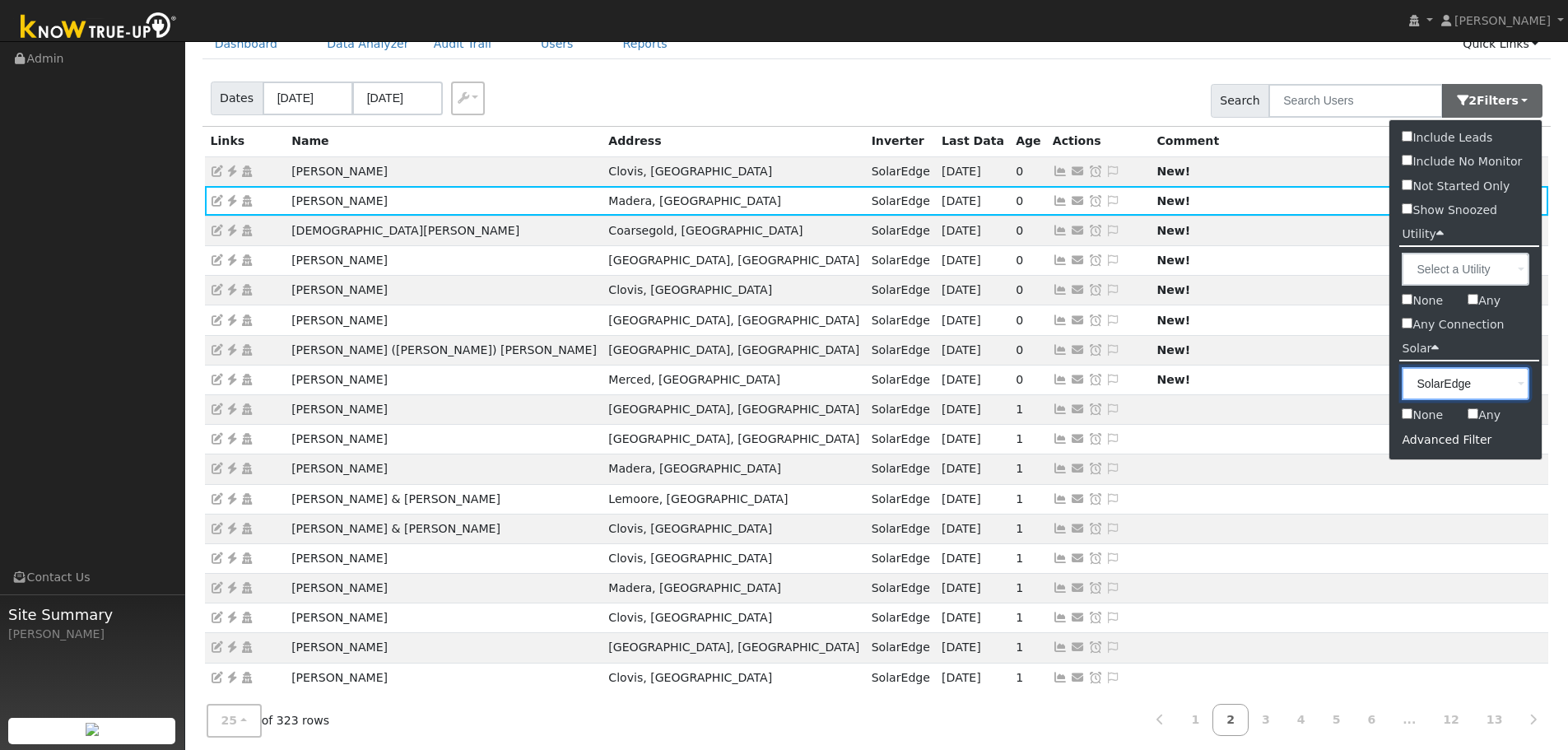
click at [1453, 383] on input "SolarEdge" at bounding box center [1466, 384] width 127 height 33
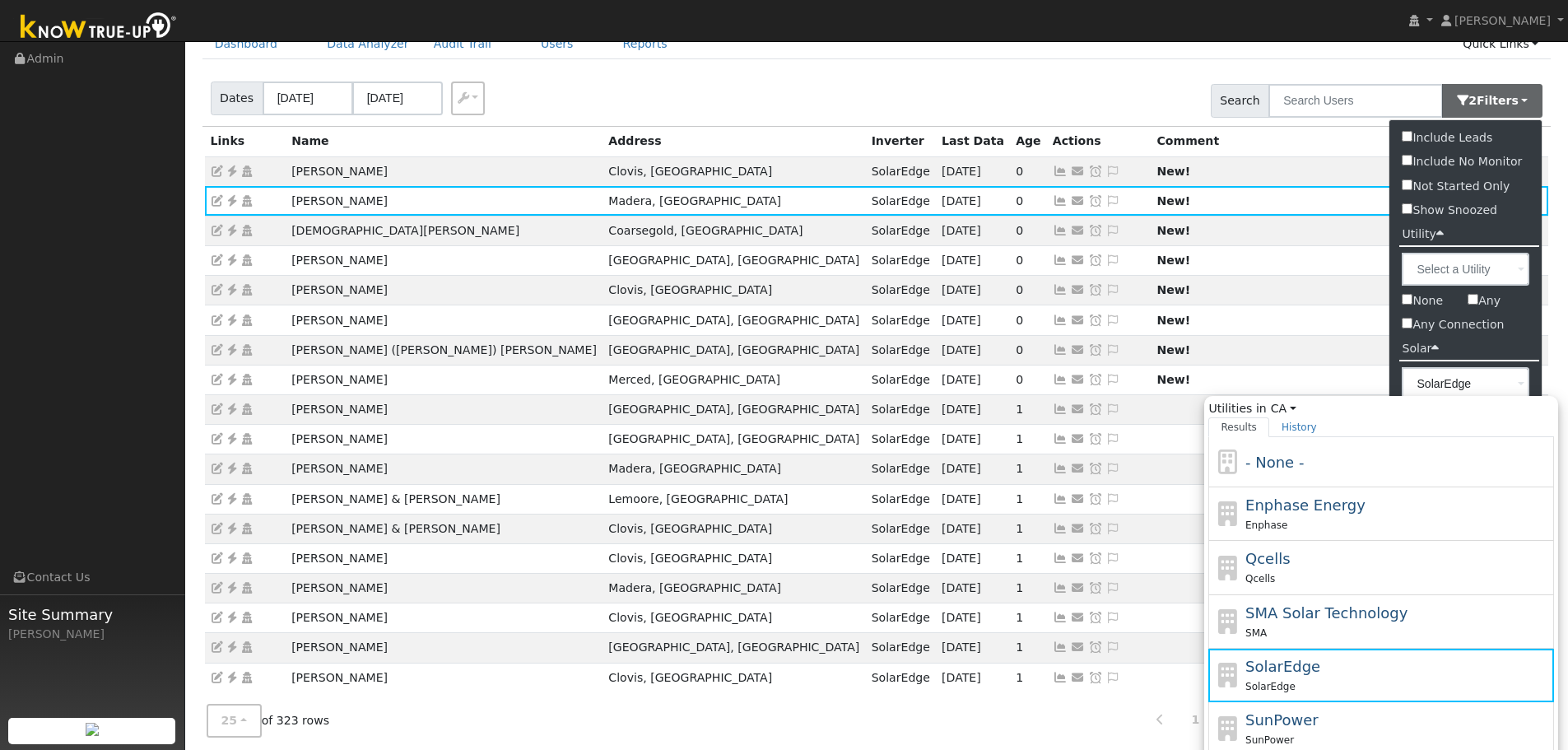
click at [1171, 73] on div "Dates 08/25/2025 08/27/2025 Export CSV Search 2 Filter s Include Leads Include …" at bounding box center [877, 98] width 1355 height 56
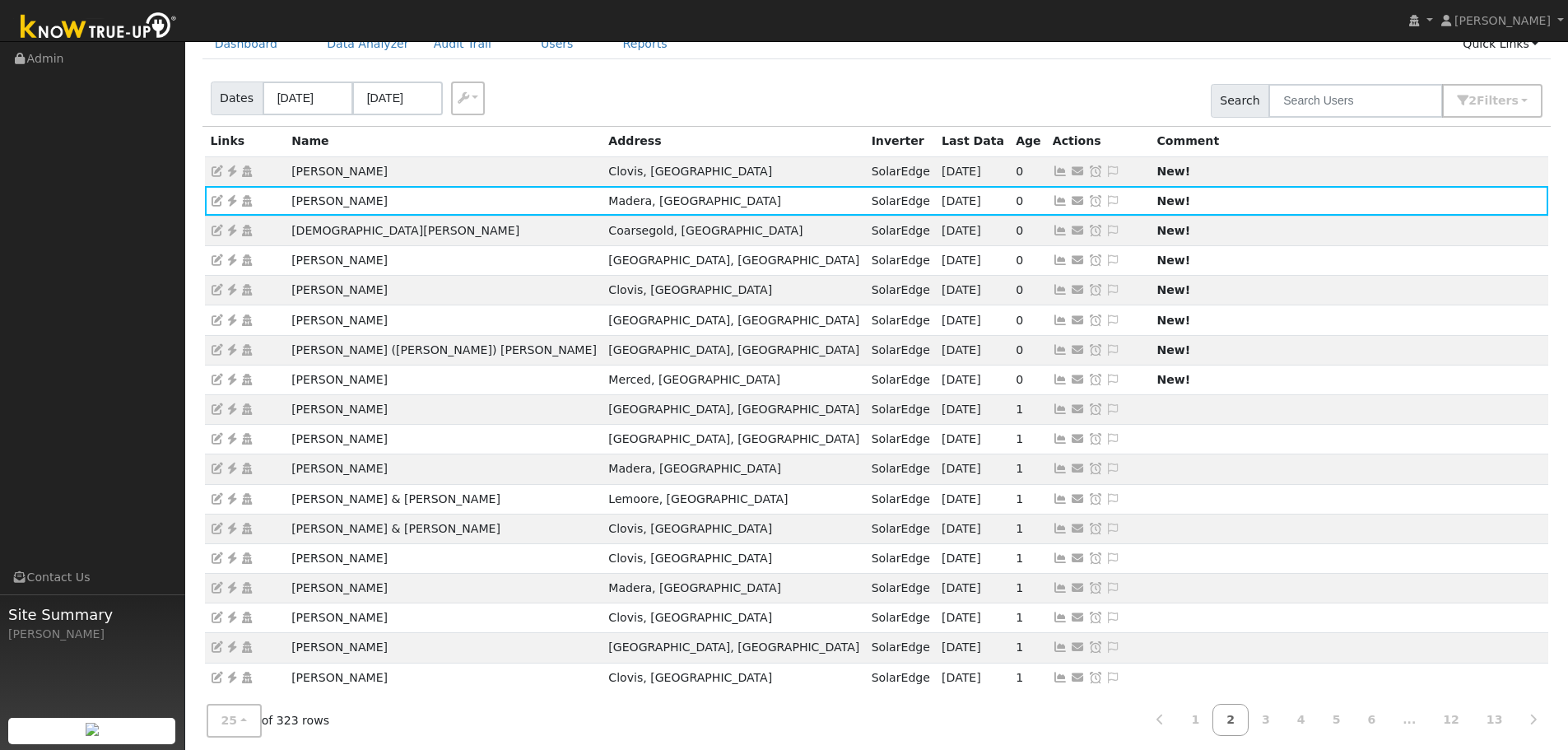
click at [1475, 73] on div "Dates 08/25/2025 08/27/2025 Export CSV Search 2 Filter s Include Leads Include …" at bounding box center [877, 98] width 1355 height 56
click at [1496, 97] on span "Filter s" at bounding box center [1498, 100] width 42 height 13
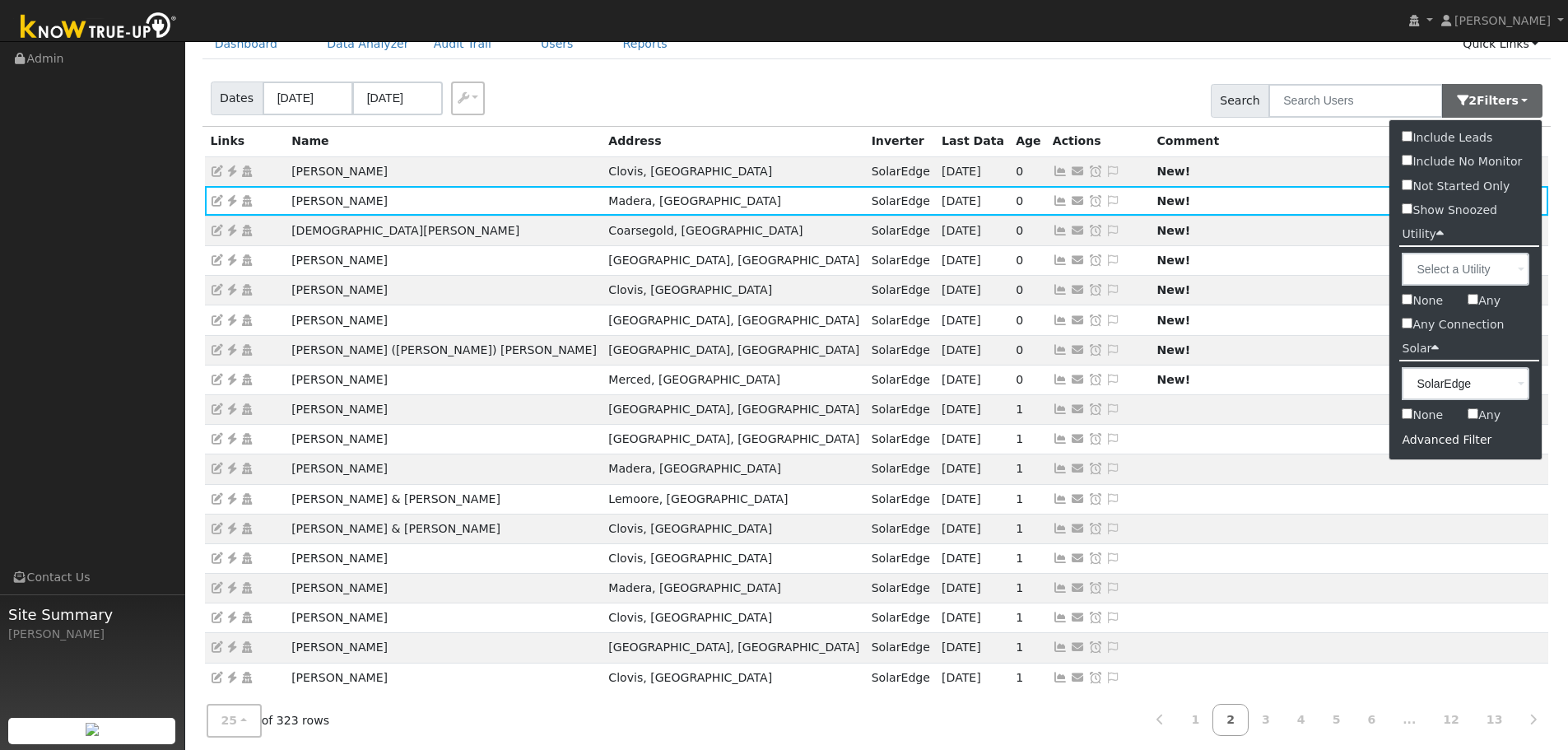
click at [1138, 76] on div "Dates 08/25/2025 08/27/2025 Export CSV Search 2 Filter s Include Leads Include …" at bounding box center [877, 98] width 1355 height 56
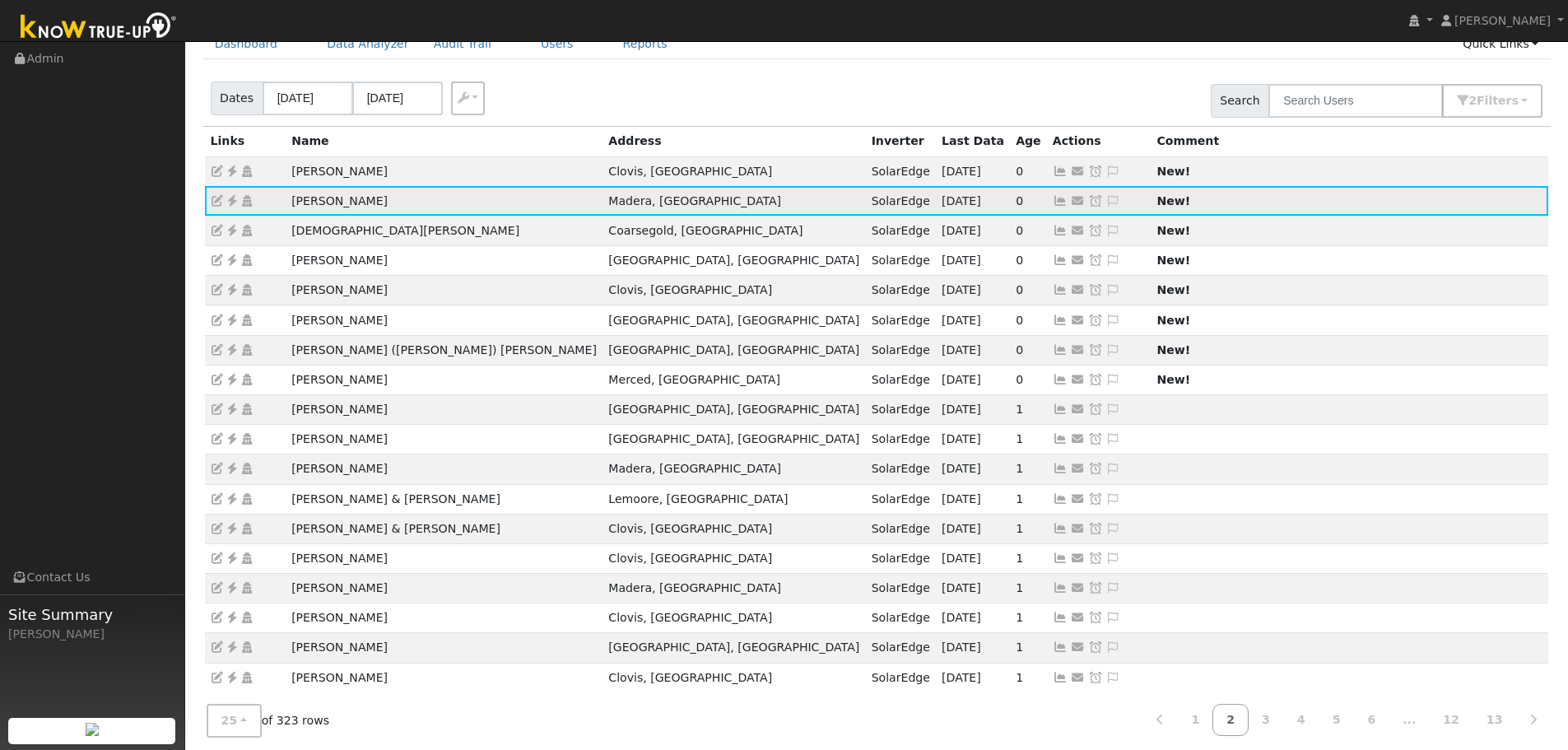
click at [1053, 199] on icon at bounding box center [1060, 201] width 15 height 11
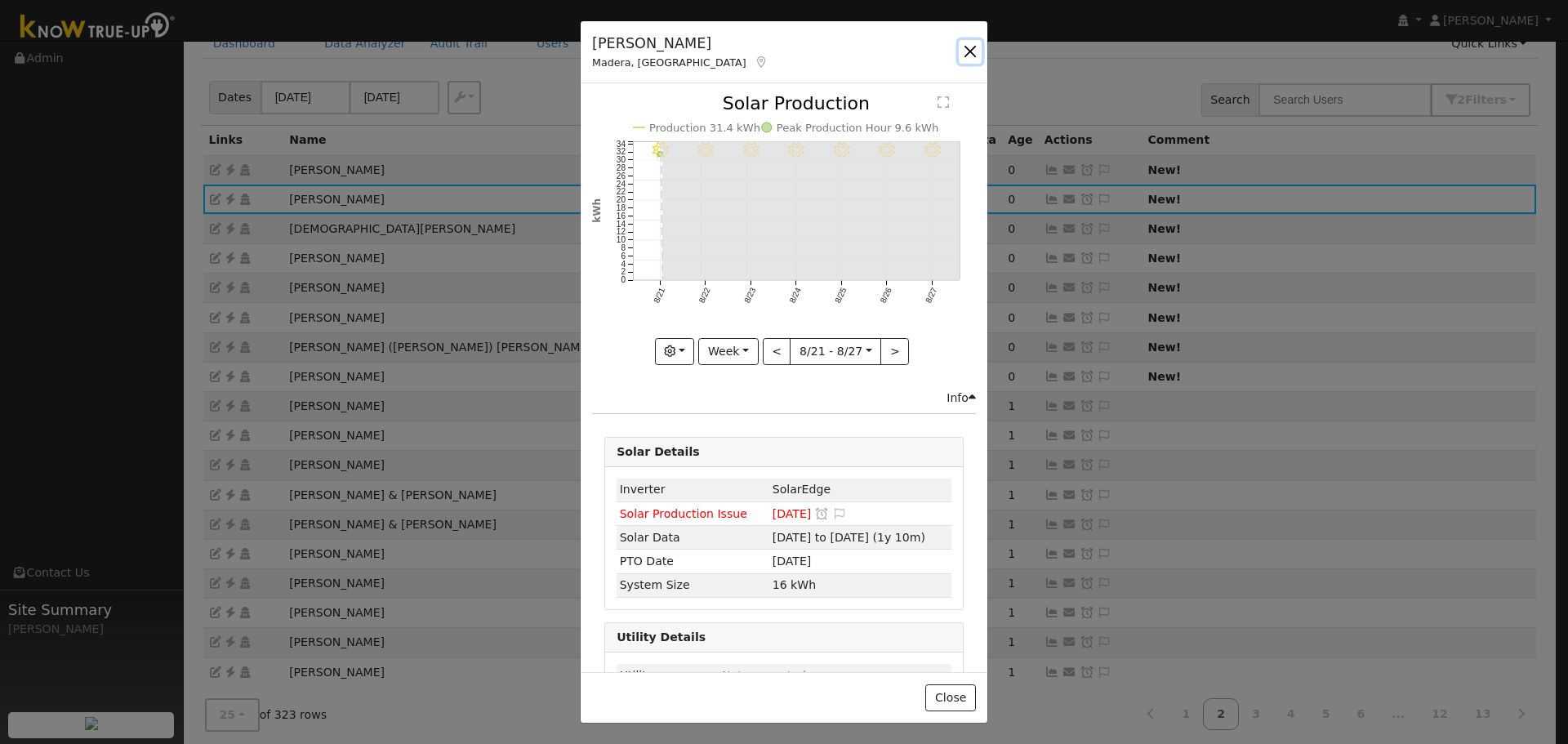
click at [974, 49] on button "button" at bounding box center [970, 51] width 23 height 23
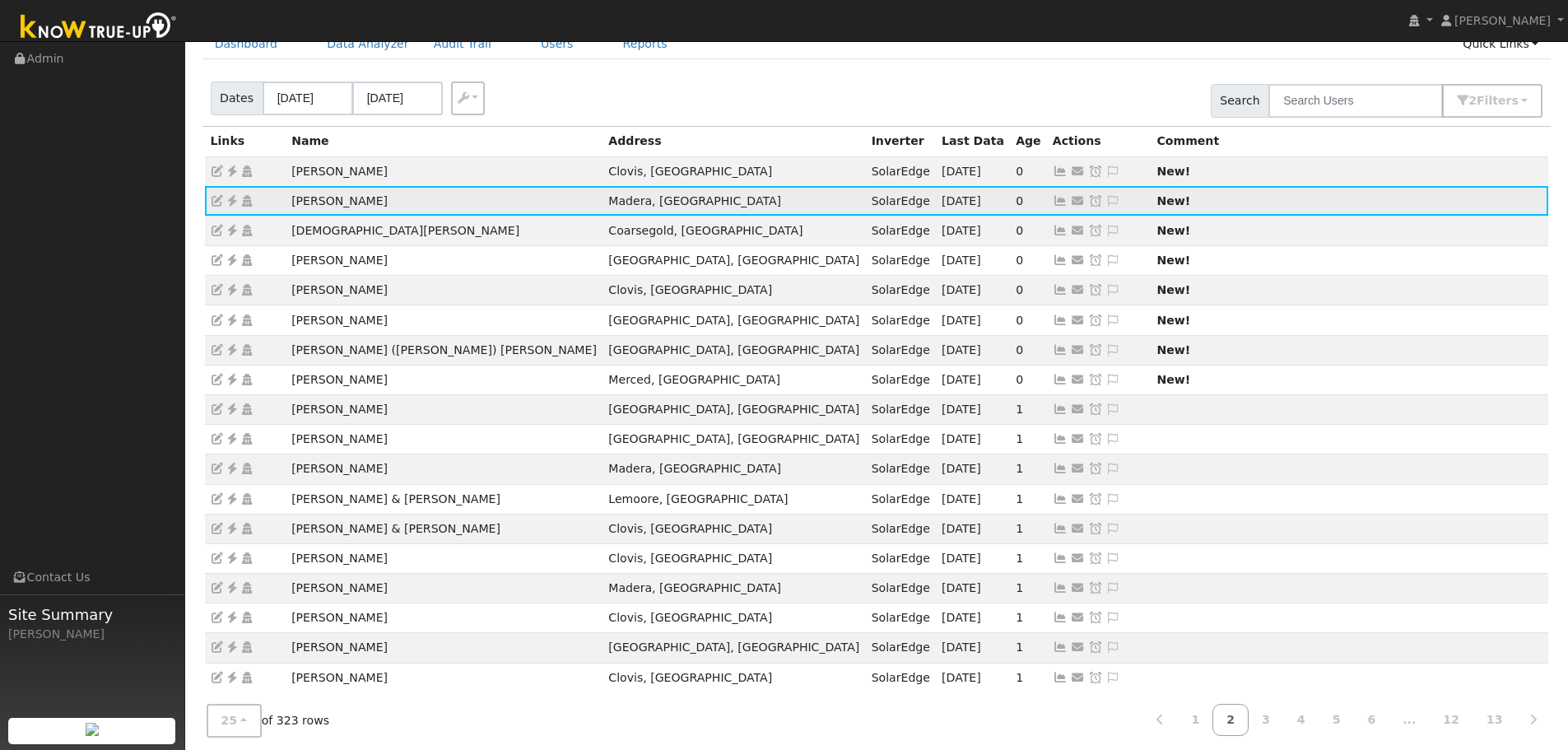
click at [1053, 198] on icon at bounding box center [1060, 201] width 15 height 11
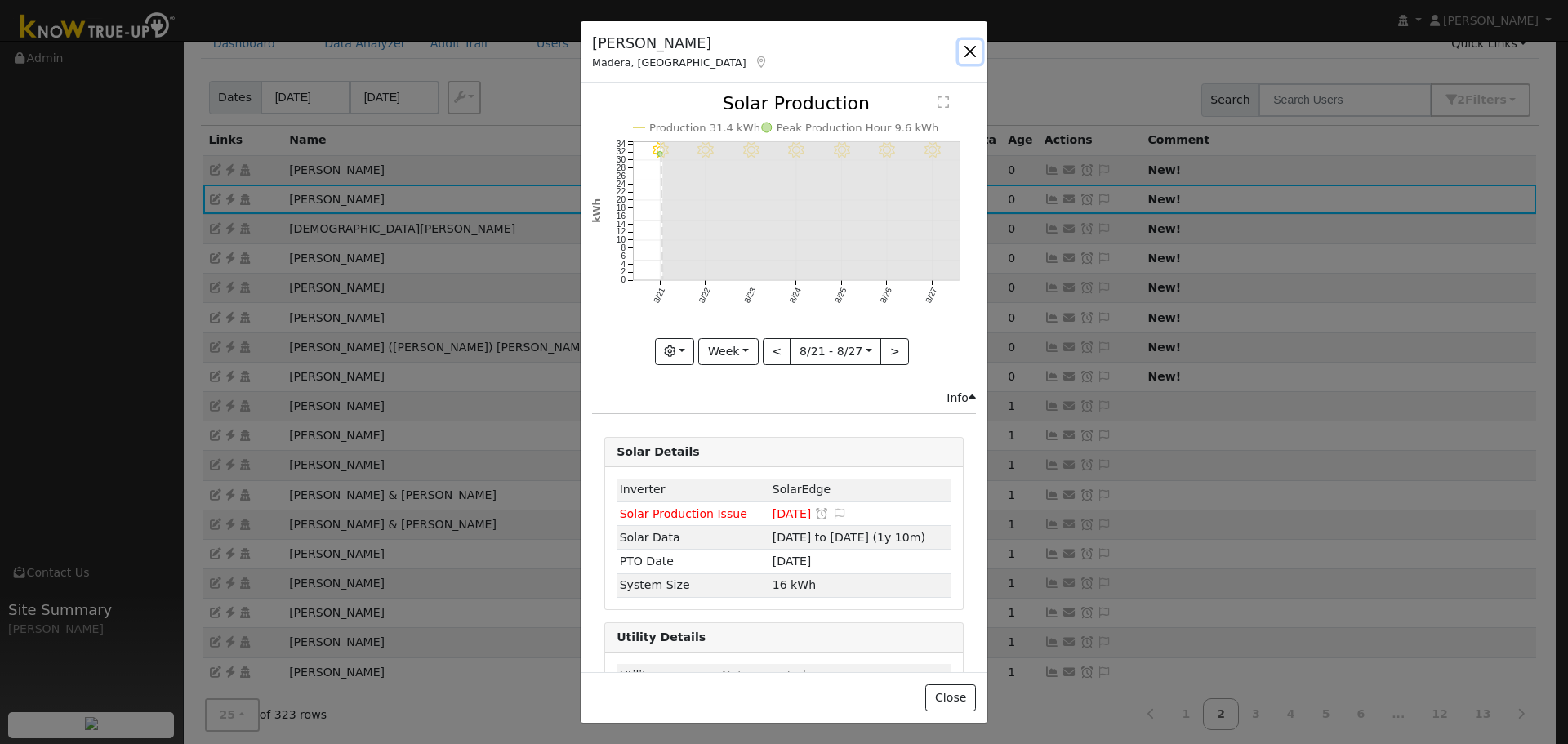
click at [967, 52] on button "button" at bounding box center [970, 51] width 23 height 23
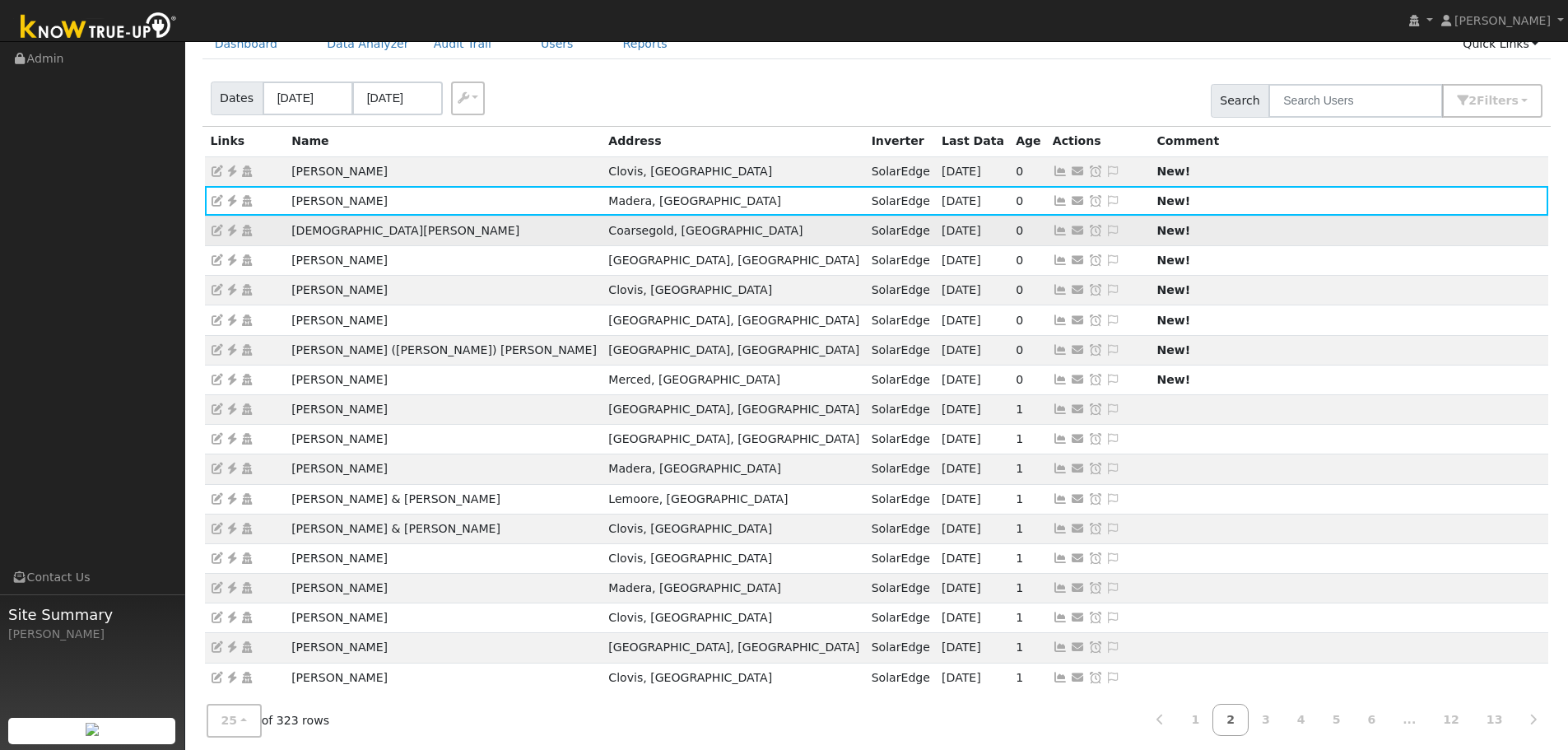
click at [1053, 225] on icon at bounding box center [1060, 230] width 15 height 11
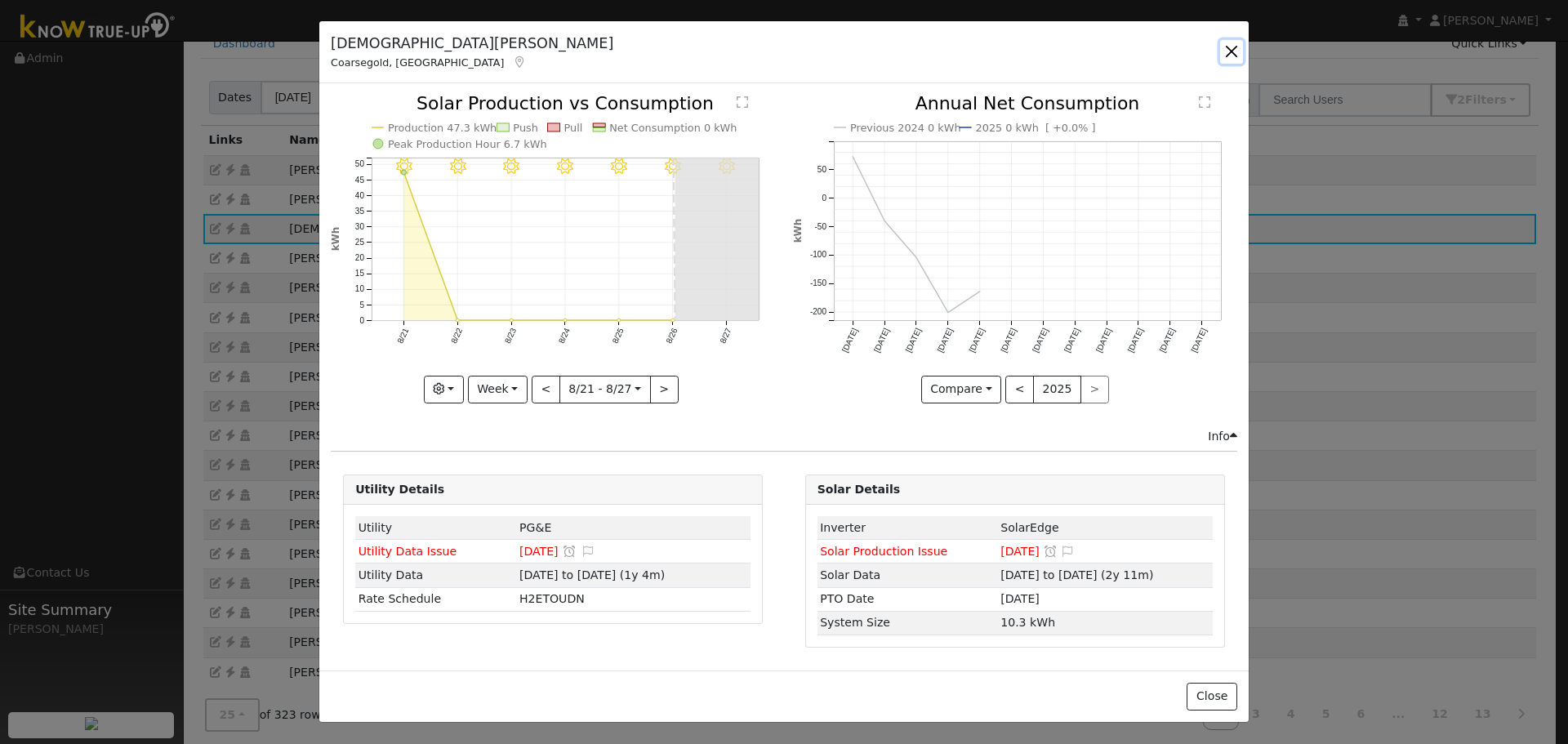
click at [1232, 49] on button "button" at bounding box center [1231, 51] width 23 height 23
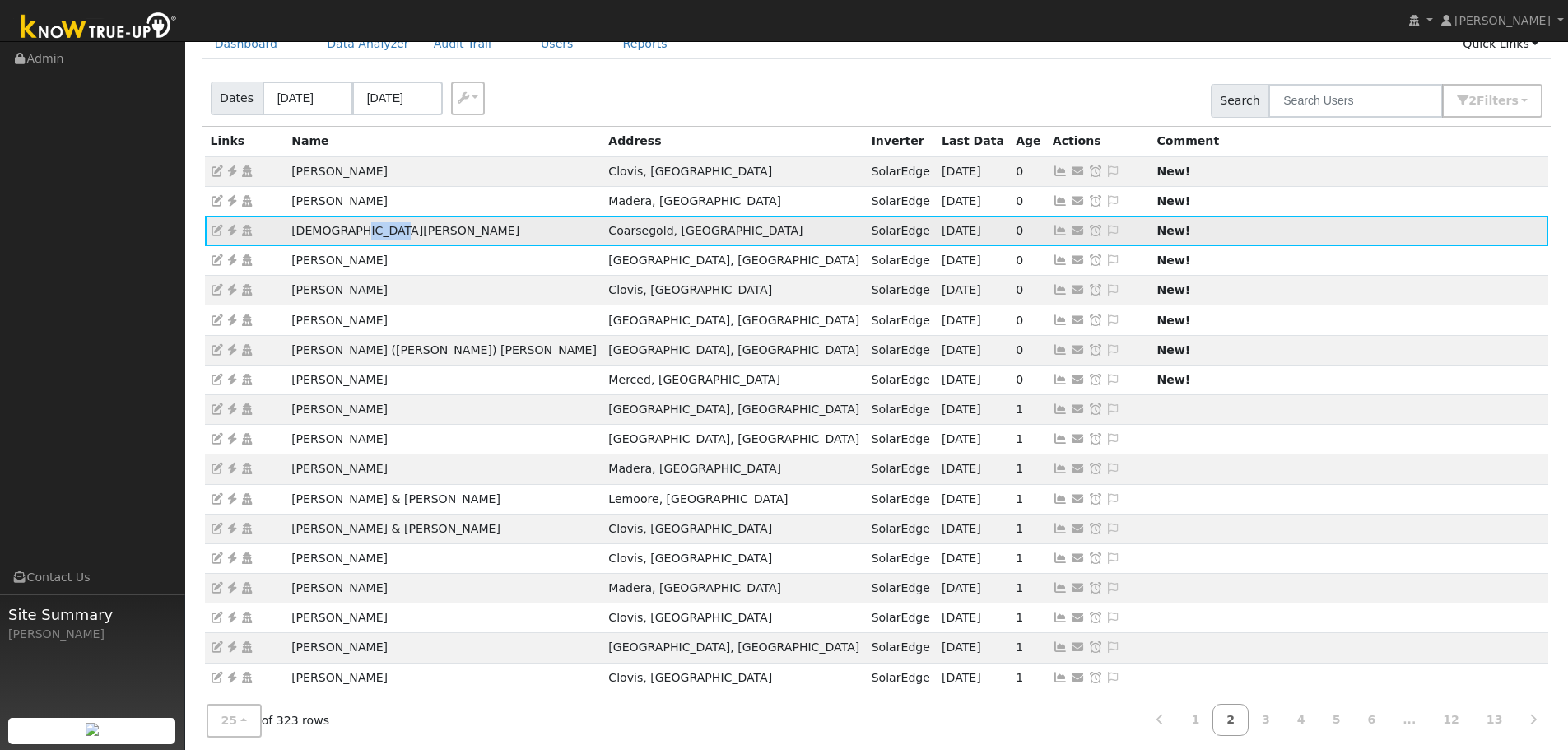
drag, startPoint x: 342, startPoint y: 237, endPoint x: 374, endPoint y: 237, distance: 32.0
click at [374, 237] on td "Christian Asprec" at bounding box center [444, 231] width 317 height 30
copy td "Asprec"
click at [1053, 233] on icon at bounding box center [1060, 230] width 15 height 11
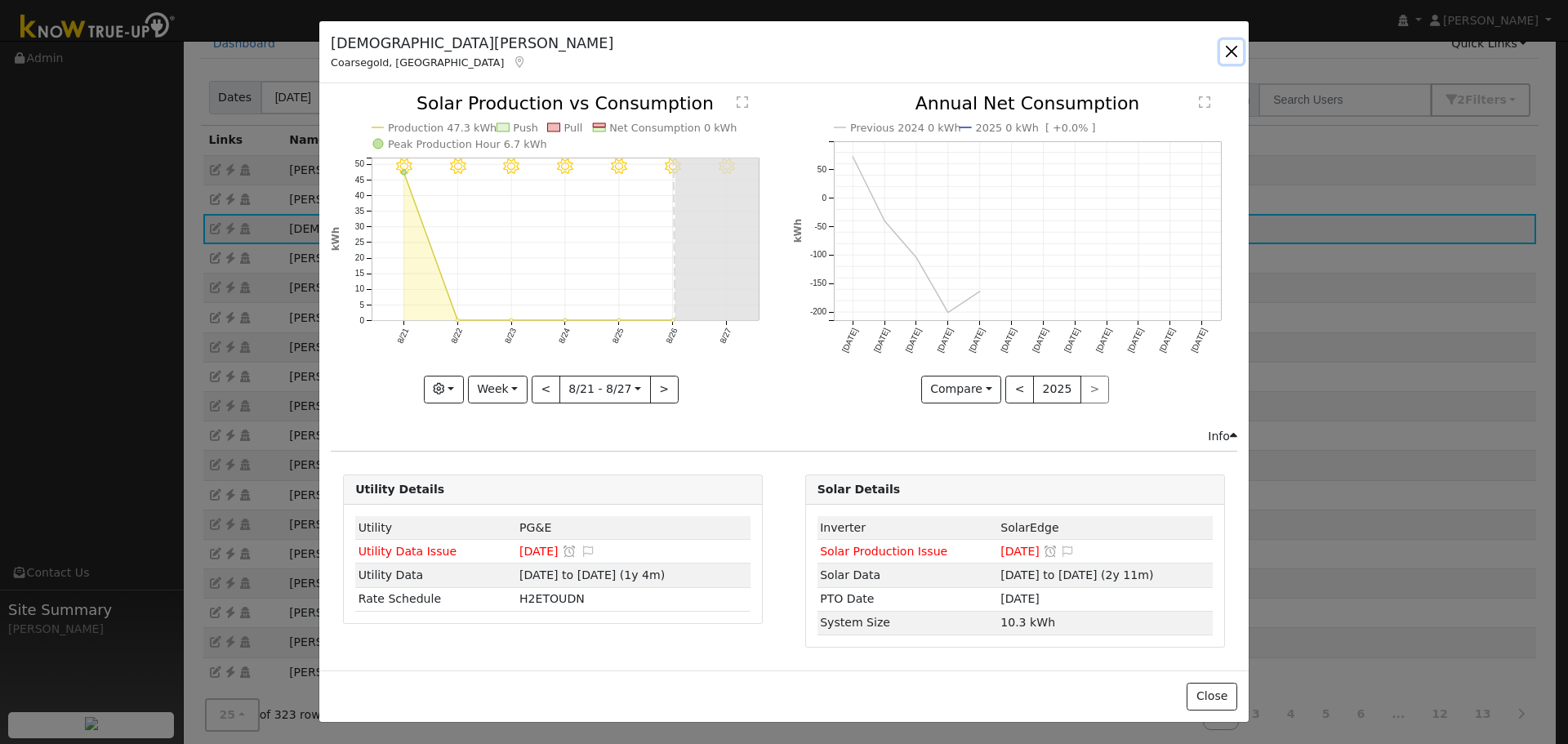
click at [1233, 52] on button "button" at bounding box center [1231, 51] width 23 height 23
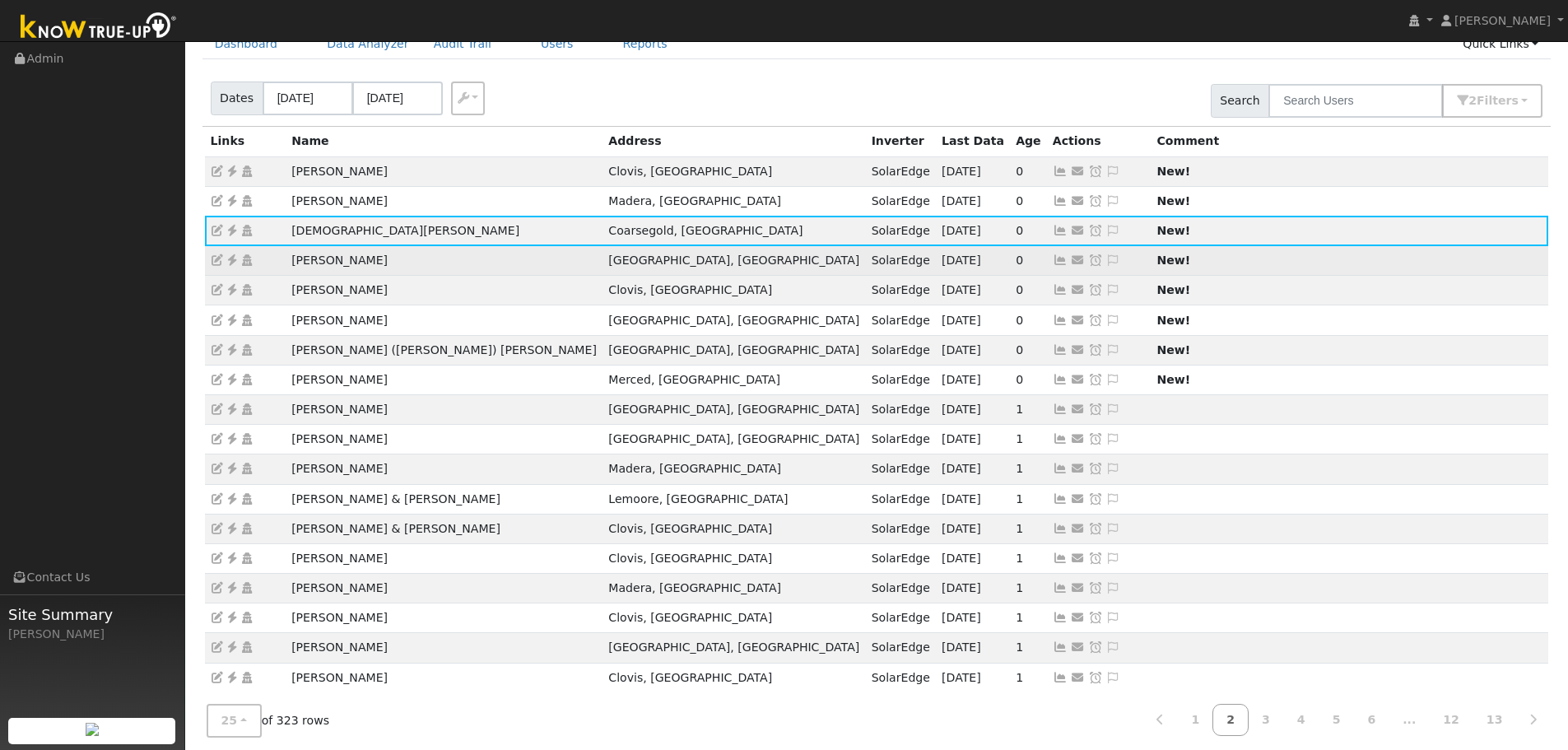
click at [1053, 256] on icon at bounding box center [1060, 259] width 15 height 11
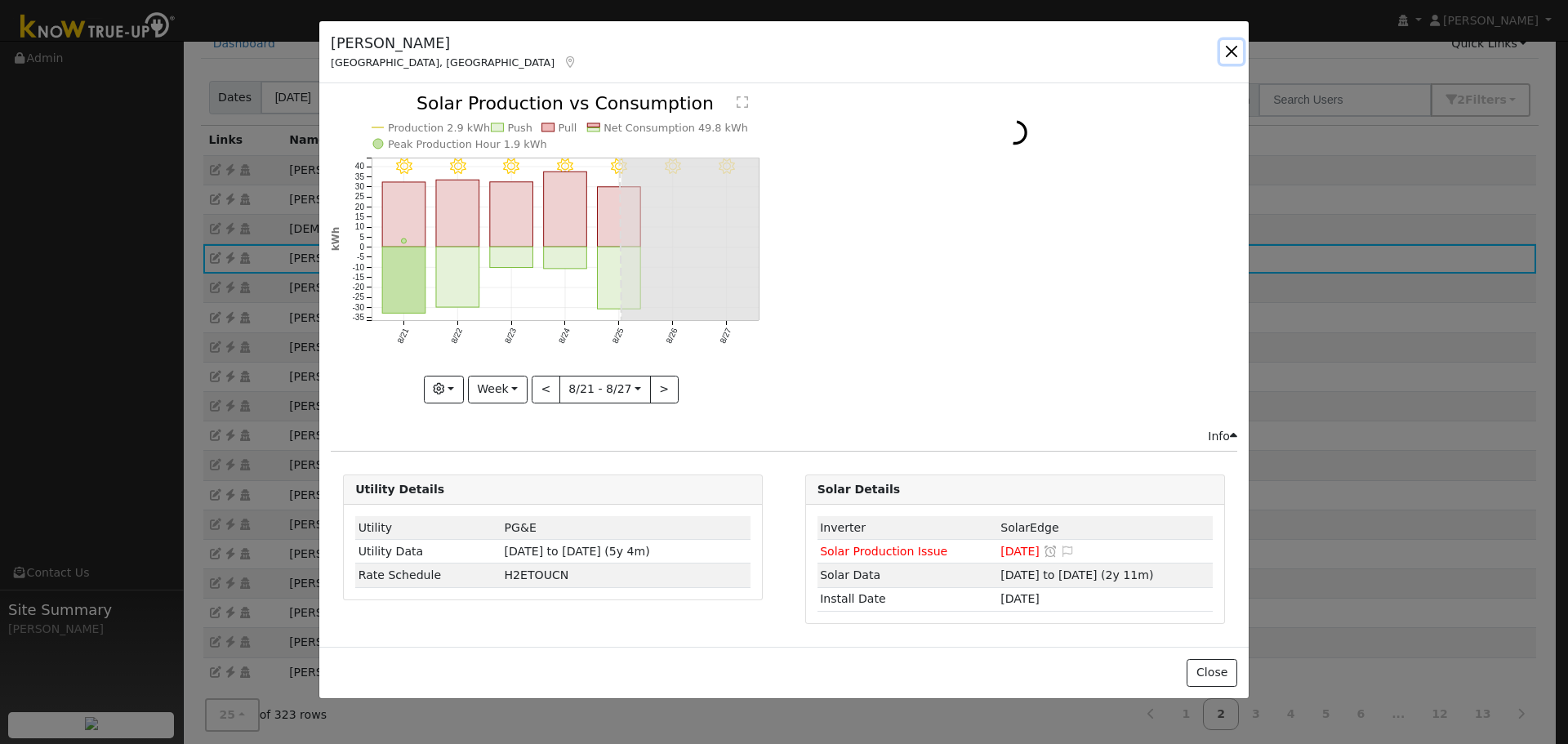
click at [1226, 54] on button "button" at bounding box center [1231, 51] width 23 height 23
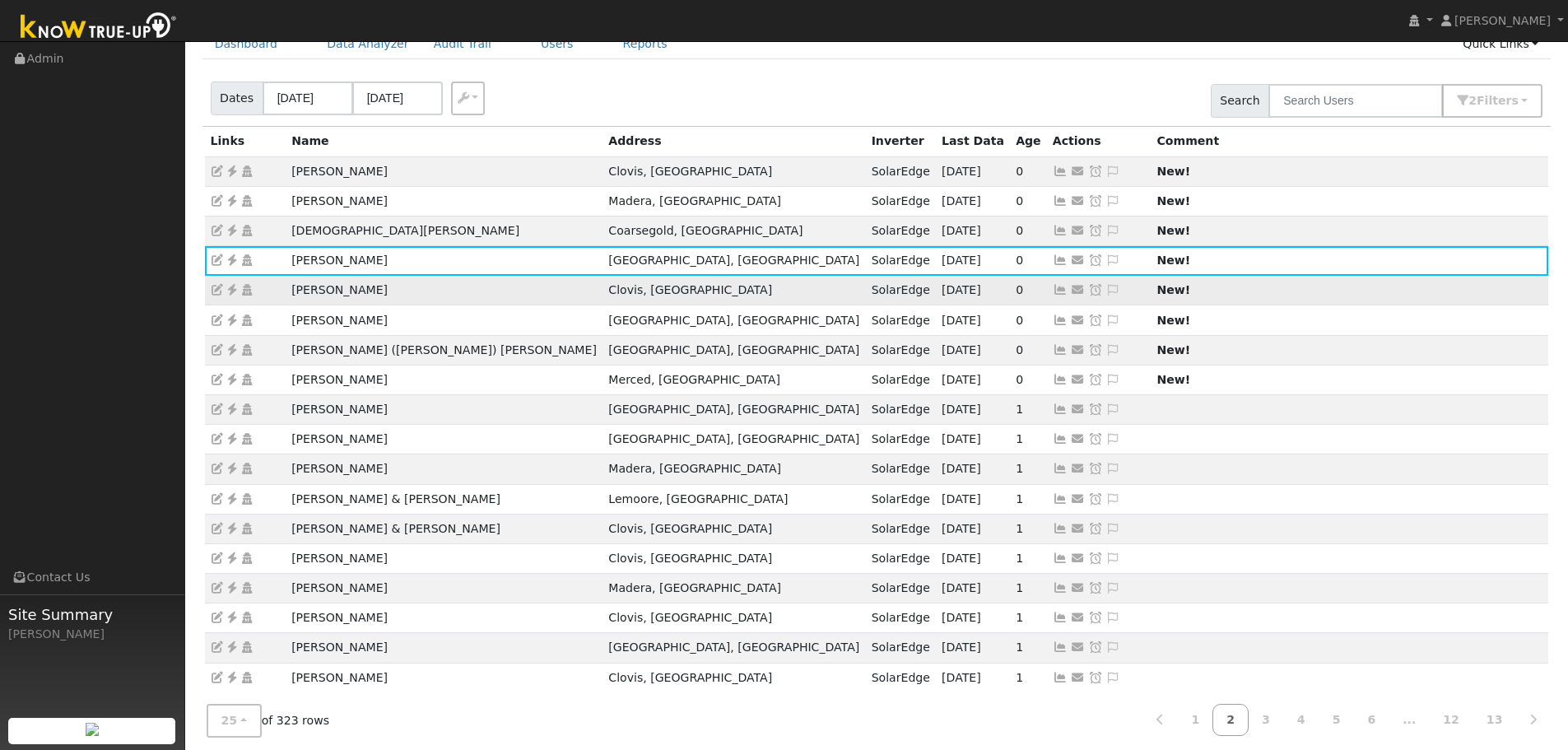
click at [1053, 285] on icon at bounding box center [1060, 289] width 15 height 11
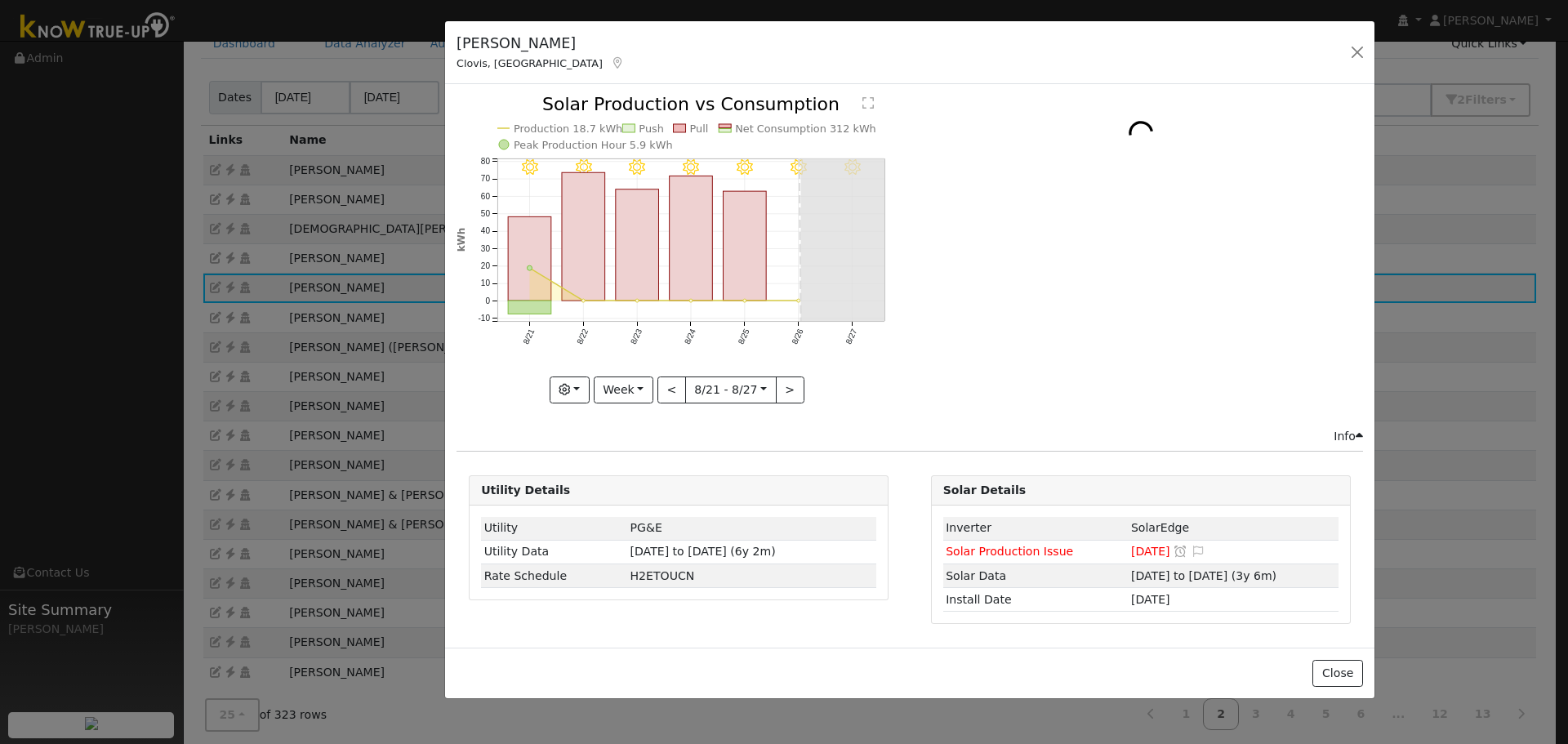
drag, startPoint x: 331, startPoint y: 43, endPoint x: 456, endPoint y: 43, distance: 125.0
click at [456, 43] on h5 "Jesus Vazquez" at bounding box center [540, 43] width 168 height 22
click at [1359, 55] on button "button" at bounding box center [1357, 52] width 23 height 23
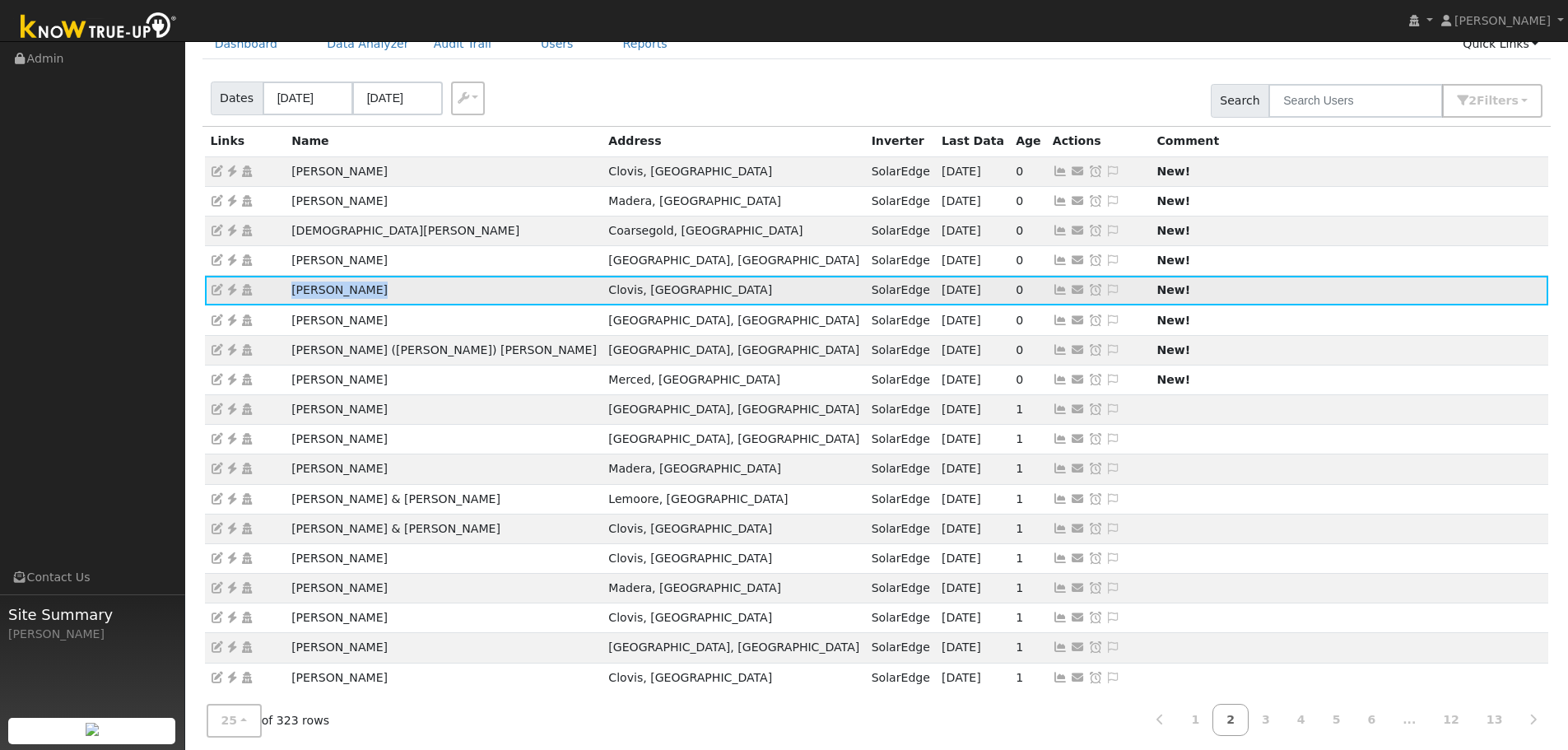
drag, startPoint x: 378, startPoint y: 296, endPoint x: 267, endPoint y: 286, distance: 111.4
click at [267, 286] on tr "Jesus Vazquez Clovis, CA SolarEdge 08/26/25 0 Send Email... Copy a Link Reset P…" at bounding box center [877, 291] width 1344 height 30
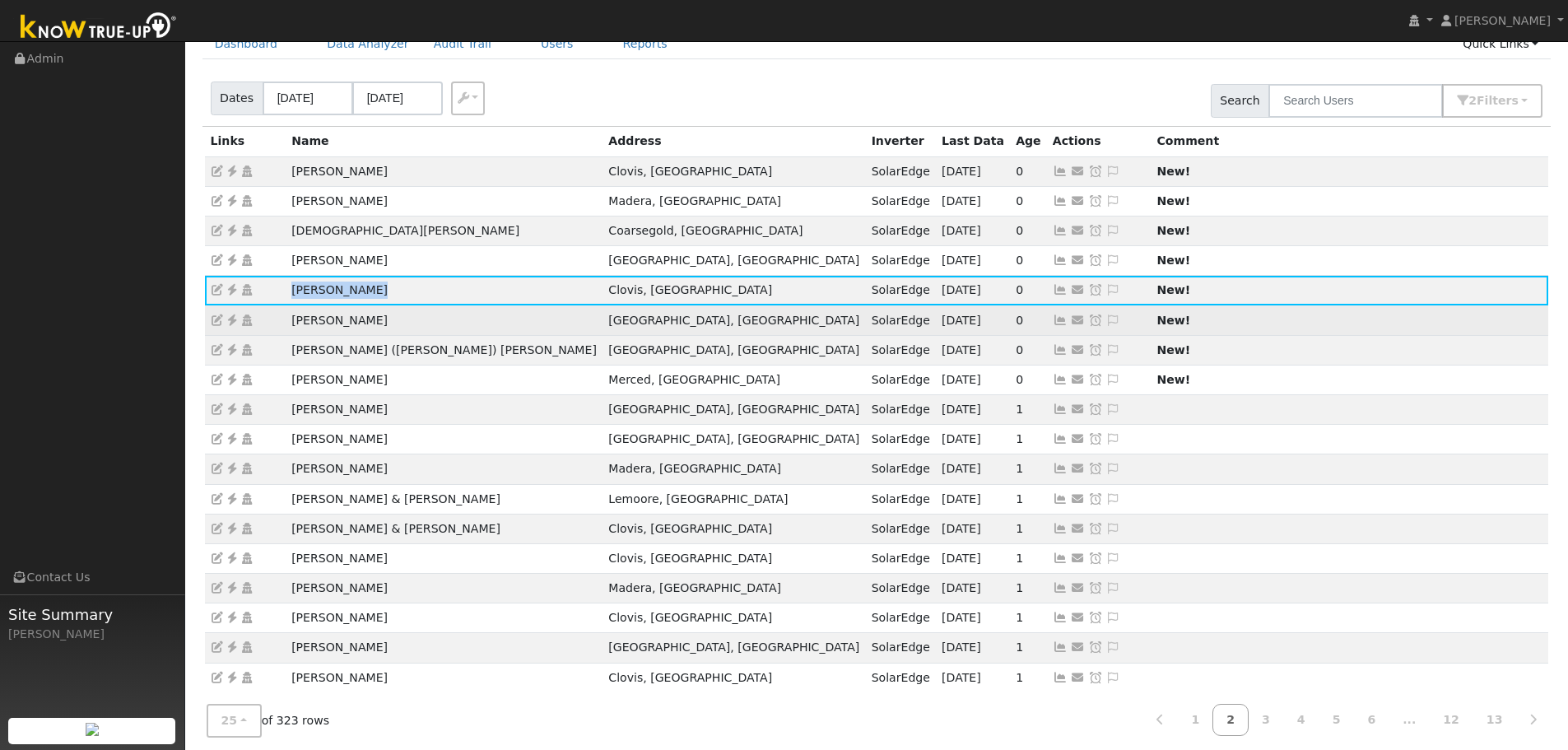
copy tr "Jesus Vazquez"
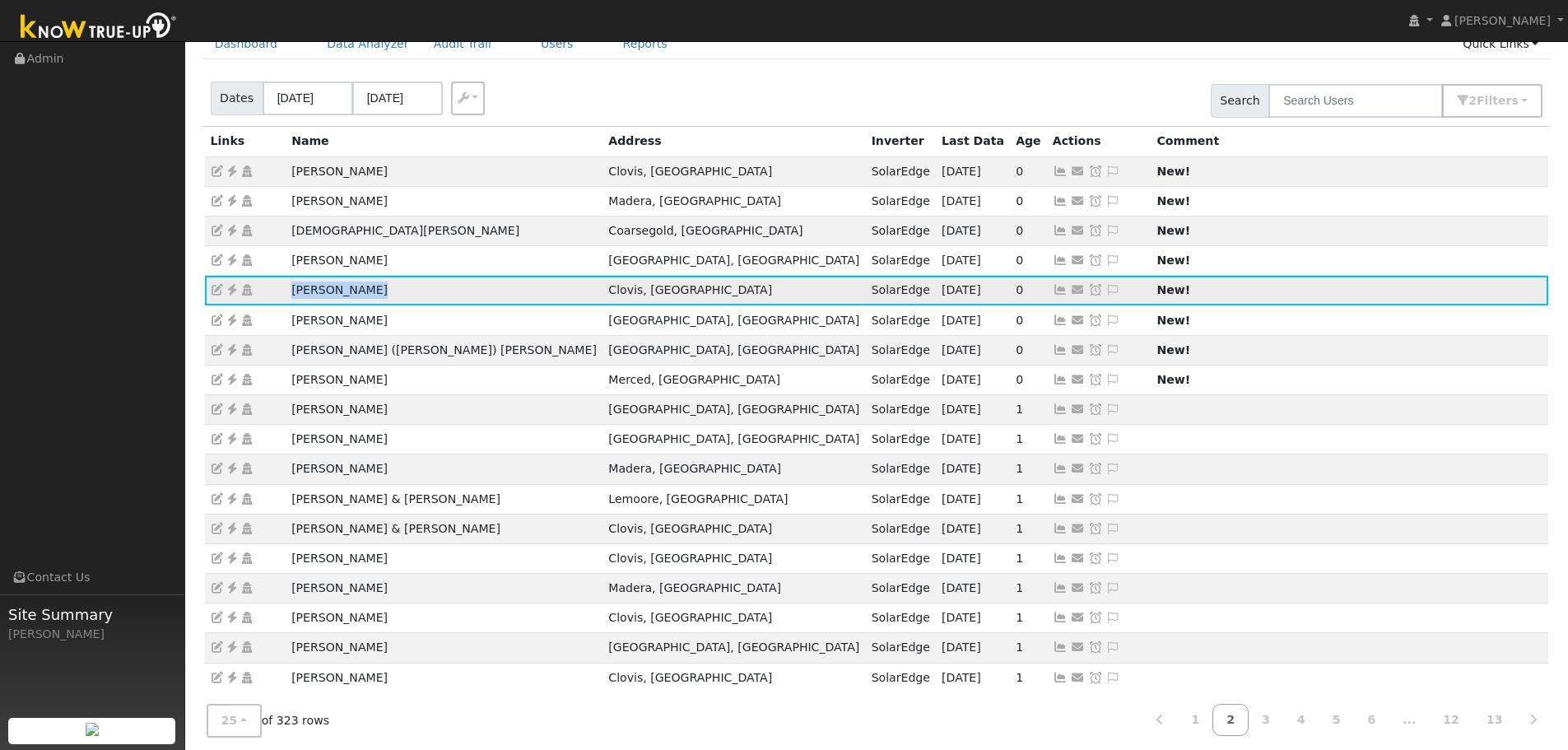
click at [229, 287] on icon at bounding box center [231, 289] width 15 height 11
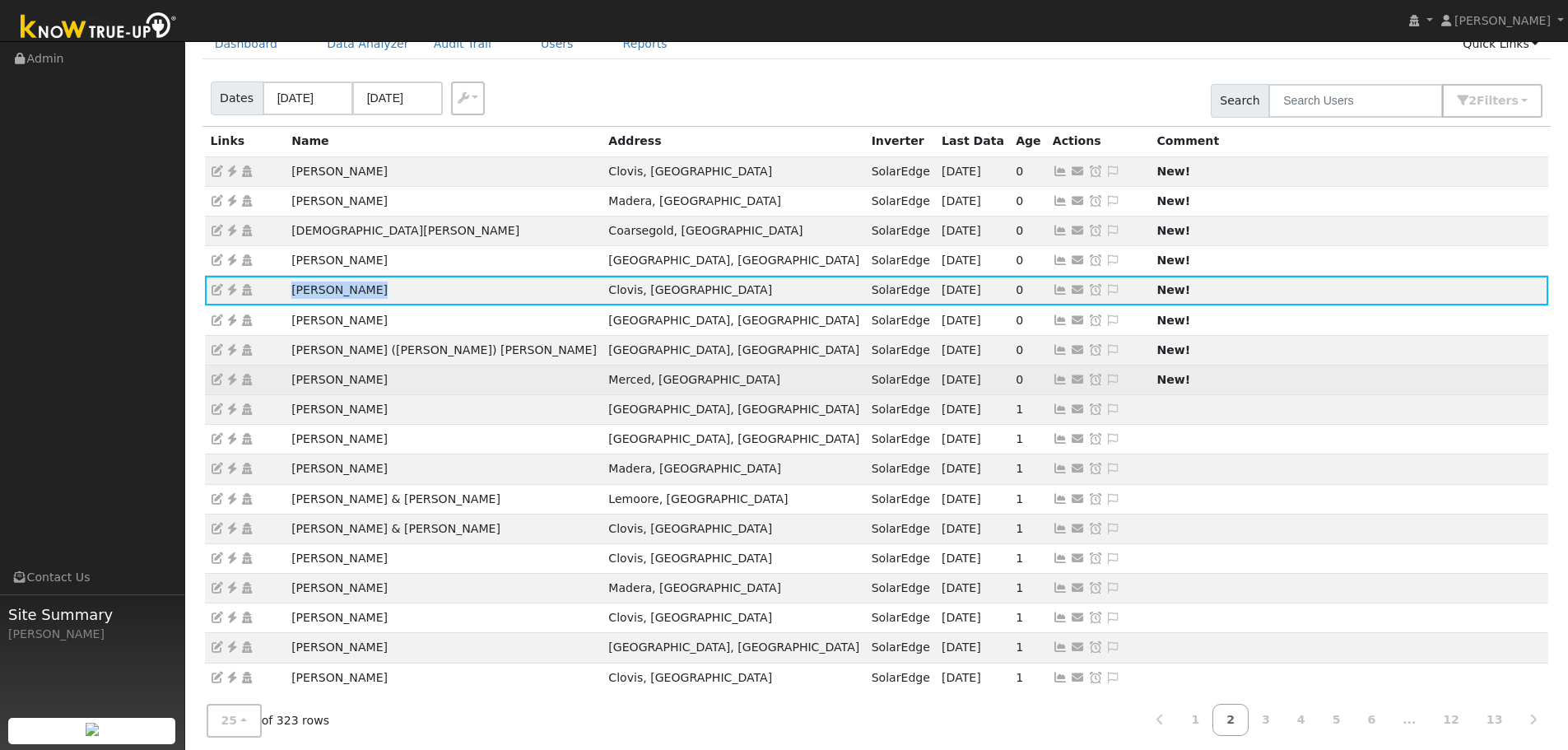
scroll to position [0, 0]
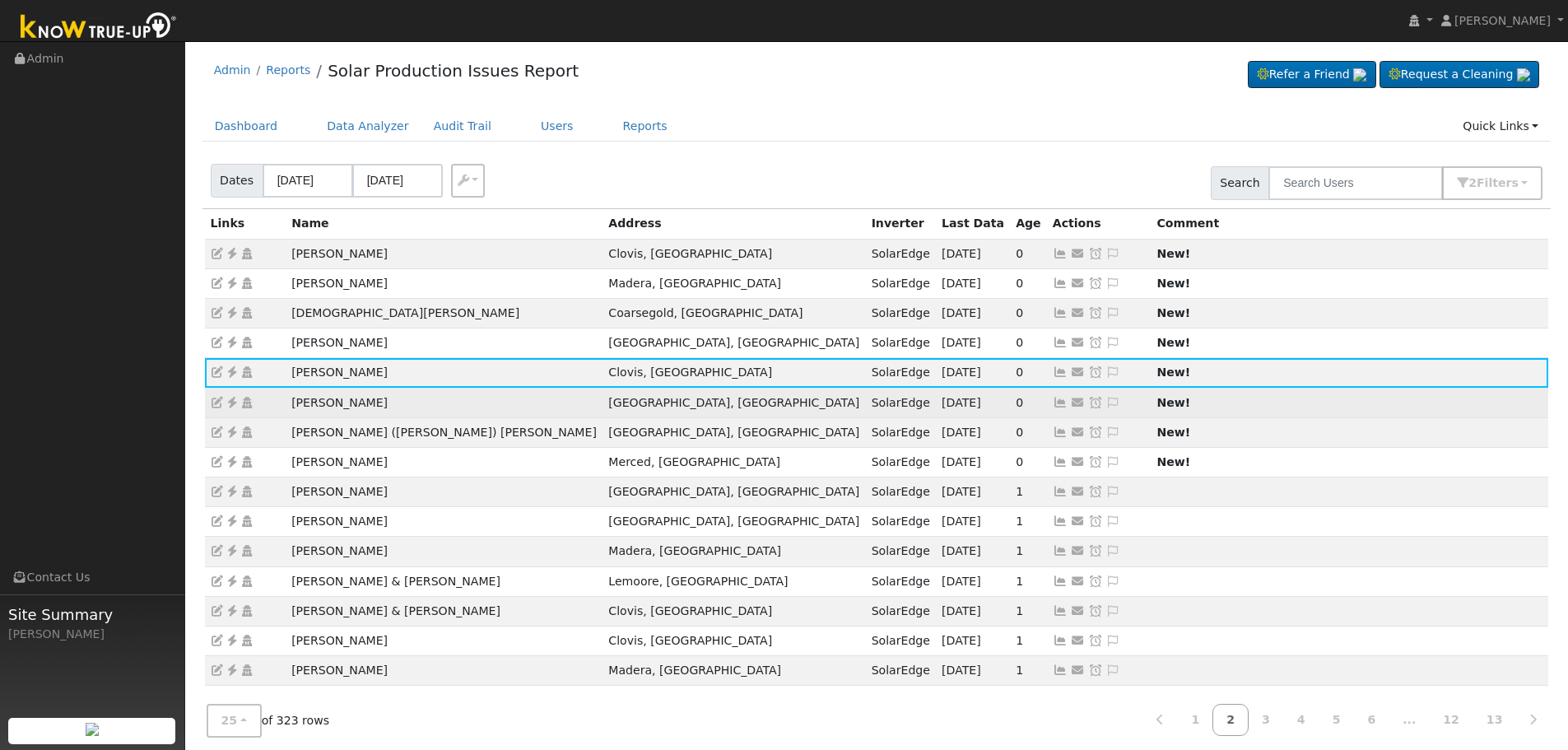
click at [1053, 404] on icon at bounding box center [1060, 403] width 15 height 11
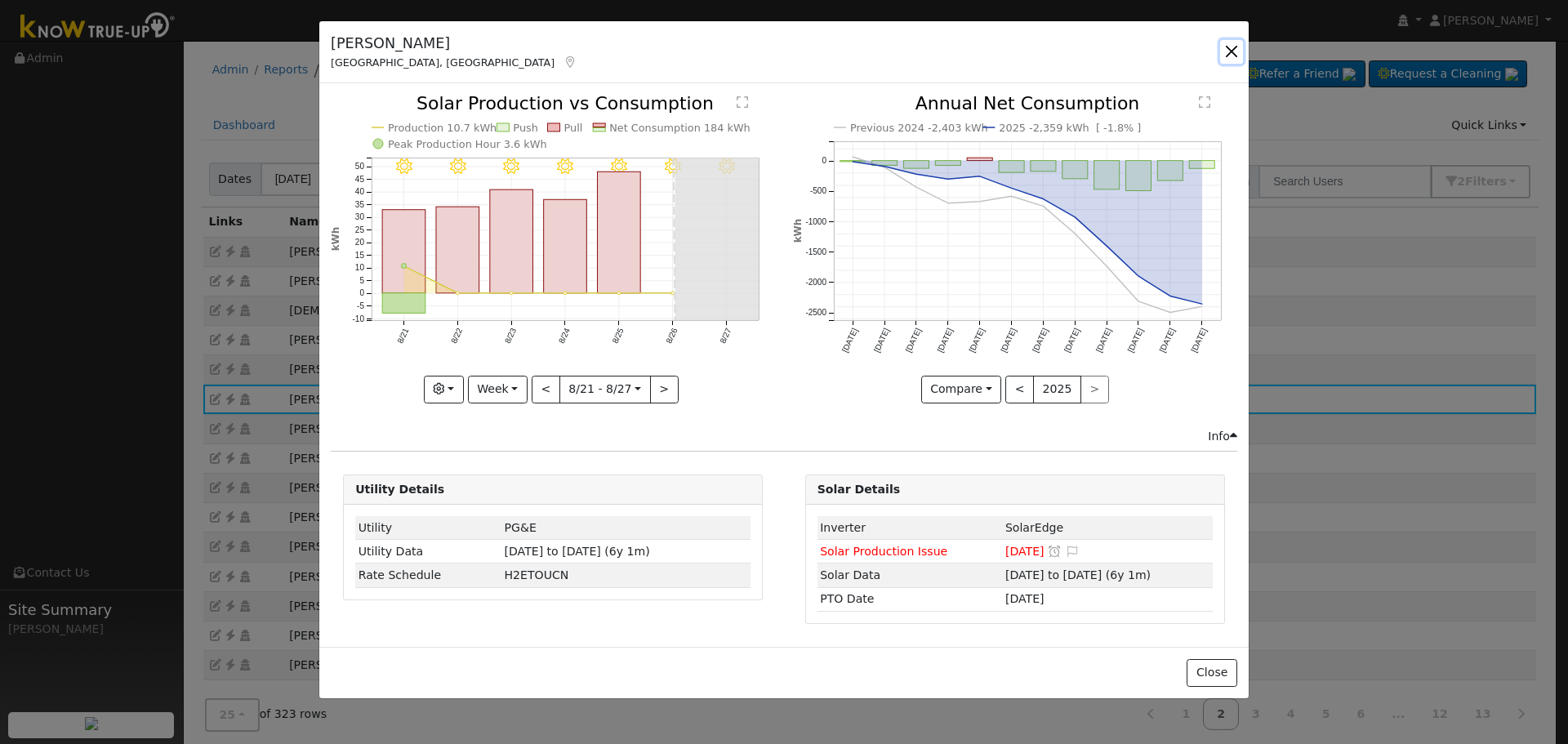
click at [1228, 47] on button "button" at bounding box center [1231, 51] width 23 height 23
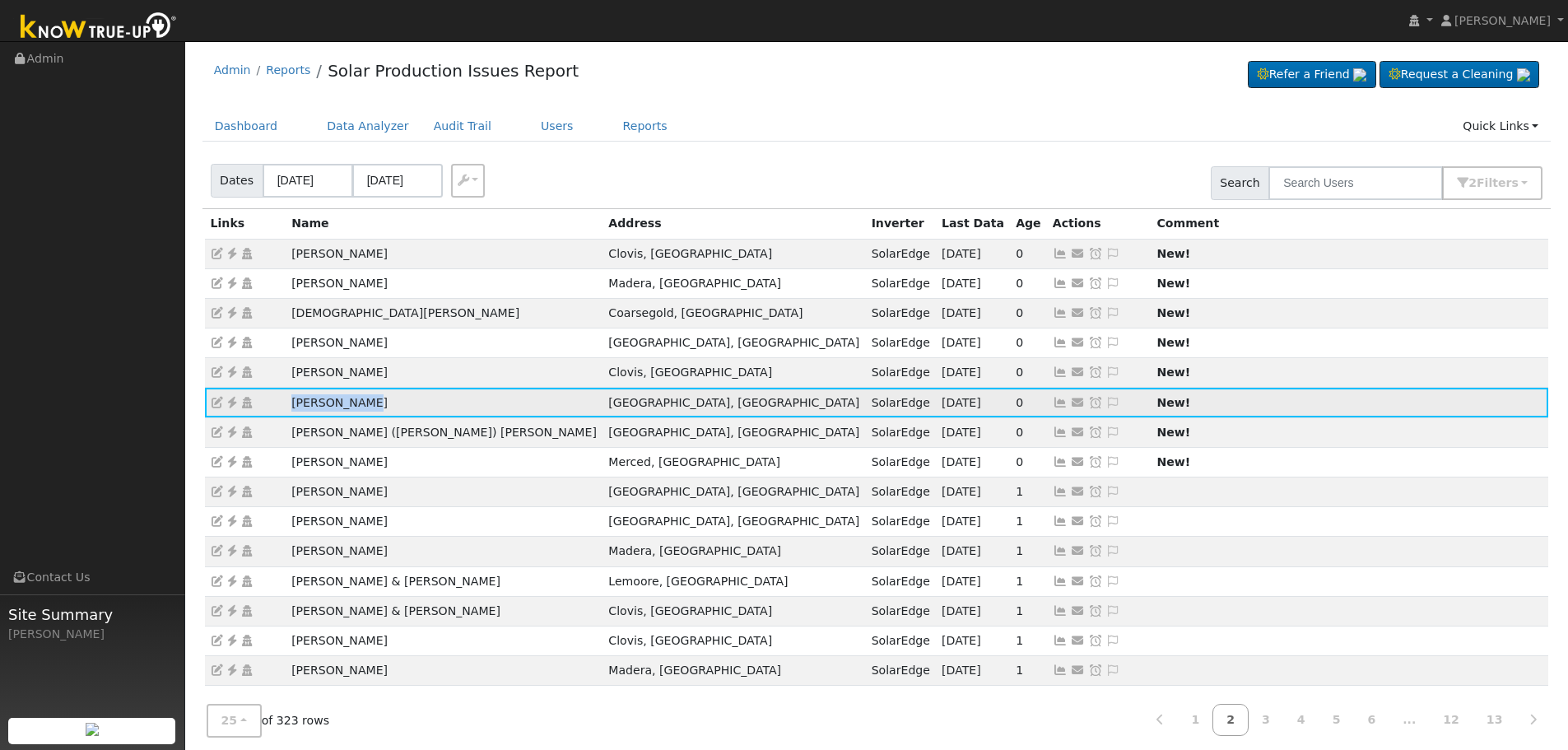
drag, startPoint x: 366, startPoint y: 407, endPoint x: 281, endPoint y: 399, distance: 85.4
click at [281, 399] on tr "William Rose Fresno, CA SolarEdge 08/26/25 0 Send Email... Copy a Link Reset Pa…" at bounding box center [877, 403] width 1344 height 30
copy tr "[PERSON_NAME]"
click at [231, 399] on icon at bounding box center [231, 403] width 15 height 11
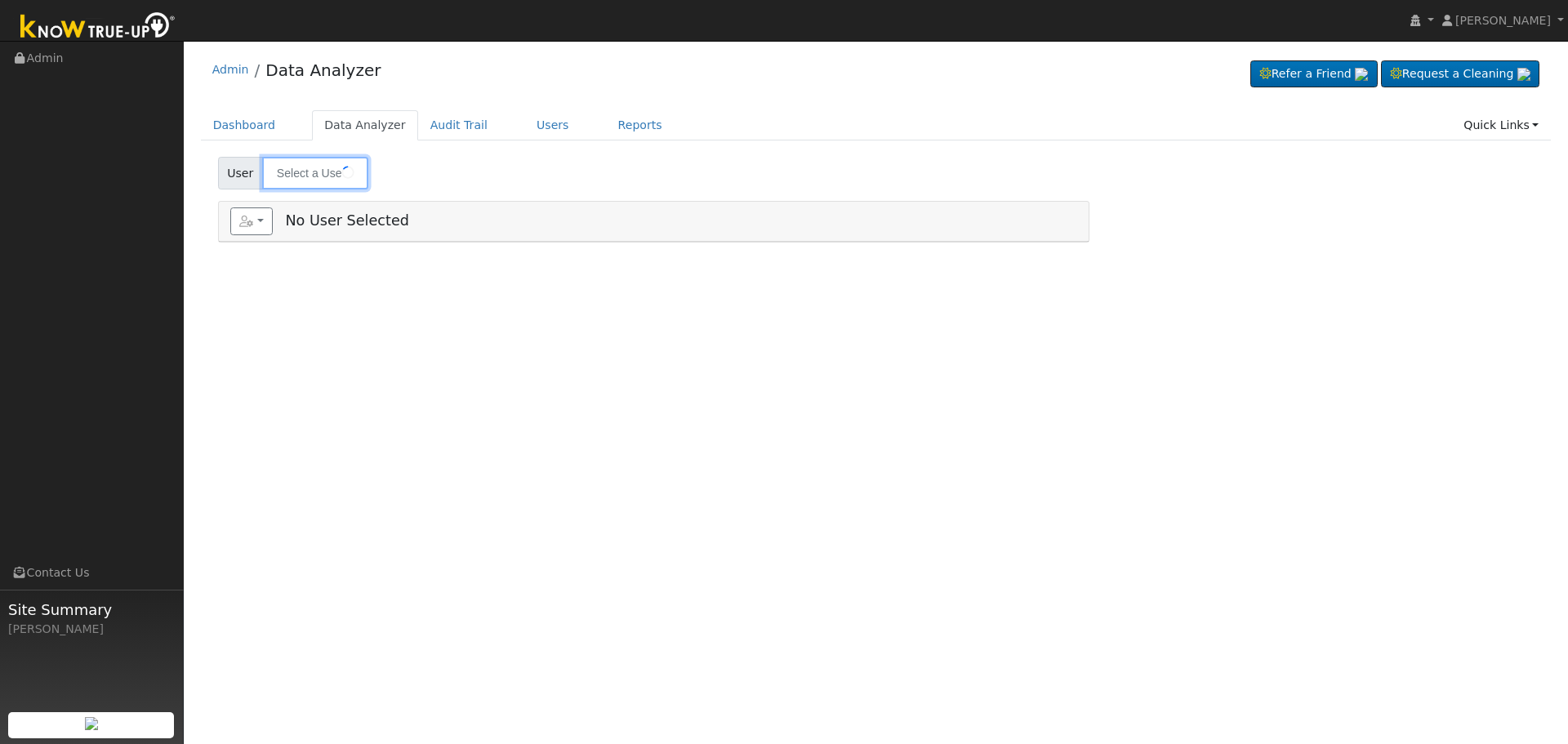
type input "[PERSON_NAME]"
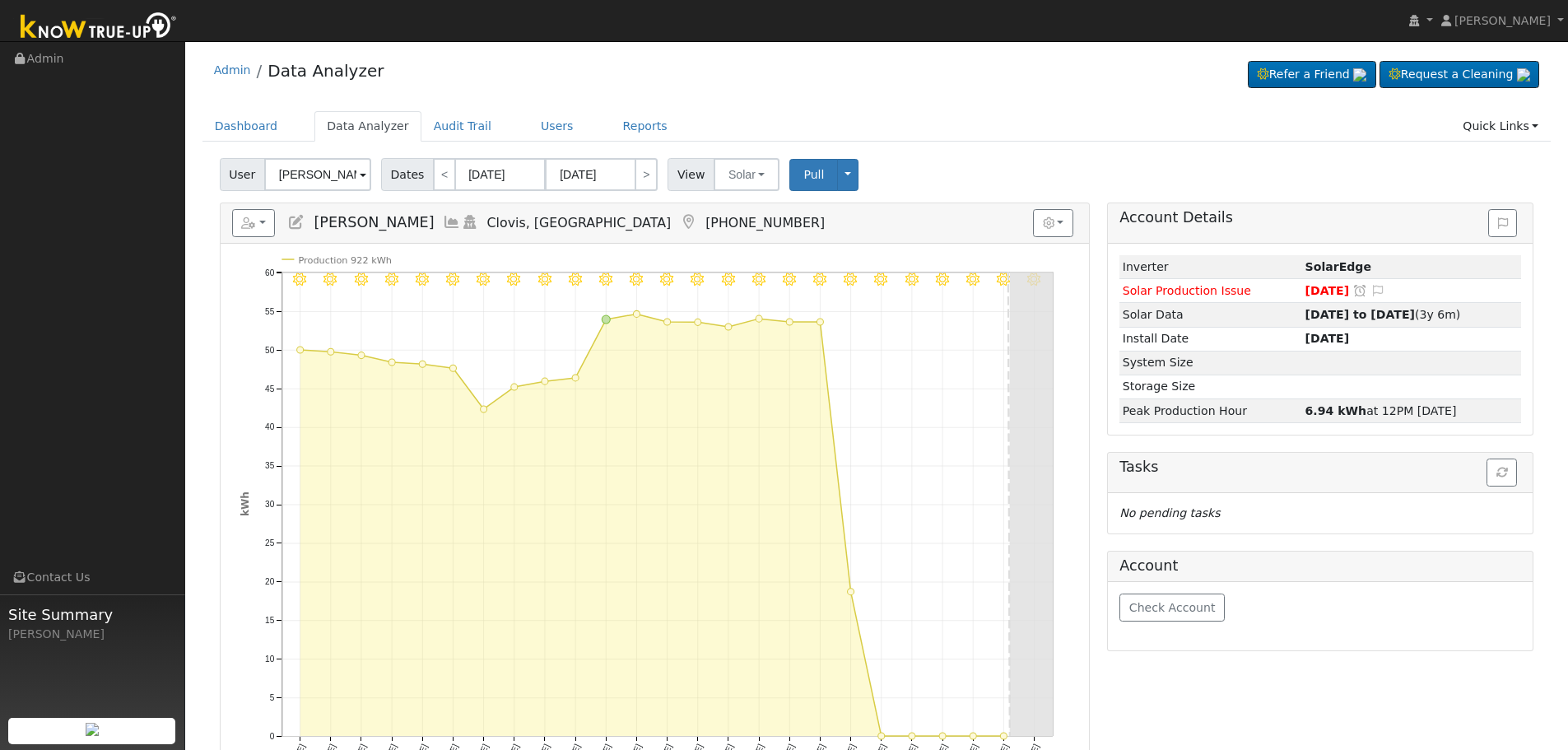
click at [679, 223] on icon at bounding box center [688, 222] width 18 height 15
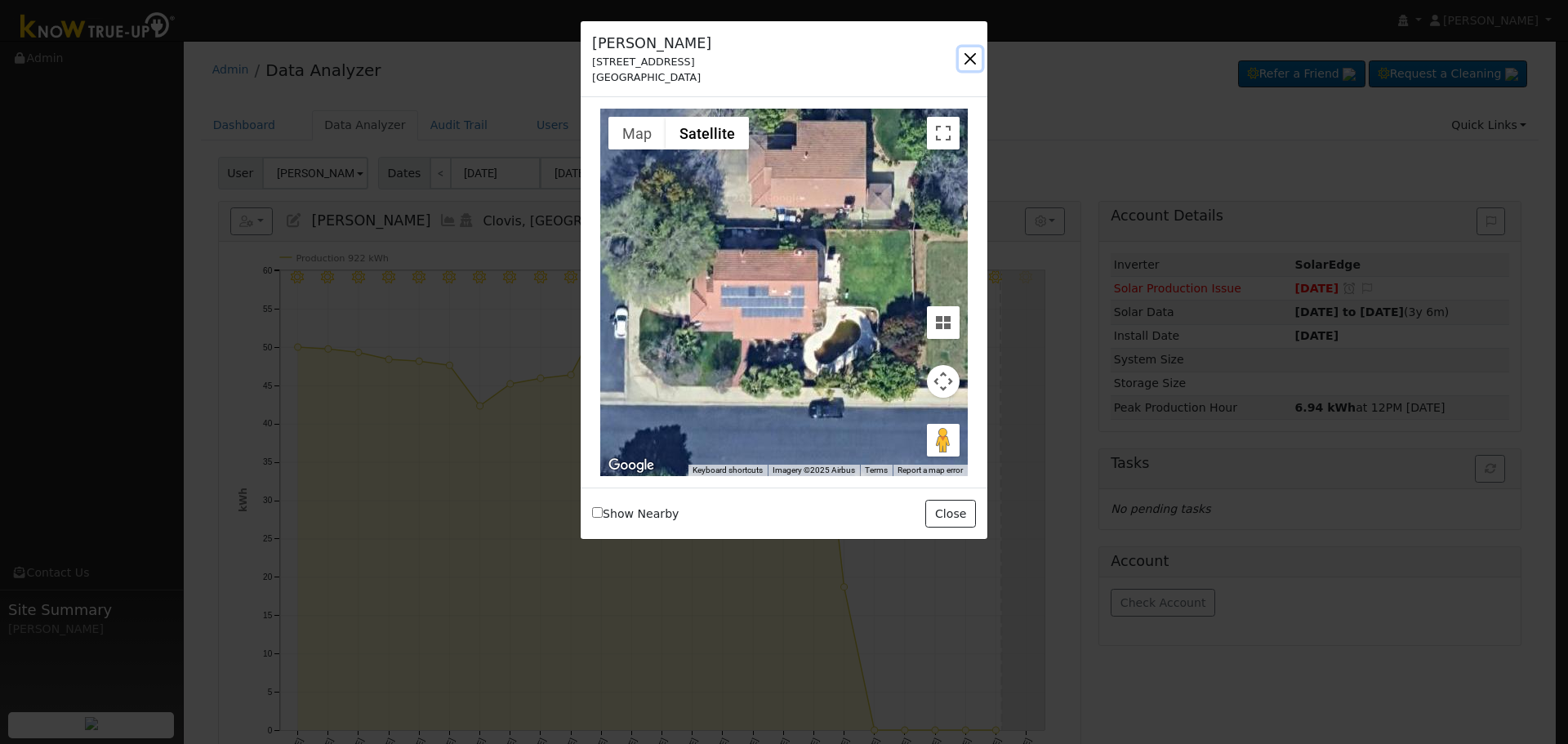
click at [966, 57] on button "button" at bounding box center [970, 59] width 23 height 23
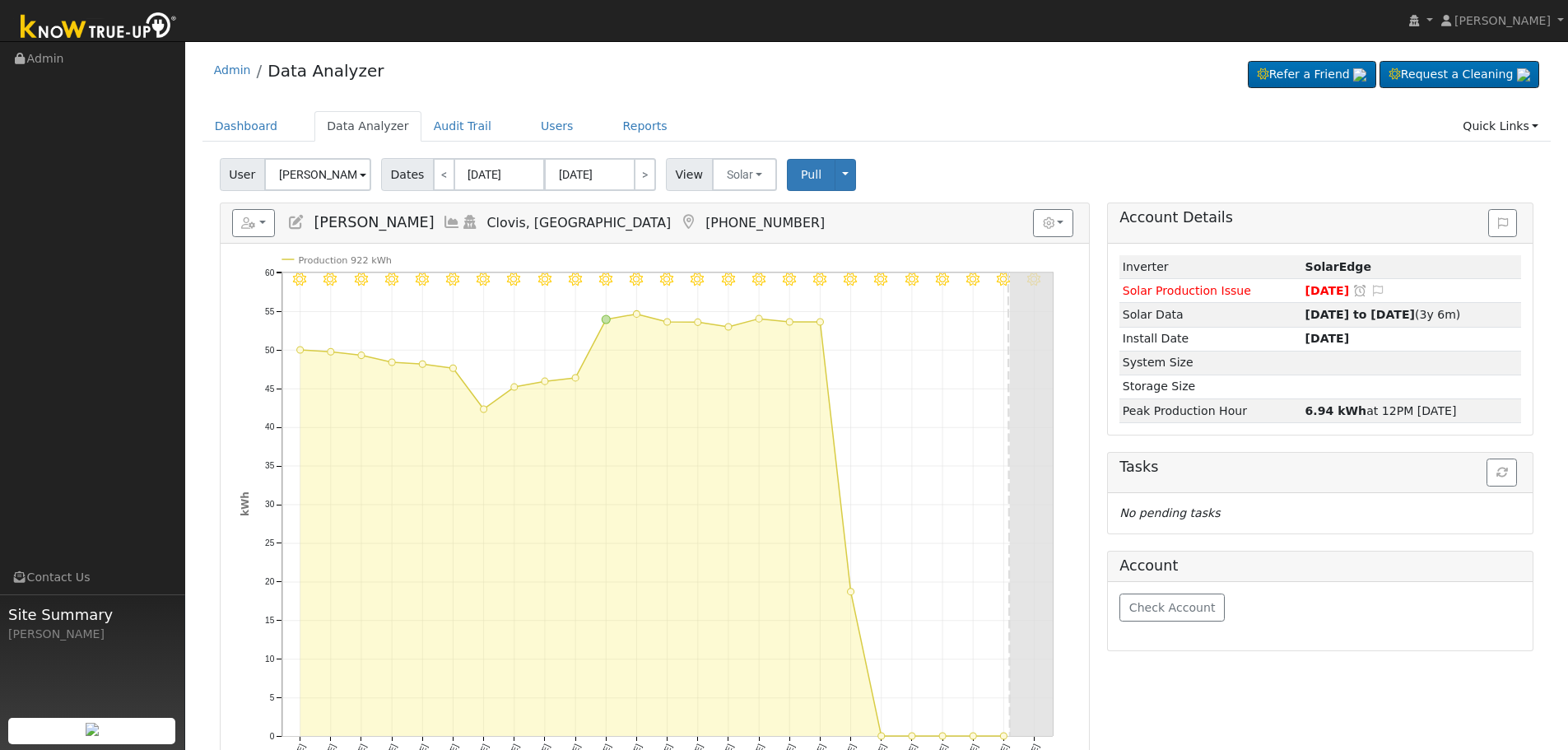
click at [297, 224] on icon at bounding box center [296, 222] width 18 height 15
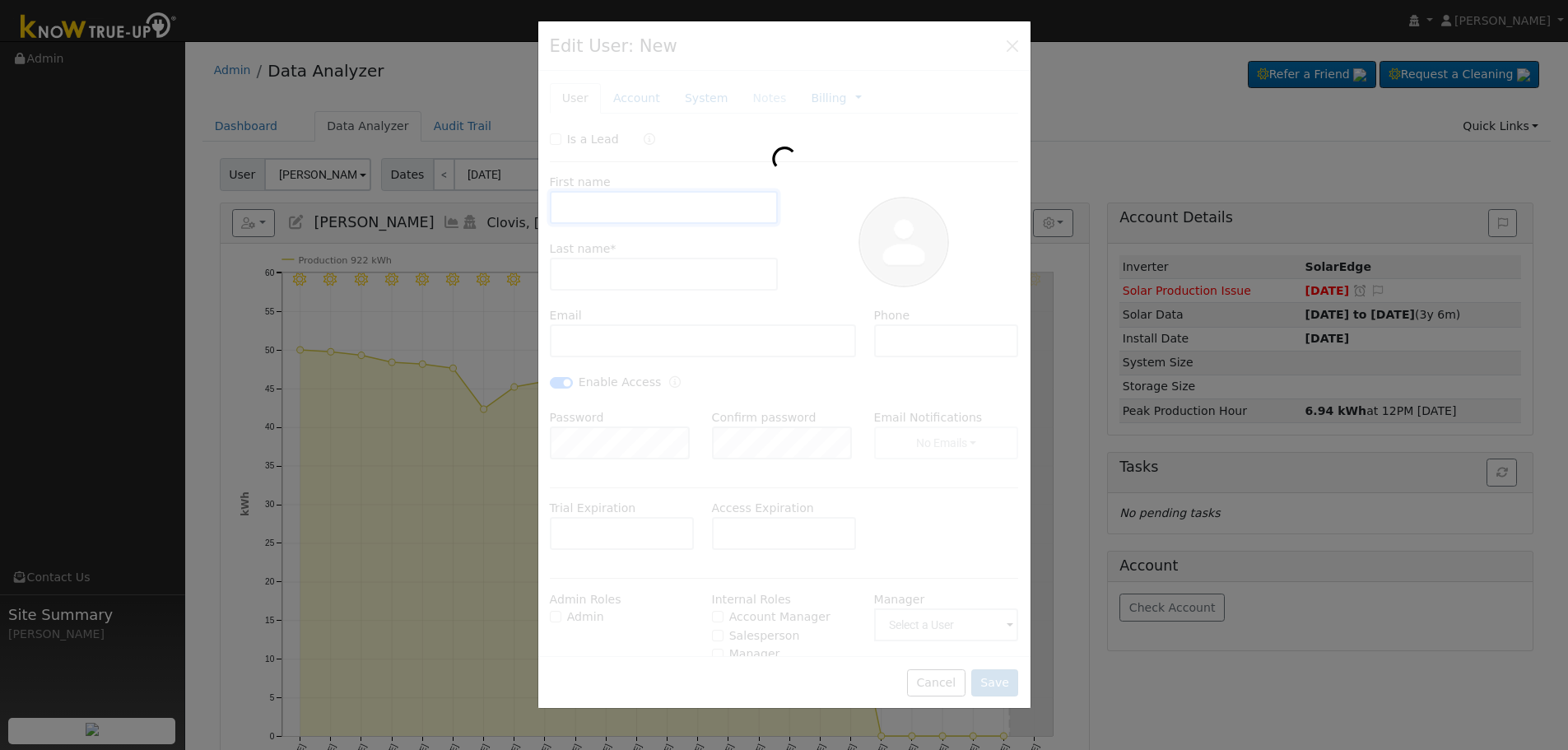
type input "Jesus"
type input "Vazquez"
type input "Jessimessi84@yahoo.com"
type input "559-417-9471"
checkbox input "true"
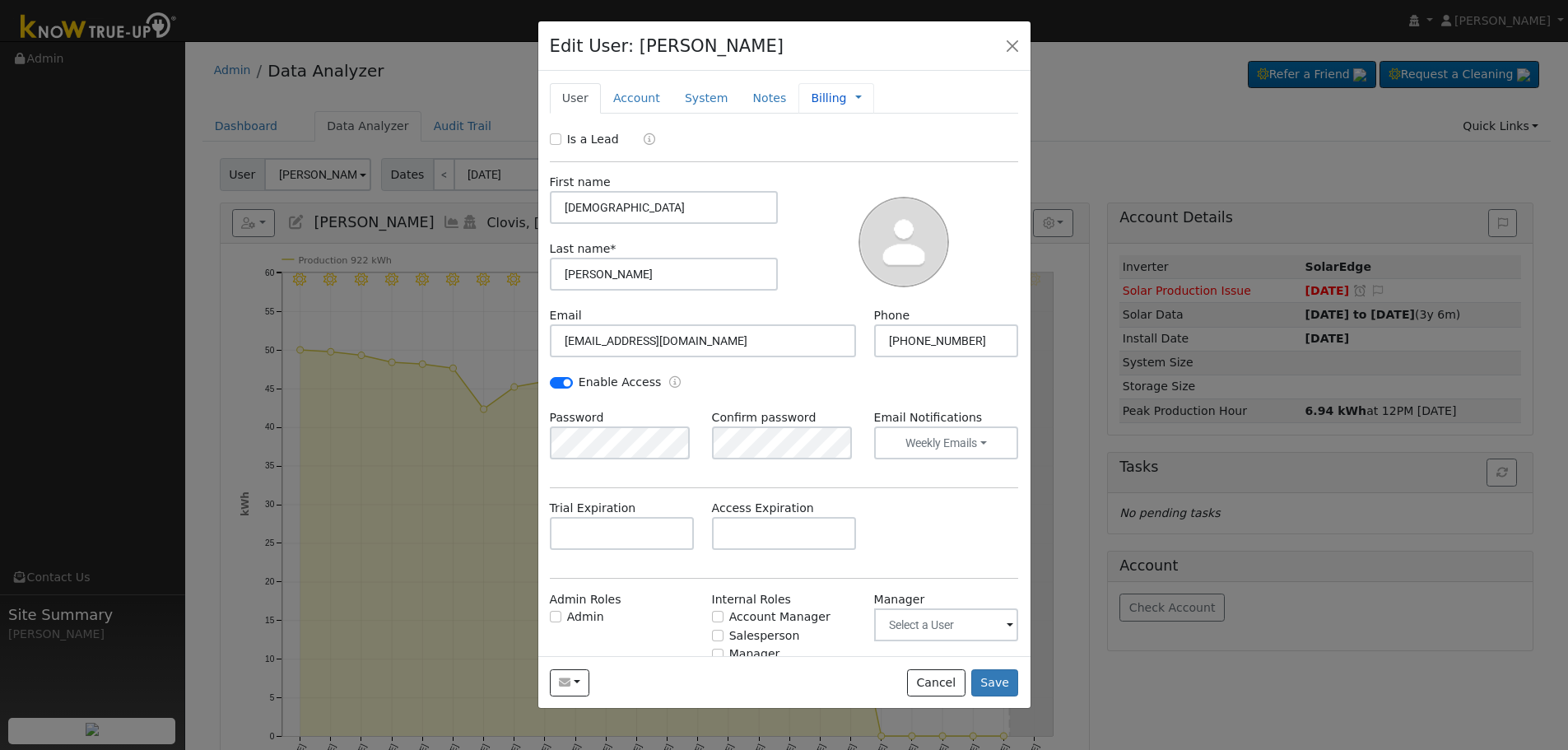
click at [847, 93] on span "Management Billing Timeline" at bounding box center [854, 98] width 15 height 13
click at [856, 97] on link at bounding box center [859, 99] width 7 height 17
click at [874, 124] on link "Management" at bounding box center [913, 127] width 114 height 23
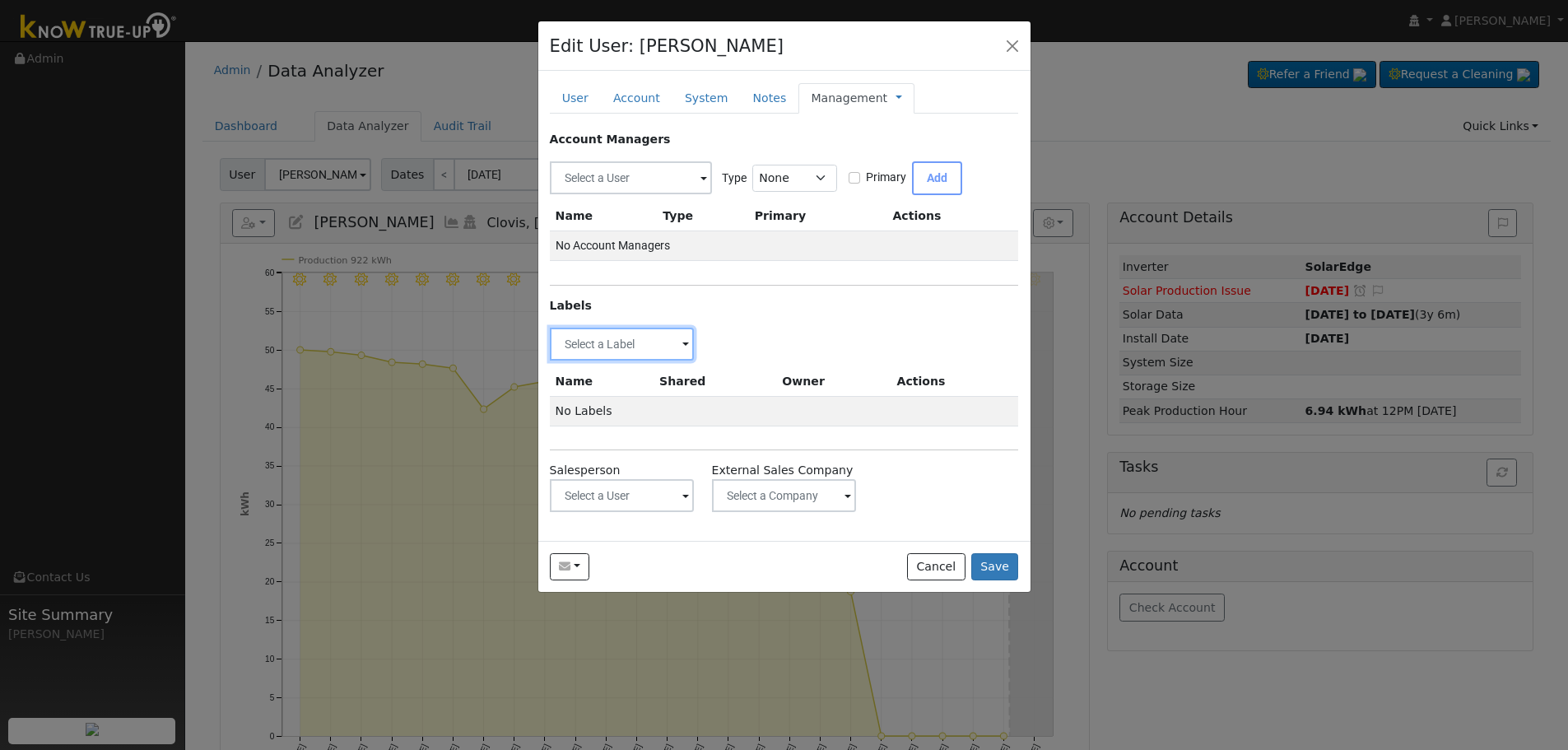
click at [628, 341] on input "text" at bounding box center [622, 344] width 145 height 33
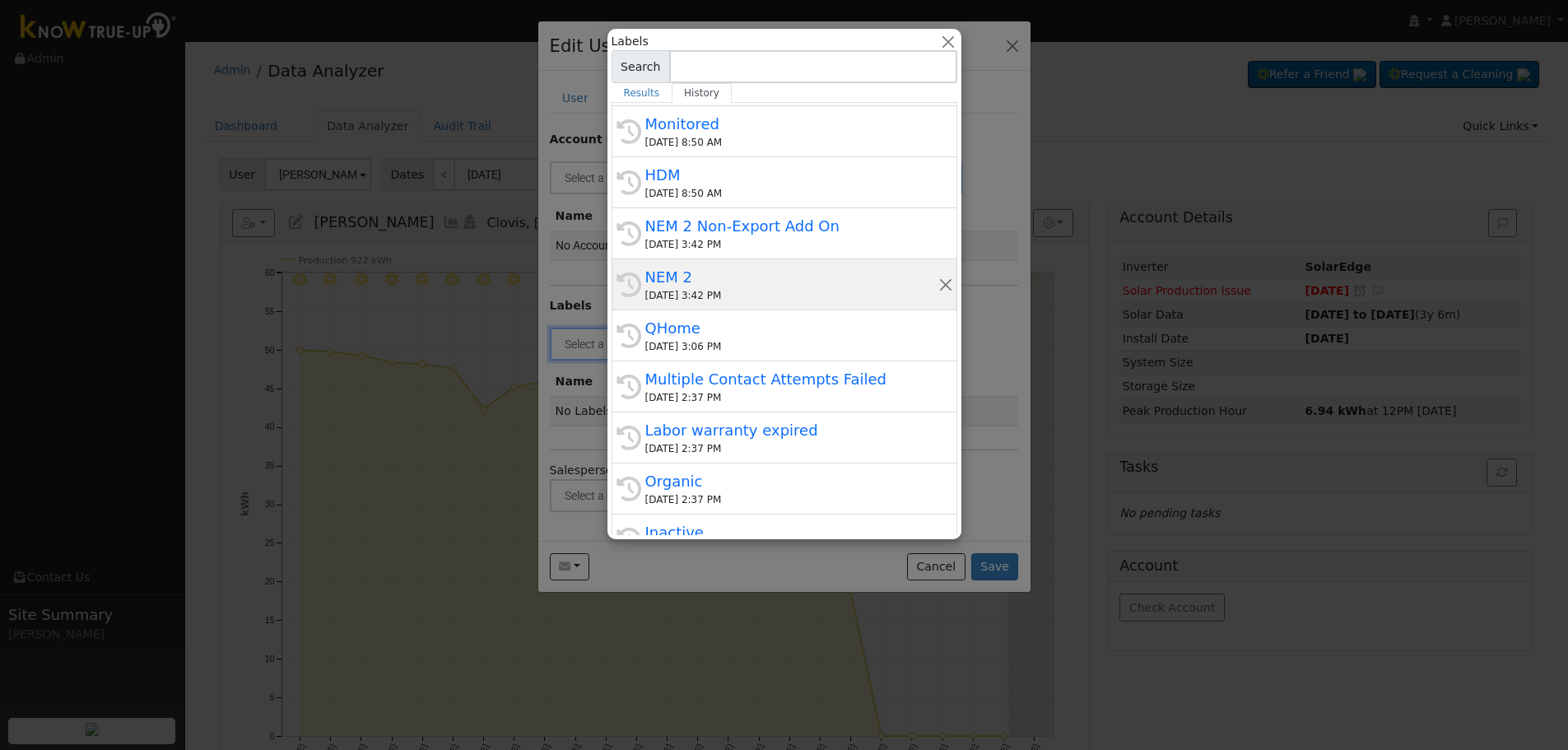
scroll to position [329, 0]
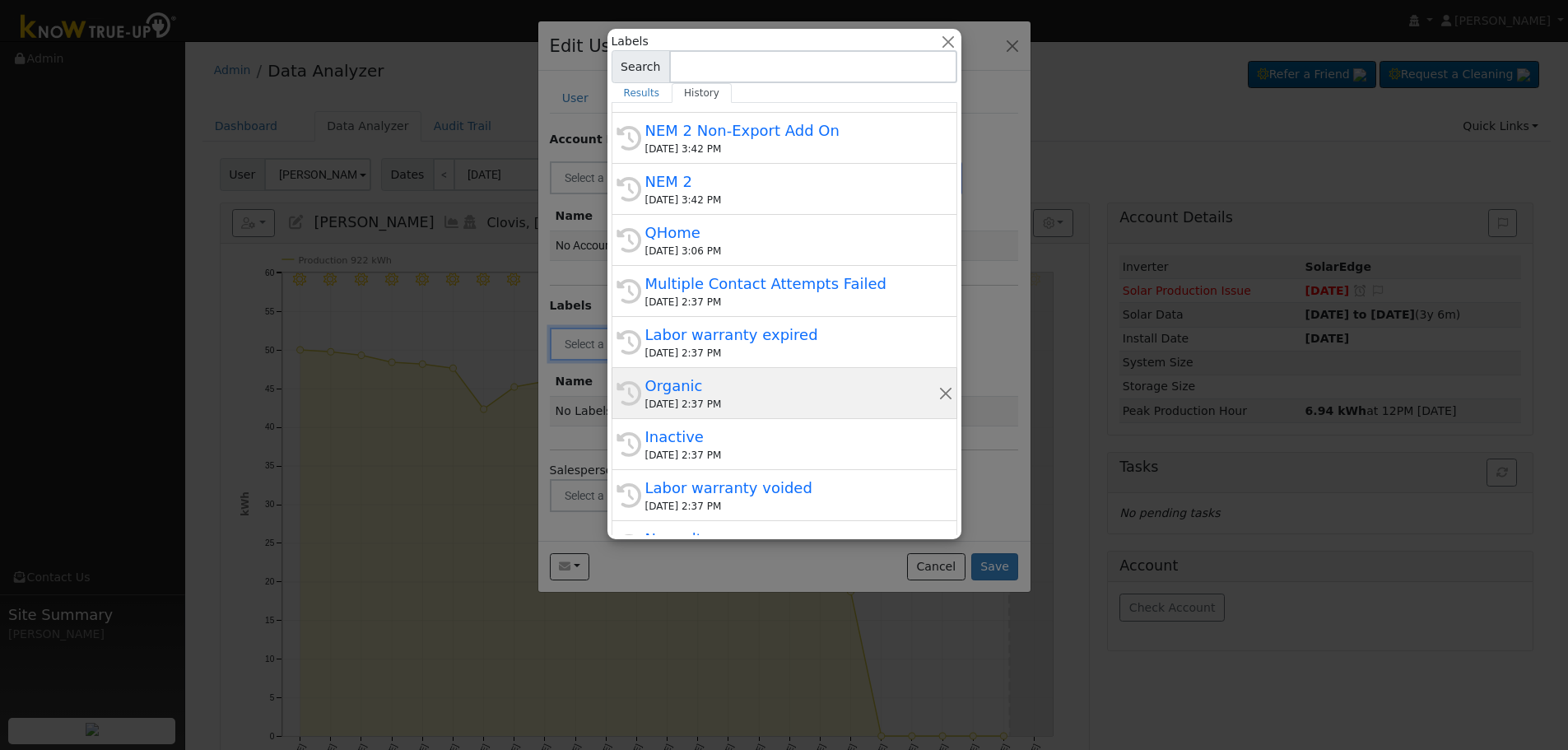
click at [740, 396] on div "Organic" at bounding box center [792, 385] width 293 height 22
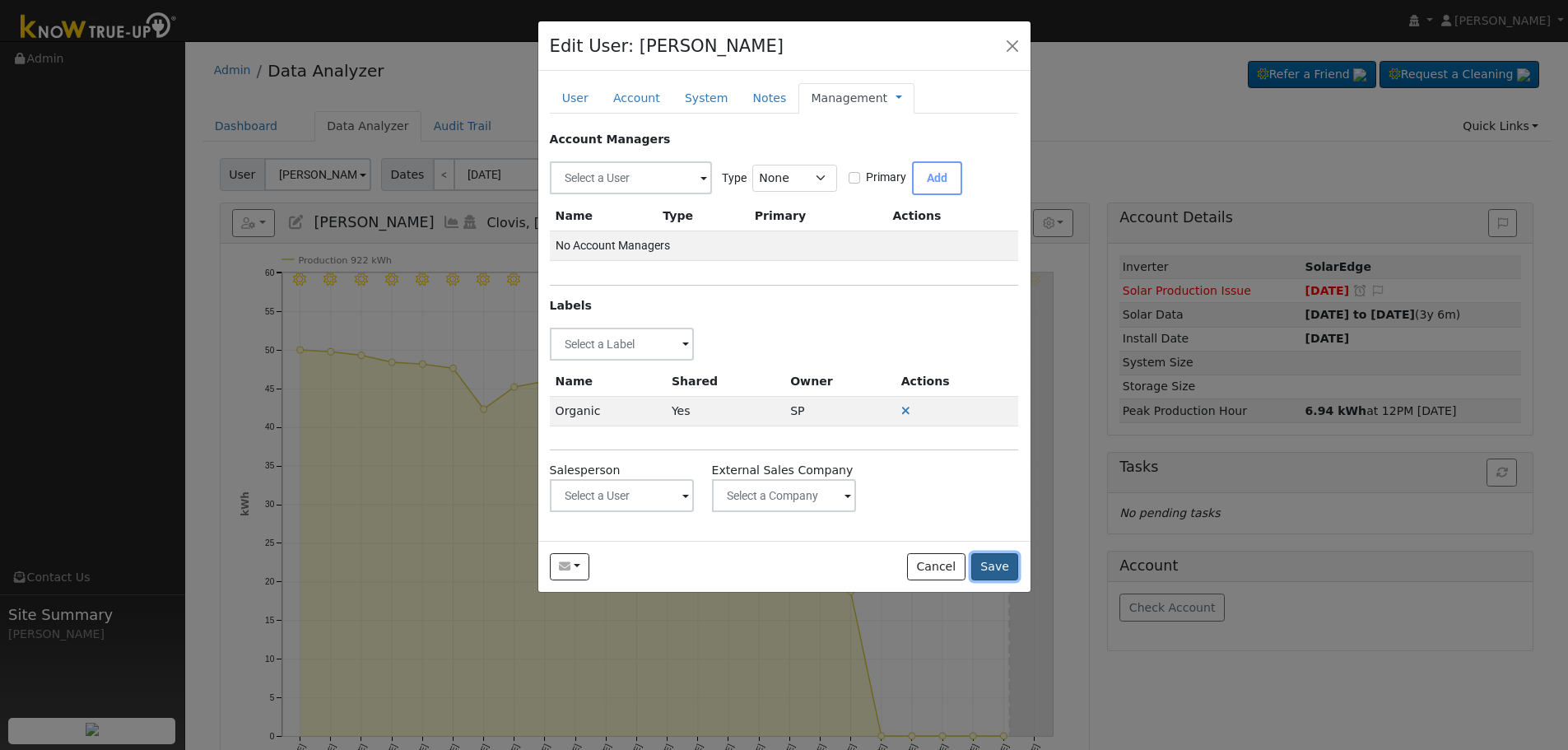
click at [1013, 570] on button "Save" at bounding box center [995, 568] width 48 height 28
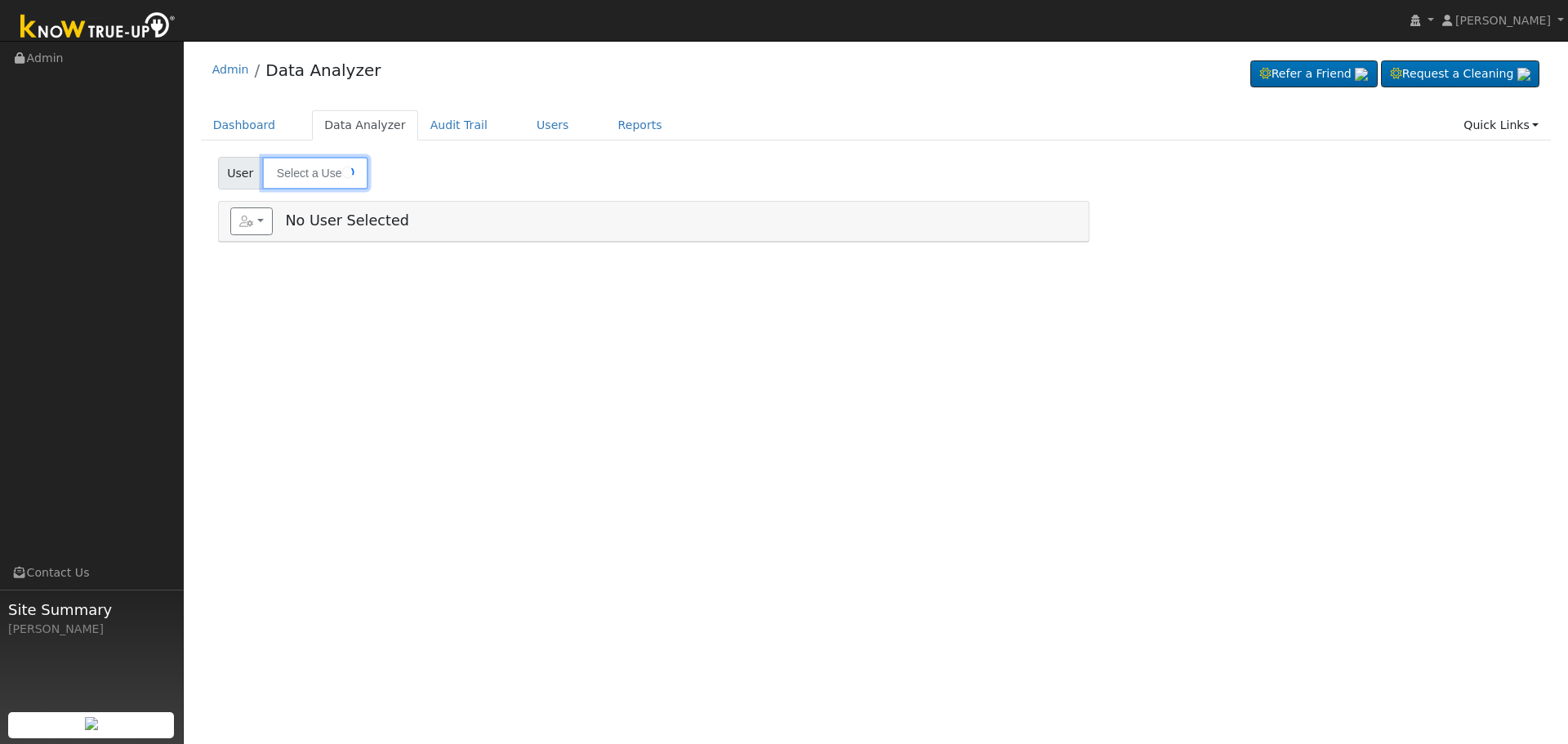
type input "[PERSON_NAME]"
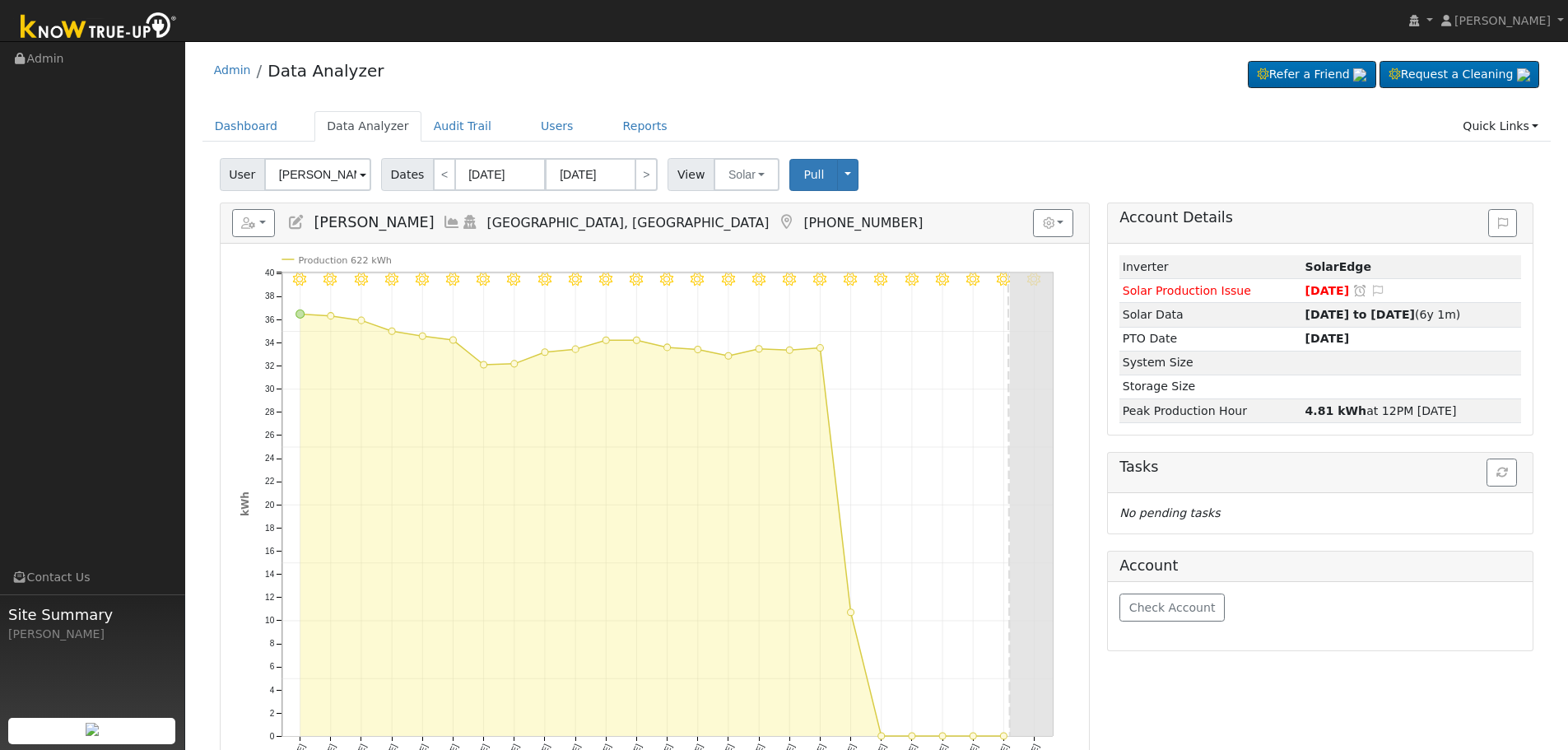
click at [777, 220] on icon at bounding box center [786, 222] width 18 height 15
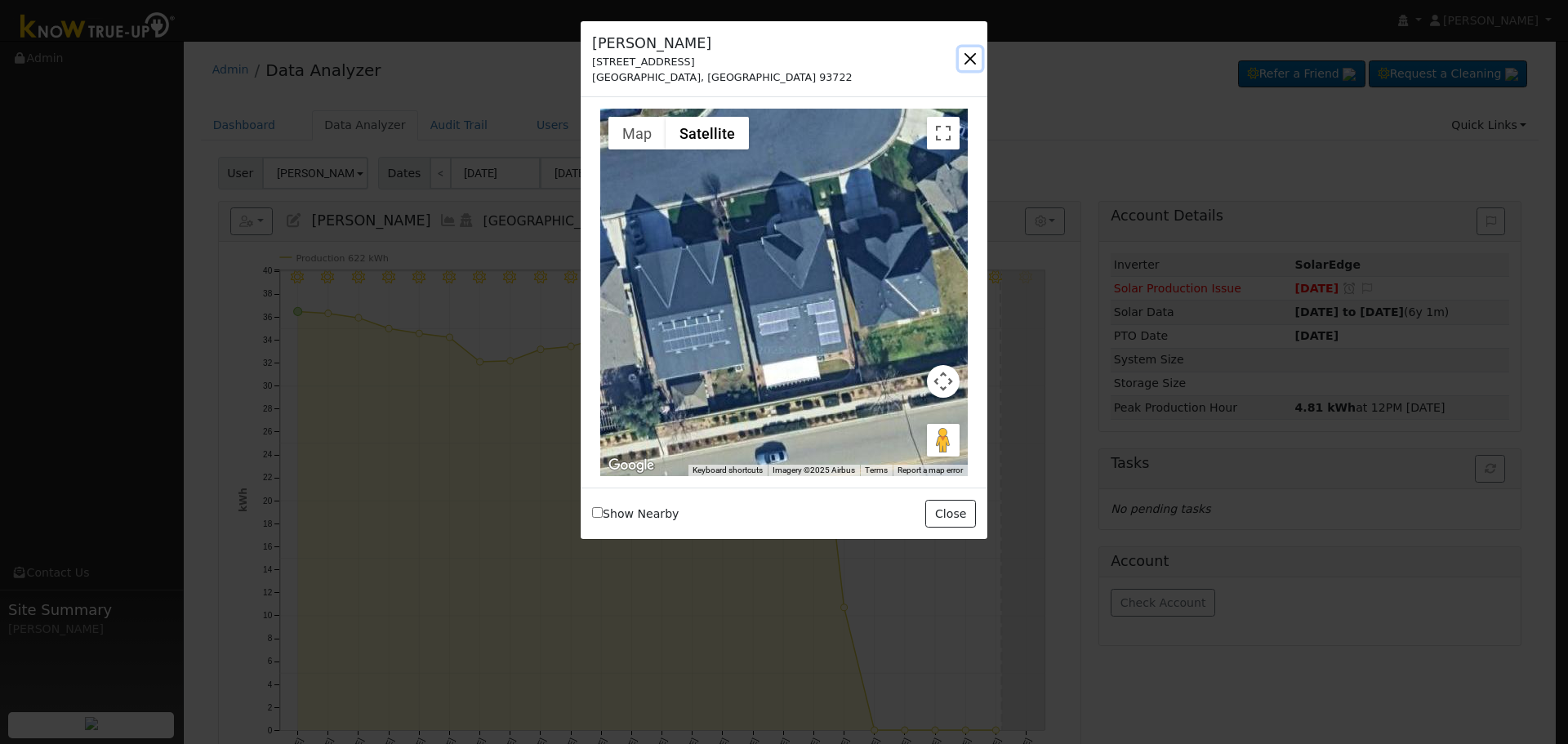
click at [968, 51] on button "button" at bounding box center [970, 59] width 23 height 23
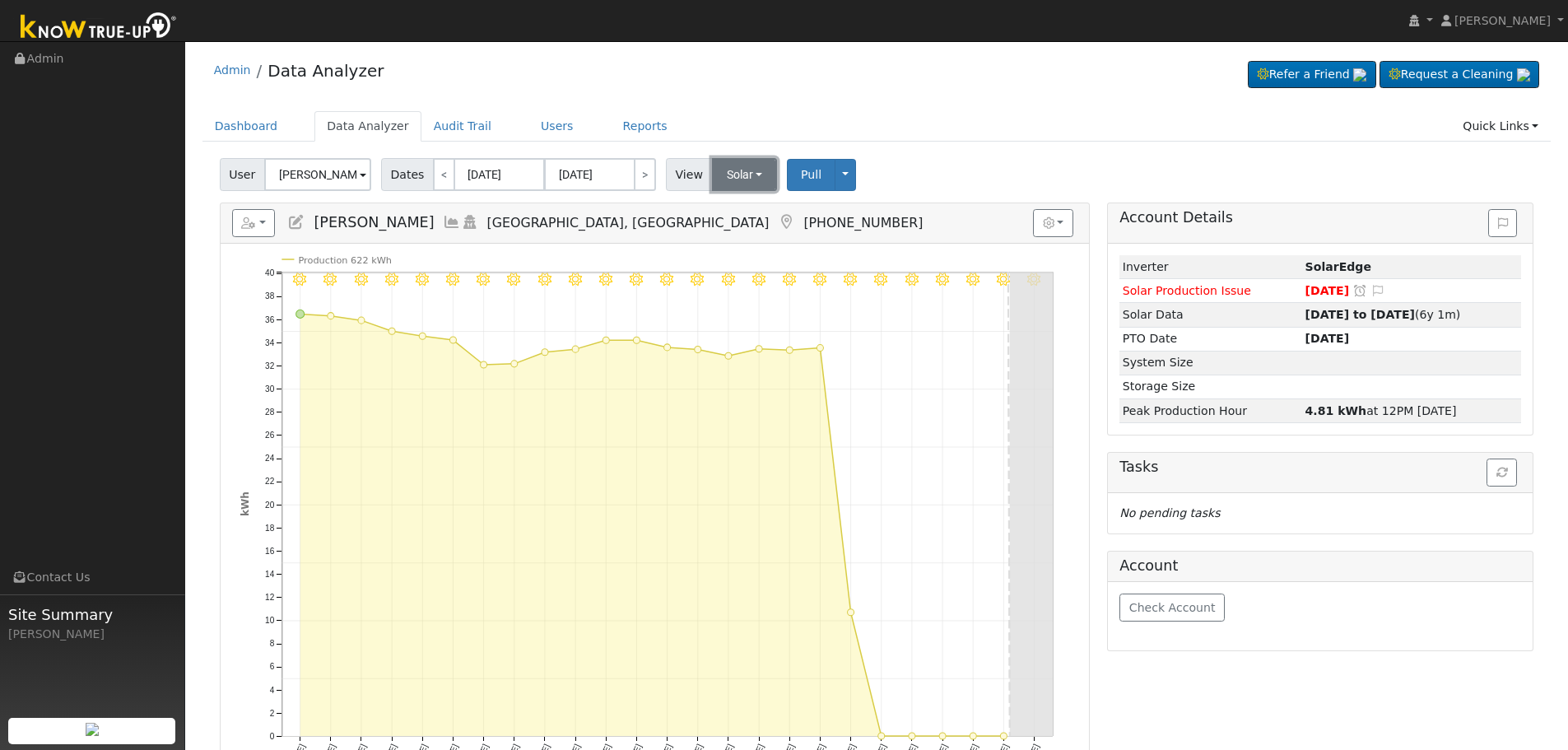
click at [712, 177] on button "Solar" at bounding box center [745, 175] width 65 height 33
click at [746, 203] on link "Utility" at bounding box center [767, 210] width 114 height 23
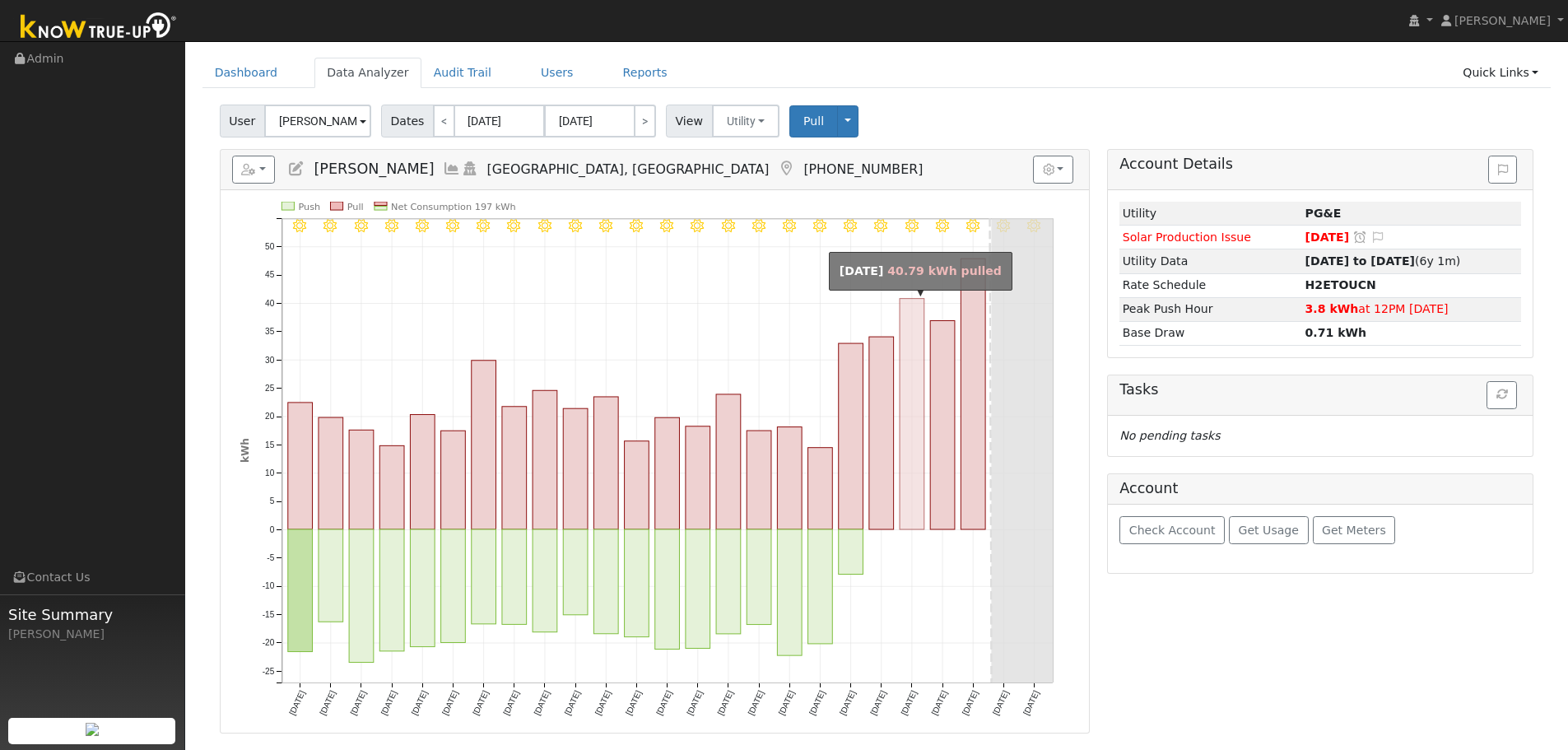
scroll to position [83, 0]
